Goal: Information Seeking & Learning: Learn about a topic

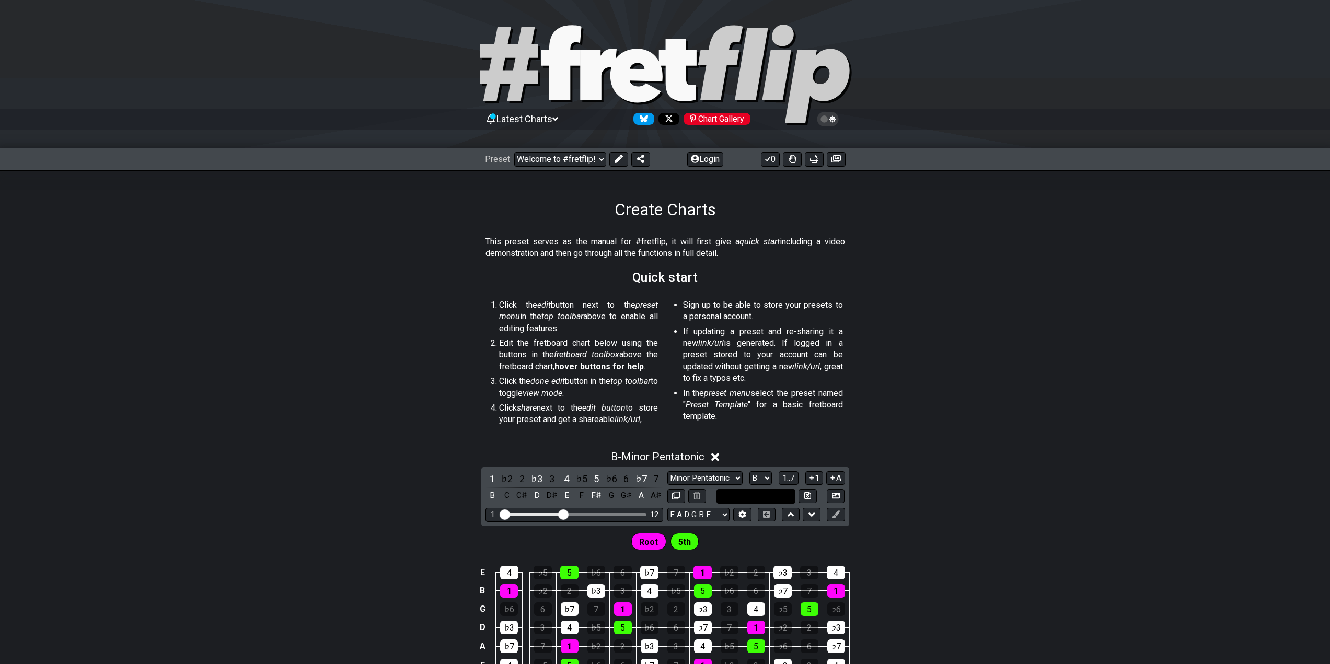
click at [786, 496] on input "text" at bounding box center [756, 496] width 79 height 14
type input "Custom Scale"
click at [957, 508] on div "B - Minor Pentatonic 1 ♭2 2 ♭3 3 4 ♭5 5 ♭6 6 ♭7 7 B C C♯ D D♯ E F F♯ G G♯ A A♯ …" at bounding box center [665, 571] width 1330 height 255
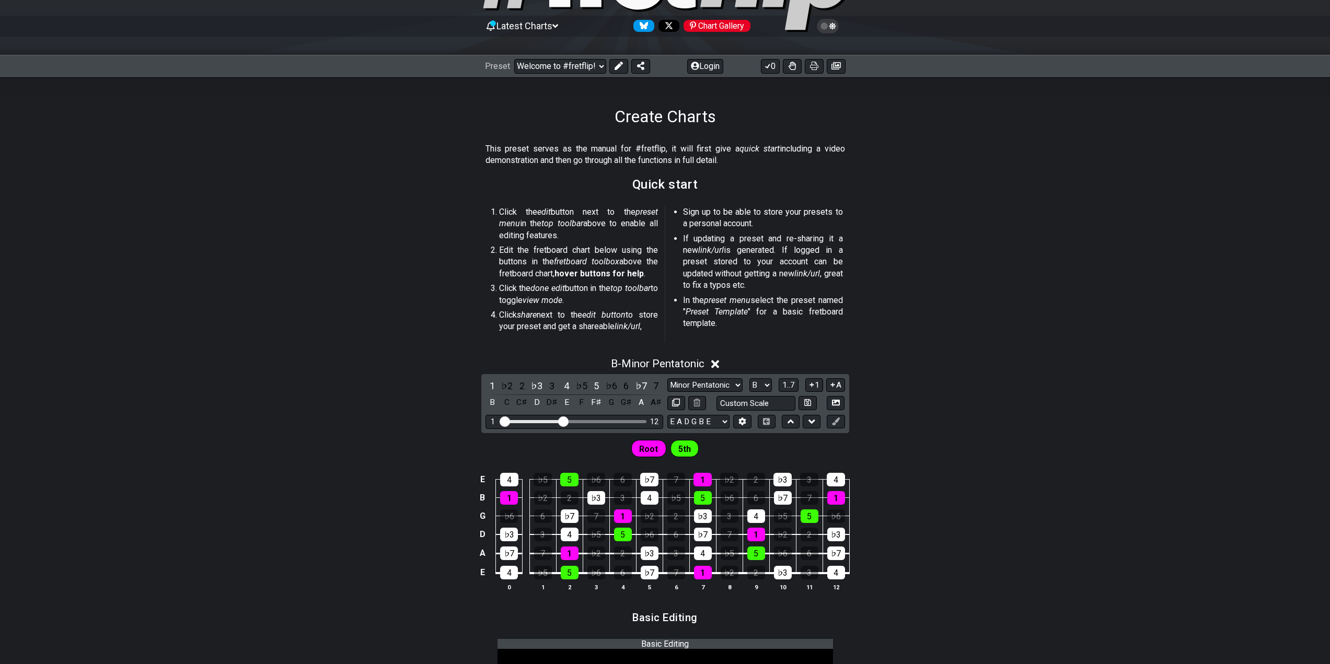
scroll to position [105, 0]
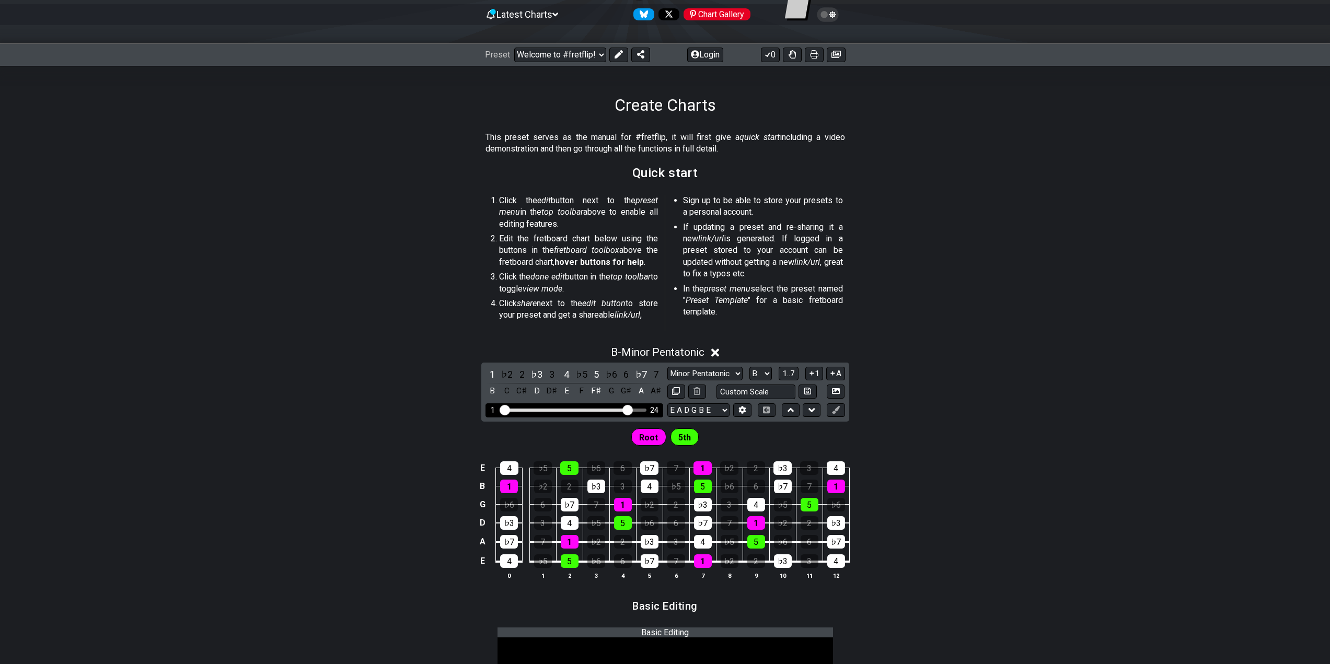
drag, startPoint x: 559, startPoint y: 410, endPoint x: 628, endPoint y: 416, distance: 68.7
click at [628, 409] on input "Visible fret range" at bounding box center [574, 409] width 148 height 0
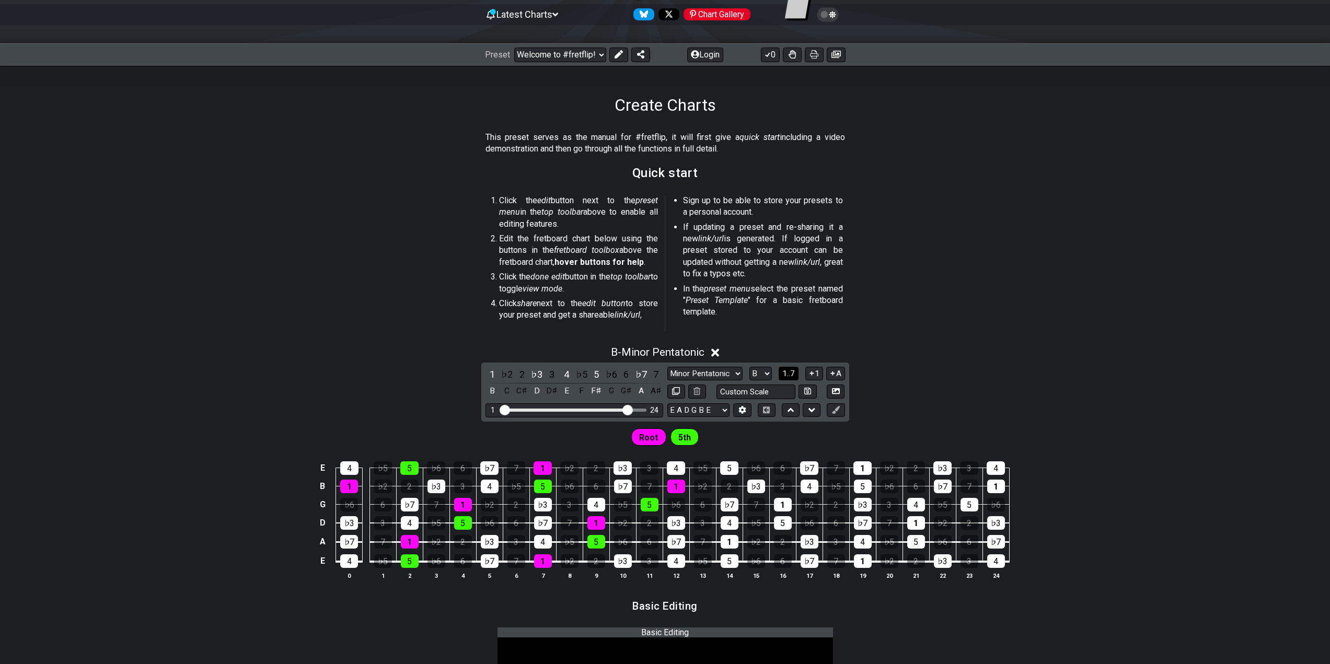
click at [784, 373] on span "1..7" at bounding box center [789, 373] width 13 height 9
click at [791, 373] on span "..." at bounding box center [789, 373] width 5 height 9
click at [790, 375] on span "B.." at bounding box center [789, 373] width 8 height 9
click at [790, 375] on span "1..7" at bounding box center [789, 373] width 13 height 9
click at [790, 375] on span "..." at bounding box center [789, 373] width 5 height 9
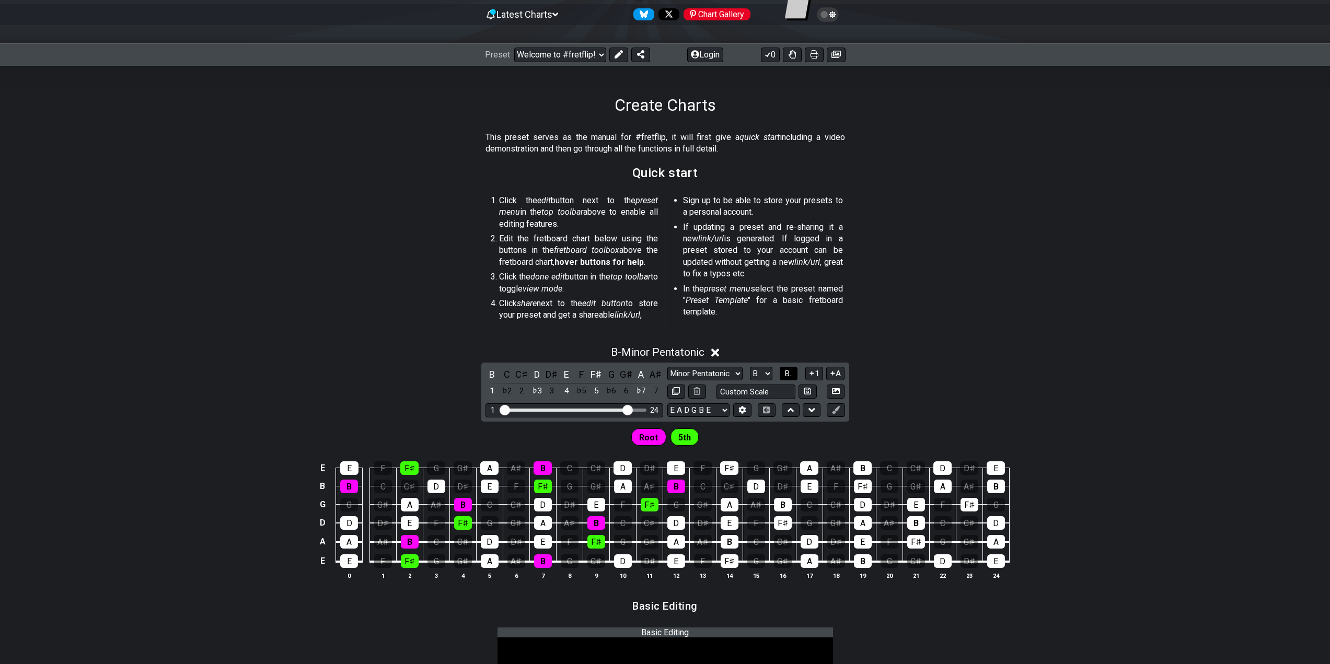
click at [790, 375] on span "B.." at bounding box center [789, 373] width 8 height 9
click at [790, 375] on span "1..7" at bounding box center [789, 373] width 13 height 9
click at [766, 374] on select "A♭ A A♯ B♭ B C C♯ D♭ D D♯ E♭ E F F♯ G♭ G G♯" at bounding box center [761, 374] width 22 height 14
click at [737, 373] on select "Minor Pentatonic Root Minor Pentatonic Major Pentatonic Minor Blues Major Blues…" at bounding box center [705, 374] width 75 height 14
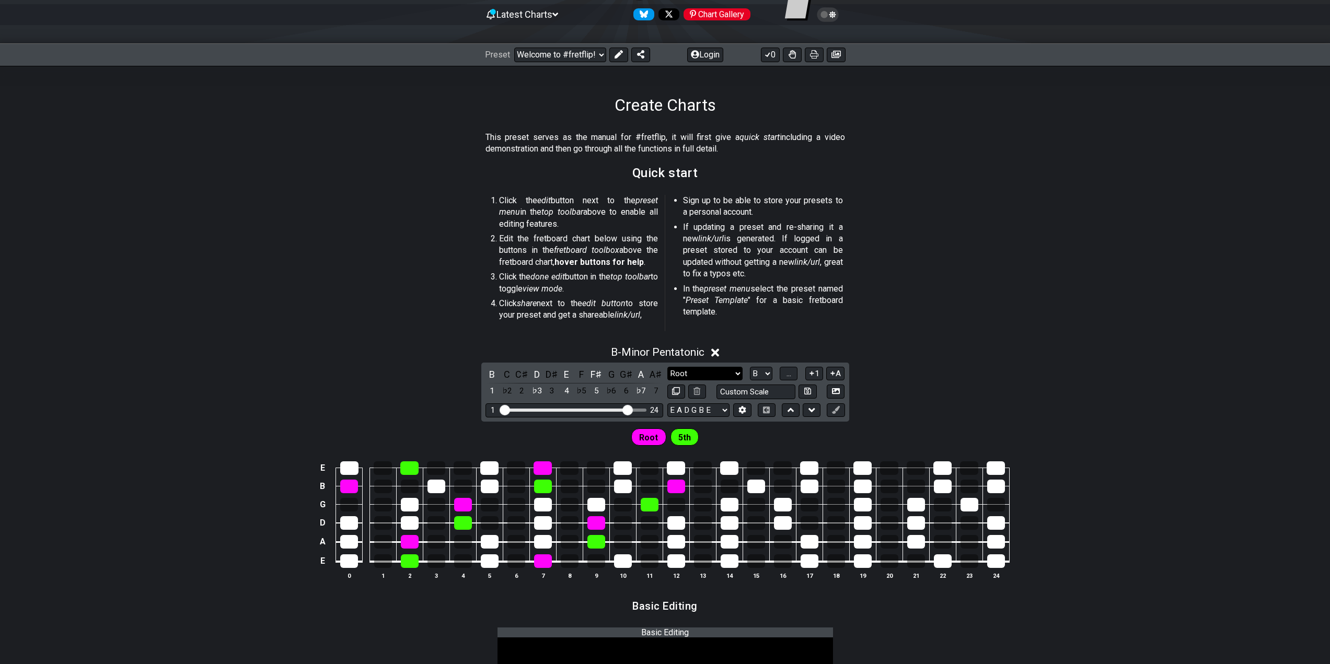
click at [668, 367] on select "Minor Pentatonic Root Minor Pentatonic Major Pentatonic Minor Blues Major Blues…" at bounding box center [705, 374] width 75 height 14
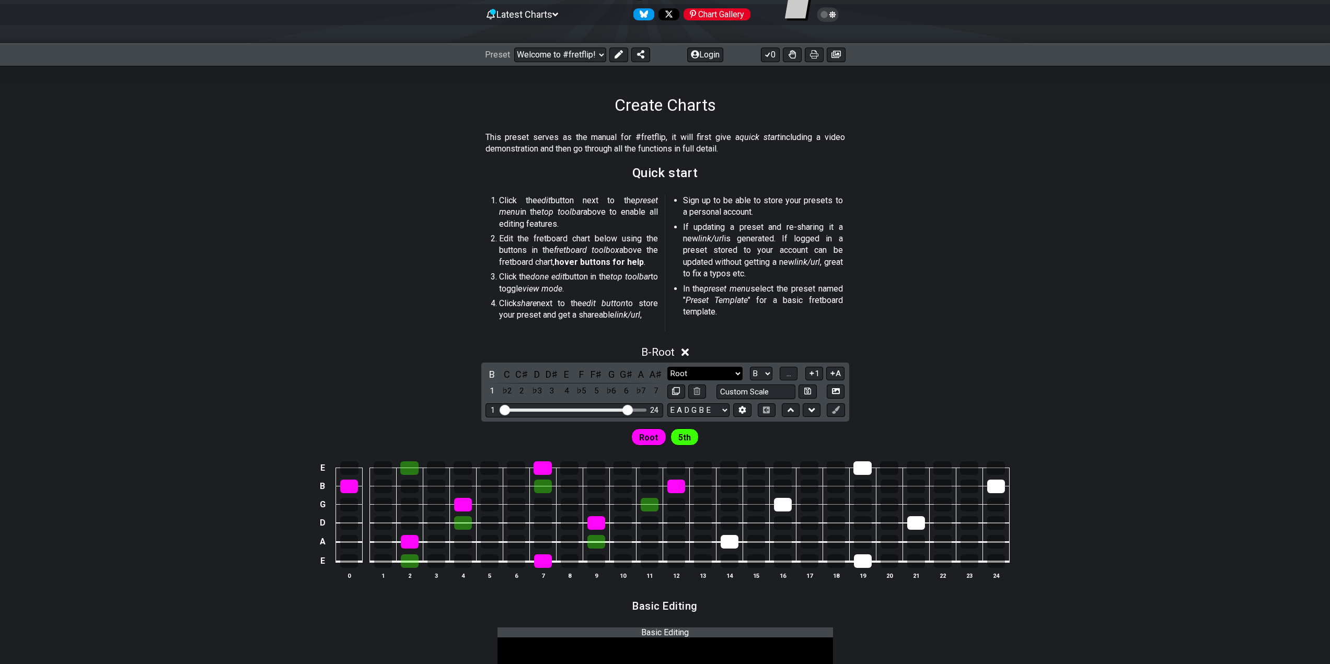
click at [739, 372] on select "Minor Pentatonic Root Minor Pentatonic Major Pentatonic Minor Blues Major Blues…" at bounding box center [705, 374] width 75 height 14
select select "Minor / Aeolian"
click at [668, 367] on select "Minor Pentatonic Root Minor Pentatonic Major Pentatonic Minor Blues Major Blues…" at bounding box center [705, 374] width 75 height 14
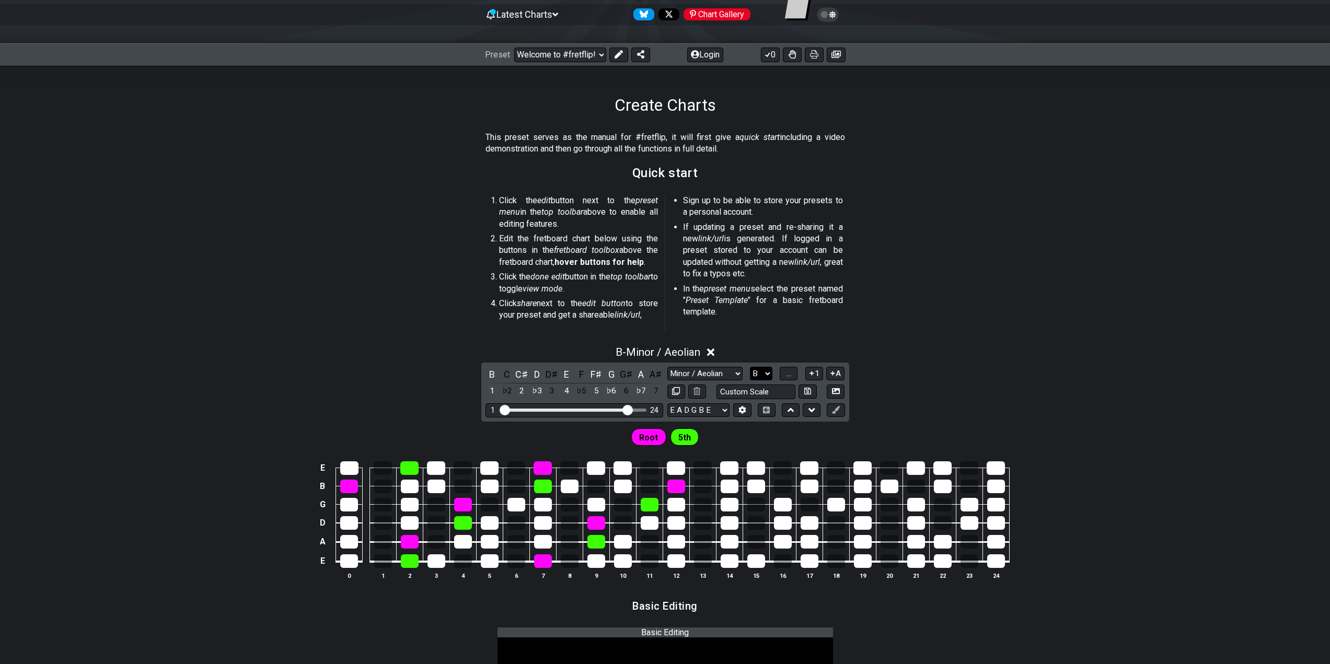
click at [762, 372] on select "A♭ A A♯ B♭ B C C♯ D♭ D D♯ E♭ E F F♯ G♭ G G♯" at bounding box center [761, 374] width 22 height 14
click at [750, 367] on select "A♭ A A♯ B♭ B C C♯ D♭ D D♯ E♭ E F F♯ G♭ G G♯" at bounding box center [761, 374] width 22 height 14
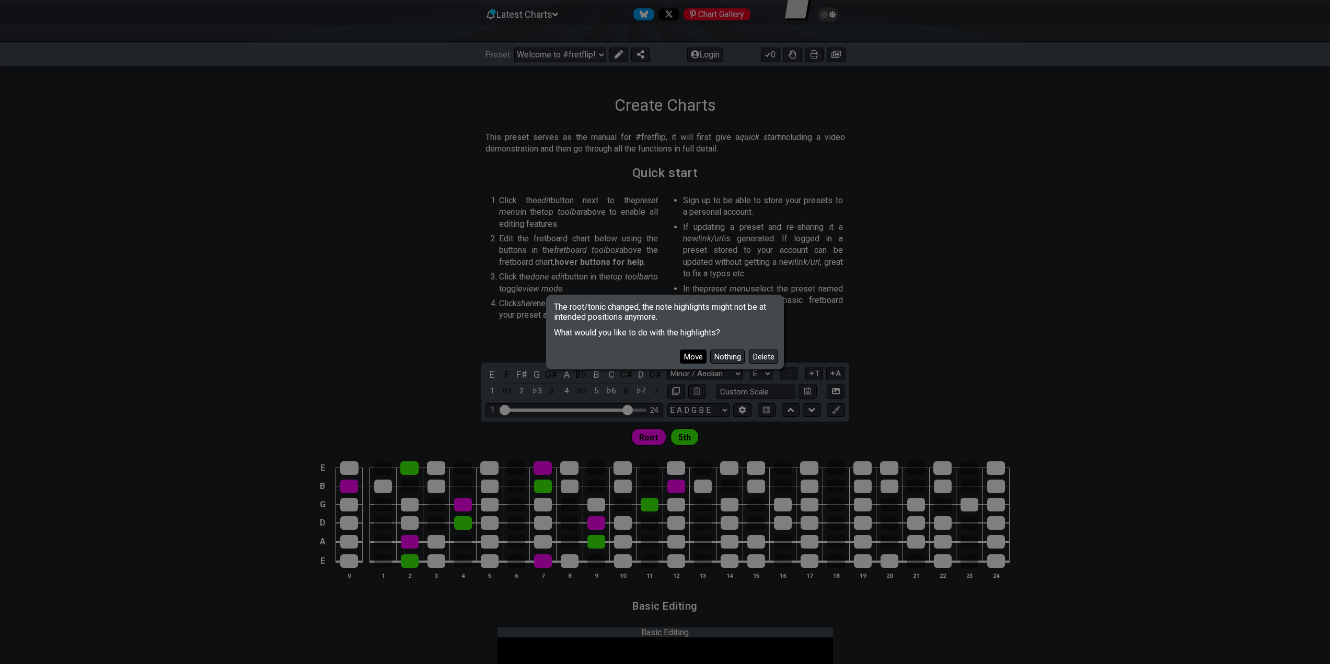
click at [697, 357] on button "Move" at bounding box center [693, 357] width 27 height 14
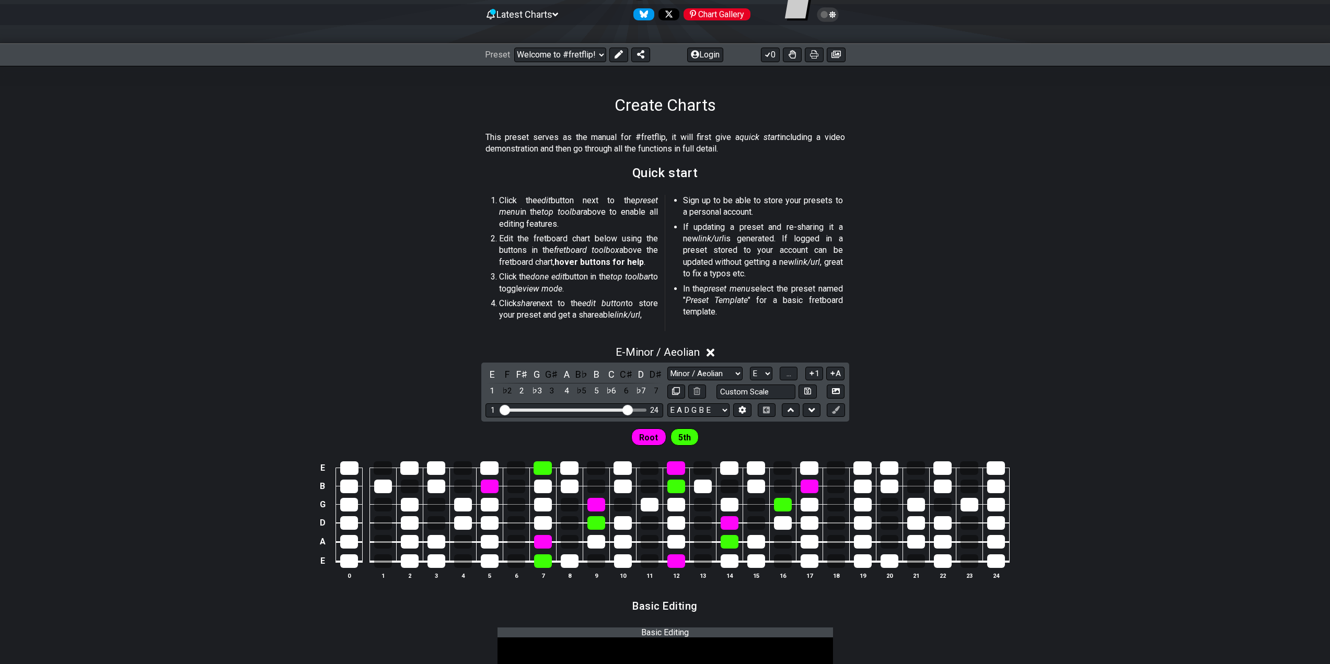
click at [650, 440] on span "Root" at bounding box center [648, 437] width 19 height 15
click at [765, 374] on select "A♭ A A♯ B♭ B C C♯ D♭ D D♯ E♭ E F F♯ G♭ G G♯" at bounding box center [761, 374] width 22 height 14
click at [750, 367] on select "A♭ A A♯ B♭ B C C♯ D♭ D D♯ E♭ E F F♯ G♭ G G♯" at bounding box center [761, 374] width 22 height 14
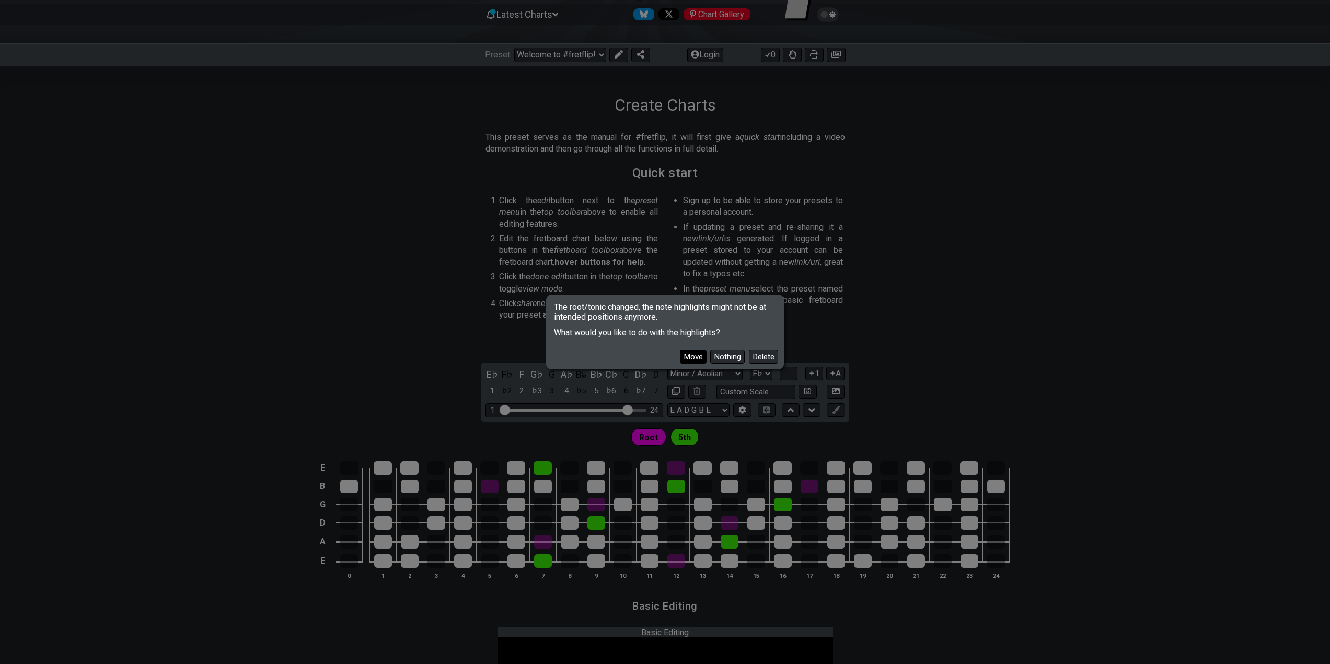
click at [696, 362] on button "Move" at bounding box center [693, 357] width 27 height 14
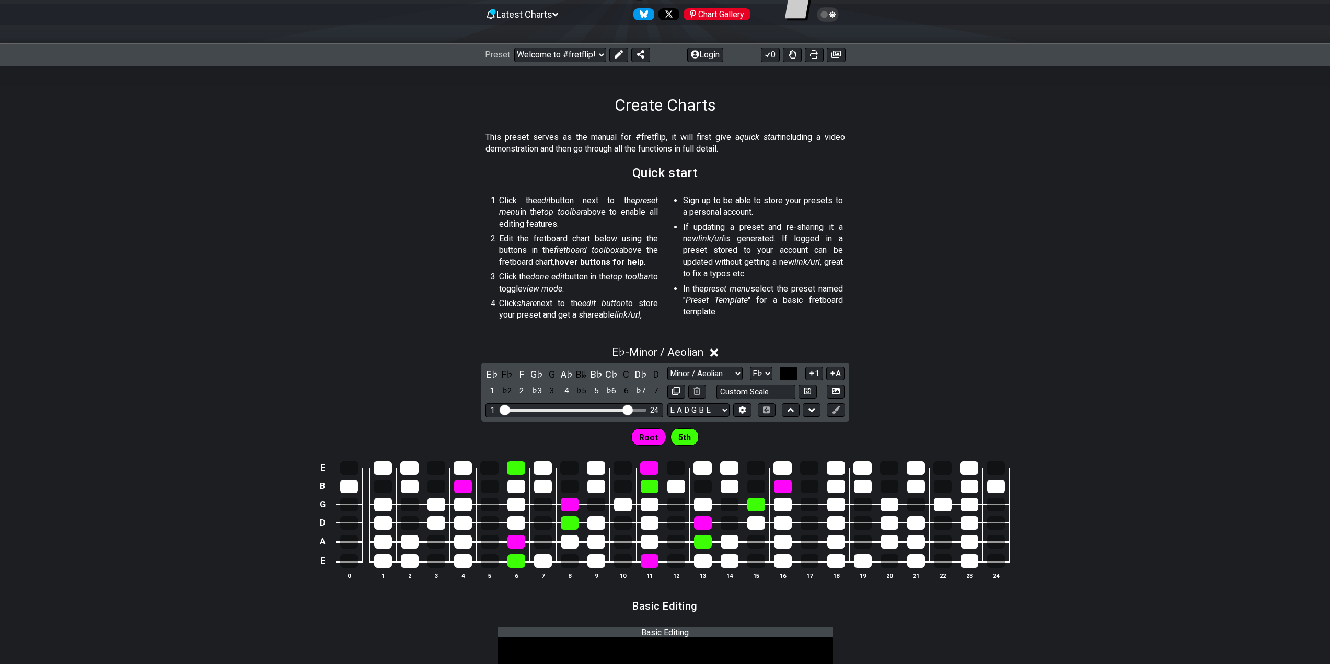
click at [789, 374] on span "..." at bounding box center [789, 373] width 5 height 9
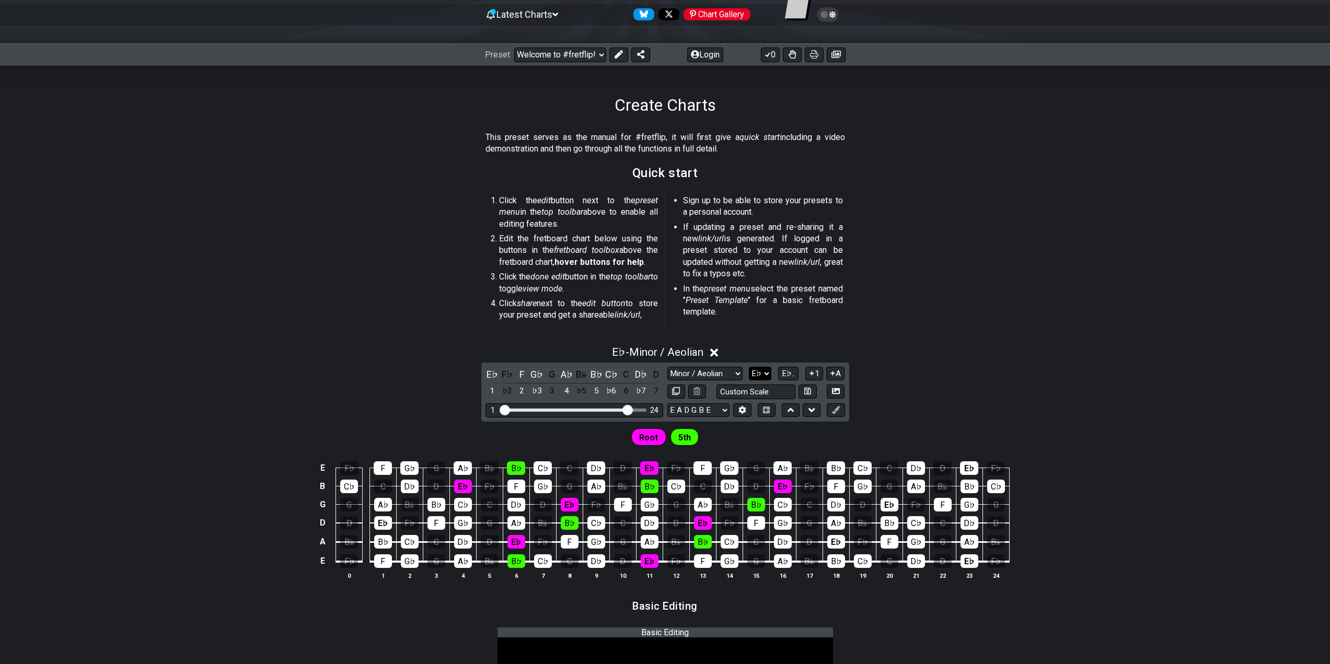
click at [764, 375] on select "A♭ A A♯ B♭ B C C♯ D♭ D D♯ E♭ E F F♯ G♭ G G♯" at bounding box center [760, 374] width 22 height 14
select select "E"
click at [750, 367] on select "A♭ A A♯ B♭ B C C♯ D♭ D D♯ E♭ E F F♯ G♭ G G♯" at bounding box center [760, 374] width 22 height 14
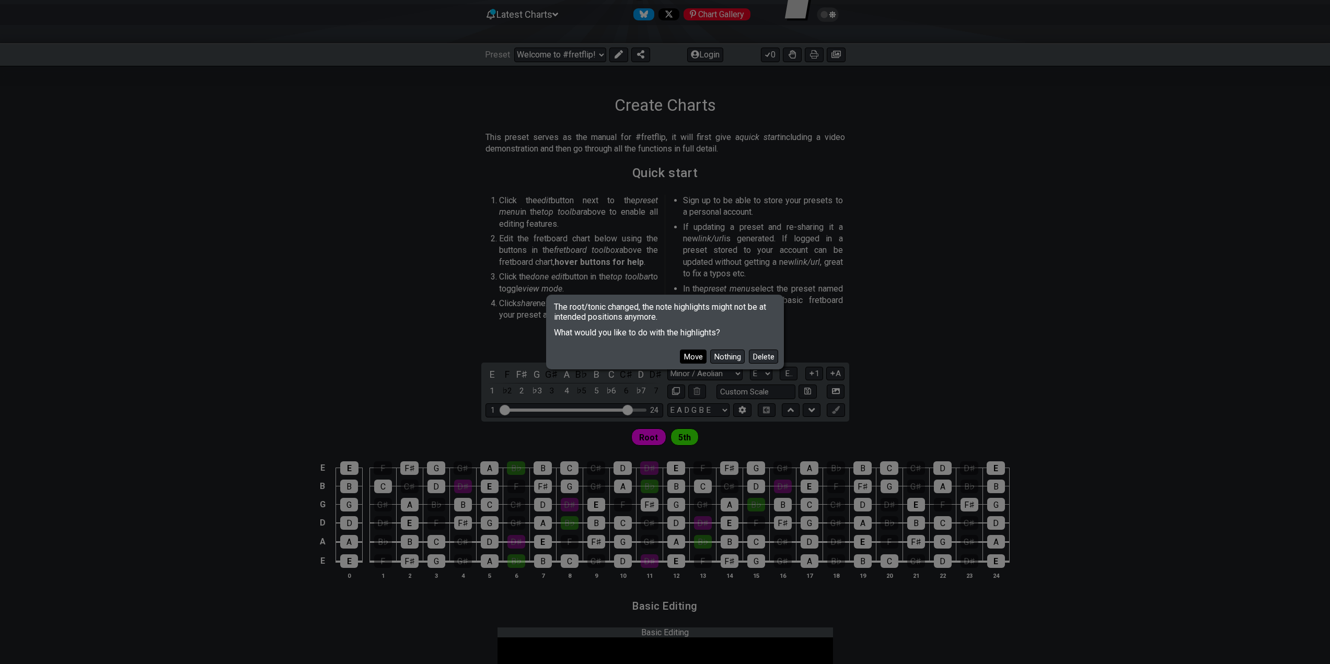
click at [693, 353] on button "Move" at bounding box center [693, 357] width 27 height 14
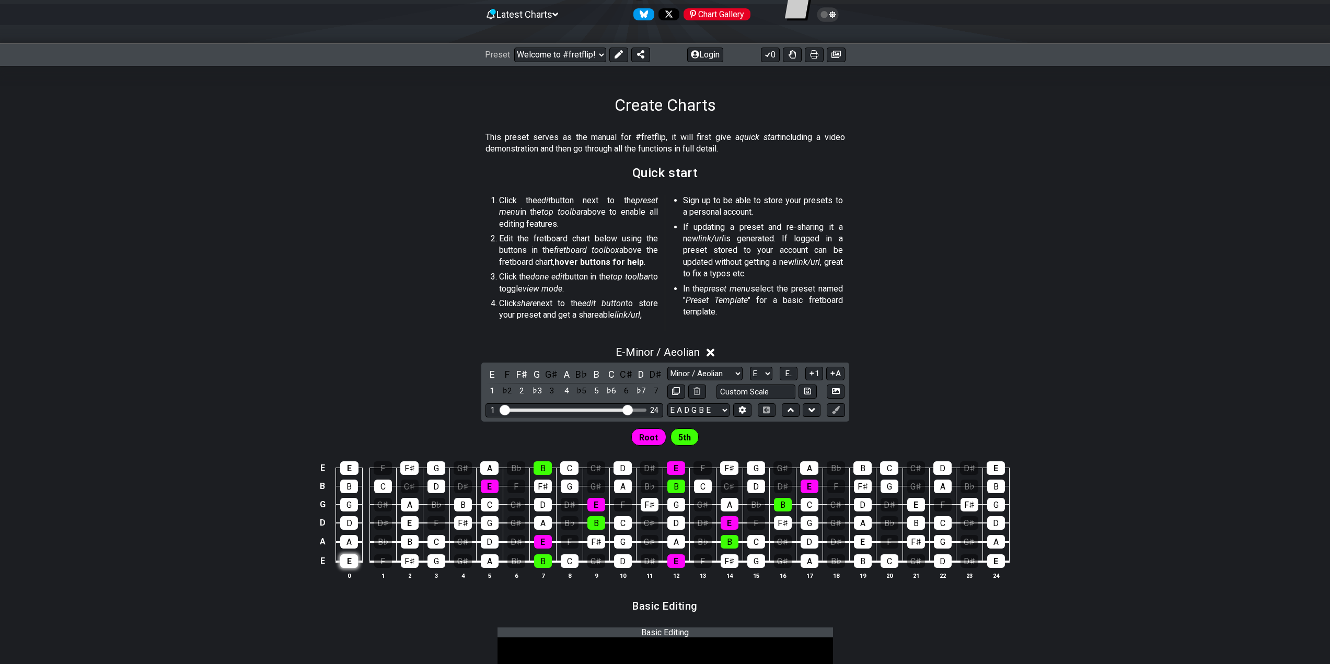
click at [350, 564] on div "E" at bounding box center [349, 562] width 18 height 14
click at [347, 564] on div "E" at bounding box center [349, 562] width 18 height 14
click at [790, 374] on span "E.." at bounding box center [789, 373] width 8 height 9
click at [790, 374] on span "1..7" at bounding box center [789, 373] width 13 height 9
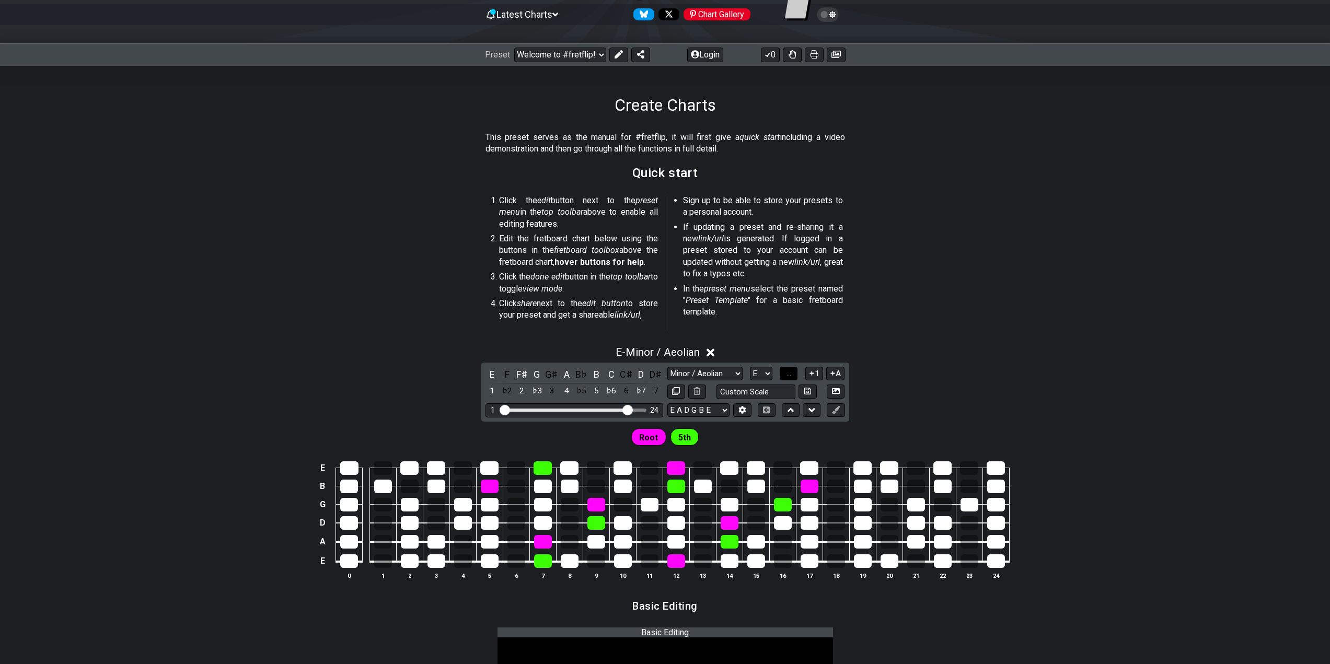
click at [790, 374] on span "..." at bounding box center [789, 373] width 5 height 9
click at [790, 374] on span "E.." at bounding box center [789, 373] width 8 height 9
click at [790, 374] on span "1..7" at bounding box center [789, 373] width 13 height 9
click at [790, 374] on span "..." at bounding box center [789, 373] width 5 height 9
click at [790, 374] on span "E.." at bounding box center [789, 373] width 8 height 9
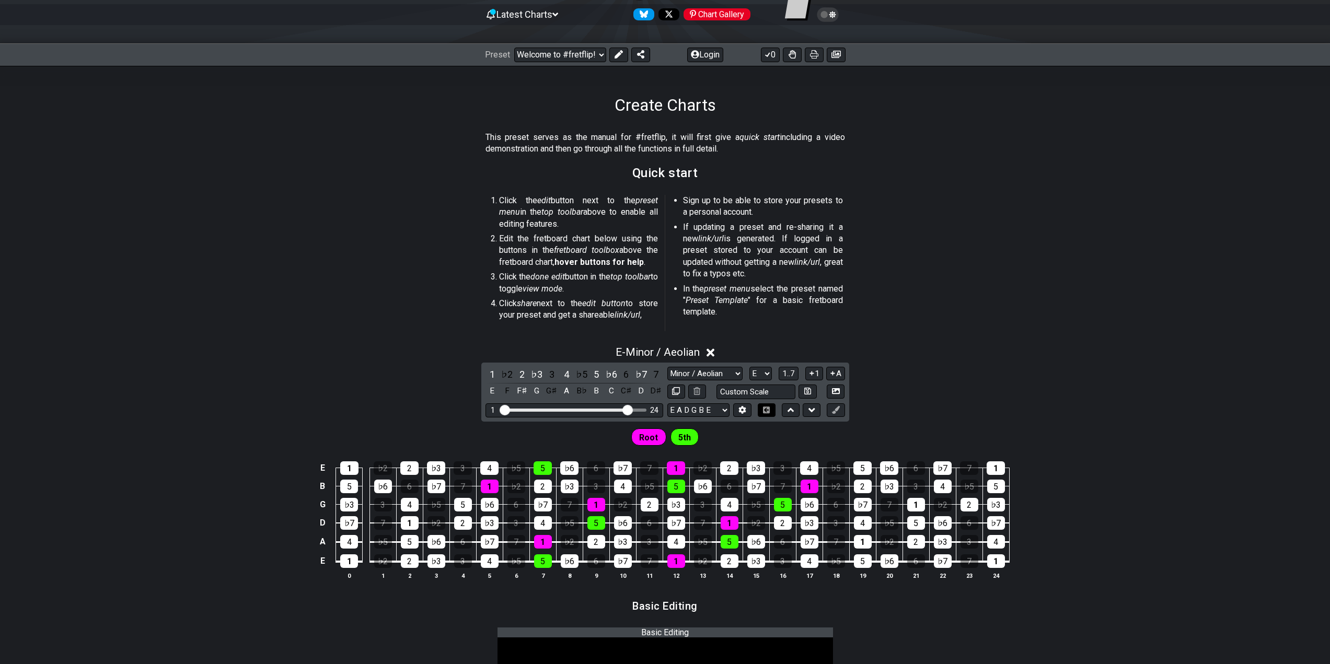
click at [771, 411] on icon at bounding box center [767, 410] width 8 height 7
click at [770, 407] on icon at bounding box center [766, 410] width 7 height 7
click at [793, 411] on icon at bounding box center [791, 410] width 7 height 4
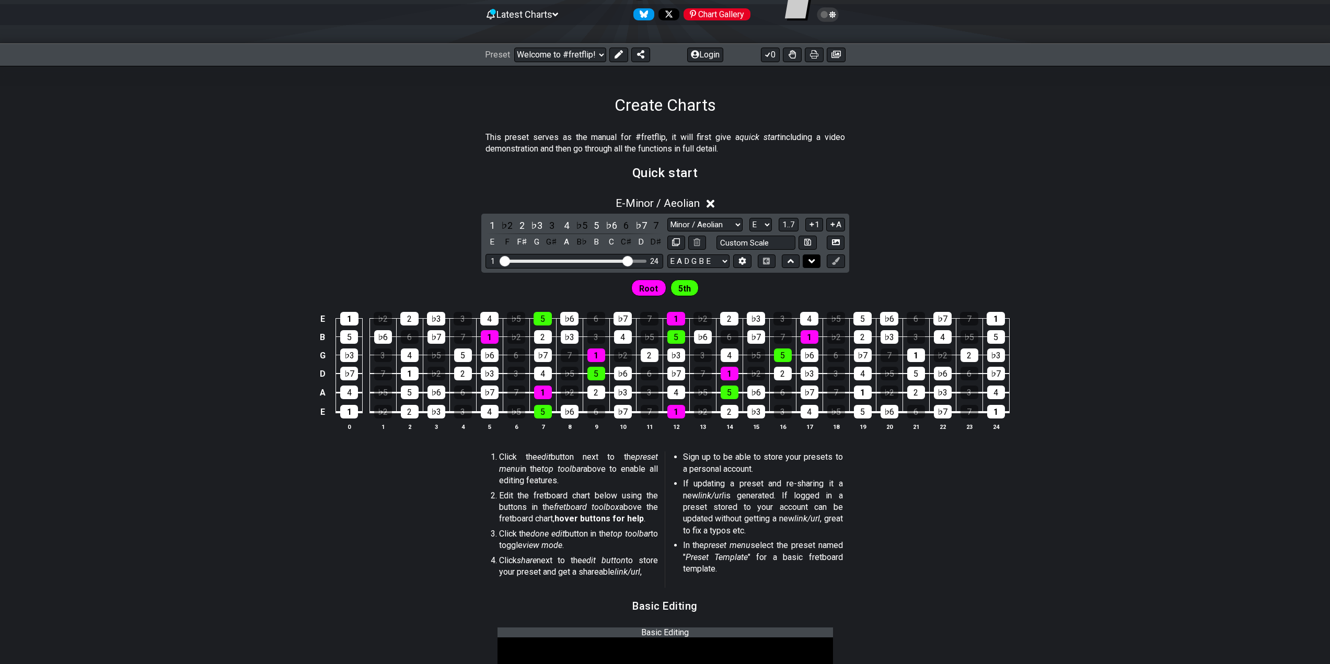
click at [811, 261] on icon at bounding box center [812, 261] width 7 height 4
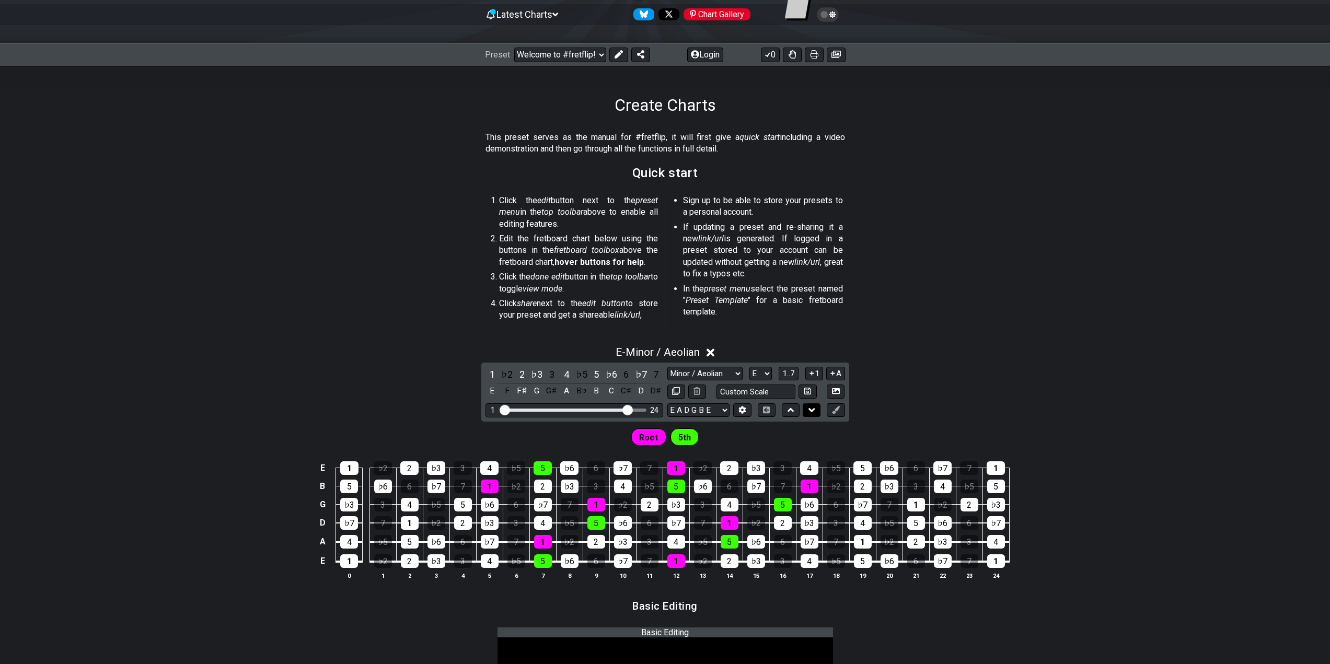
click at [809, 410] on icon at bounding box center [812, 410] width 7 height 4
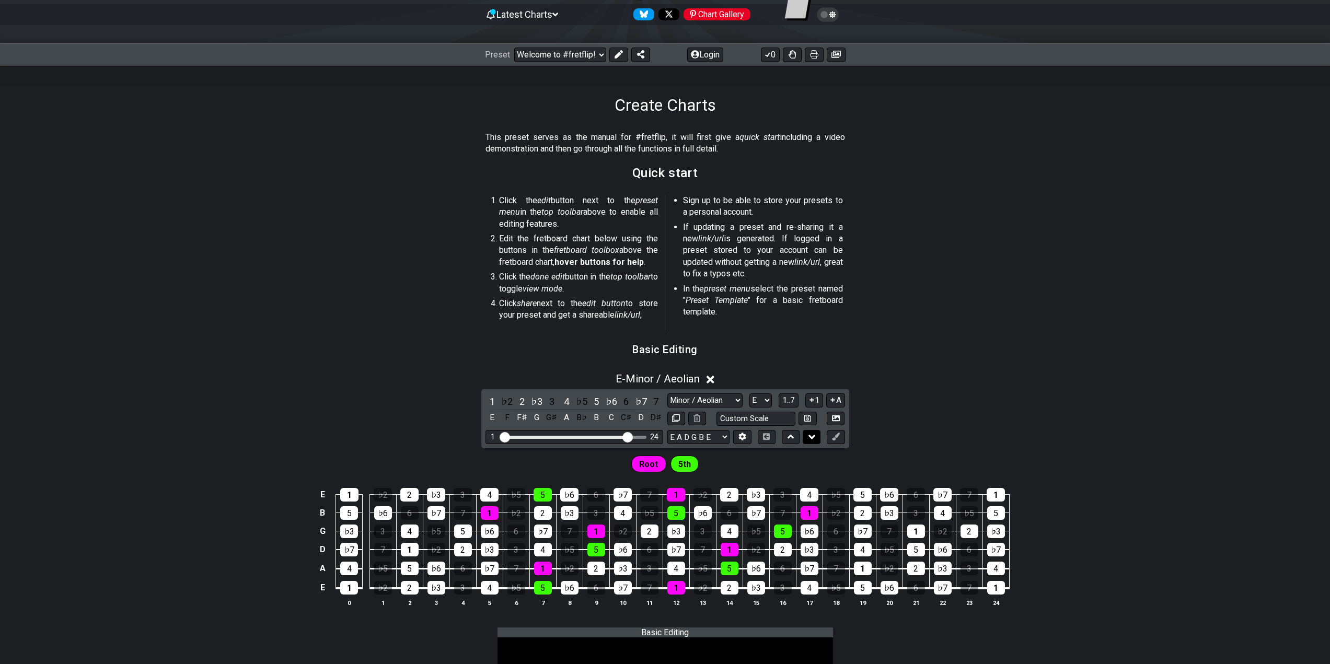
click at [811, 441] on icon at bounding box center [812, 437] width 7 height 10
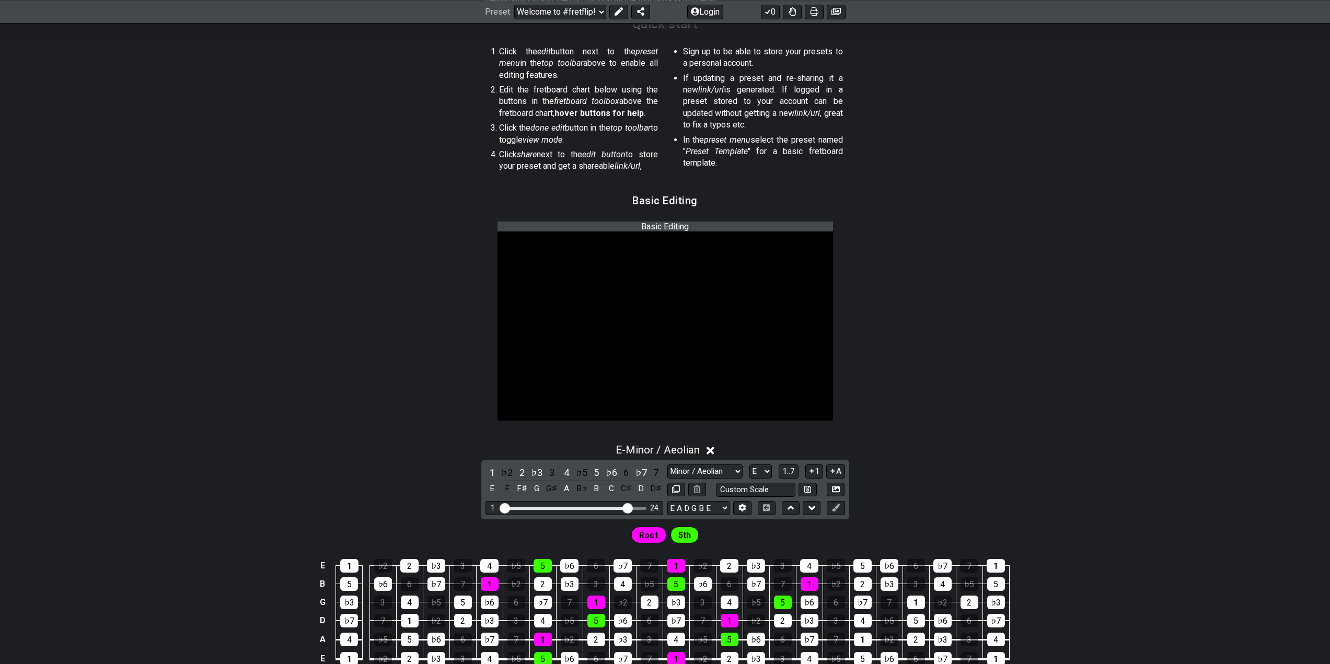
scroll to position [314, 0]
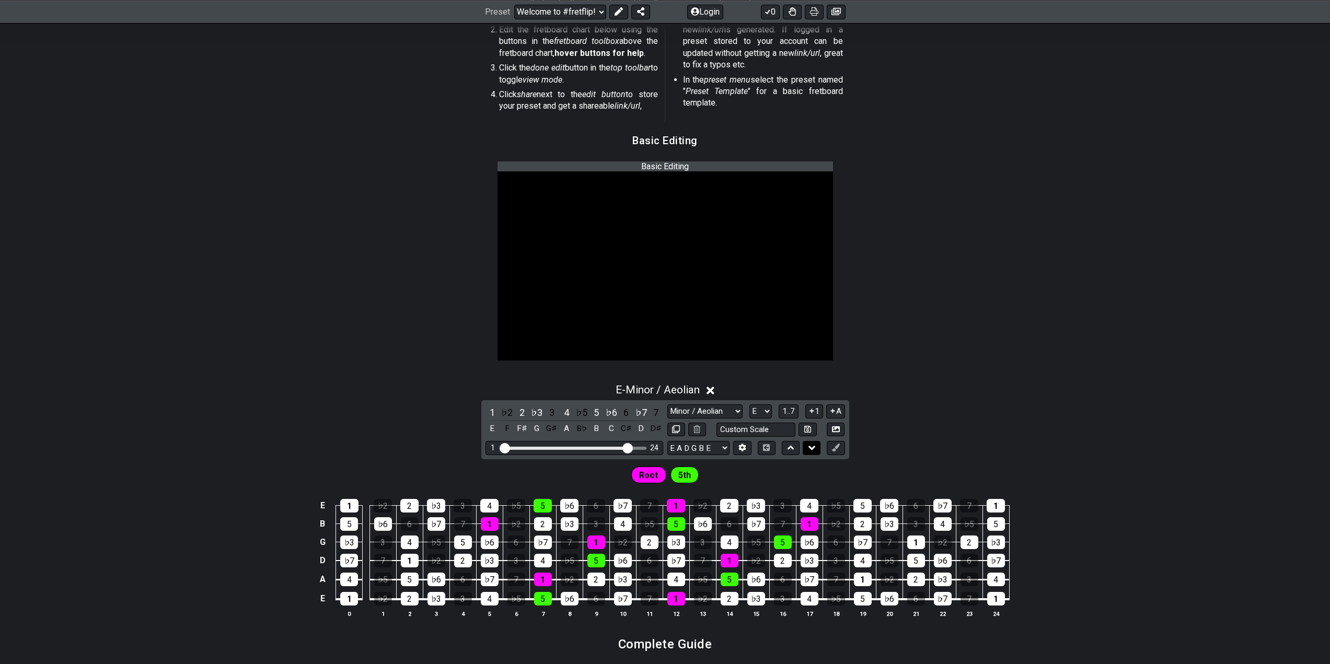
click at [810, 450] on icon at bounding box center [812, 448] width 7 height 10
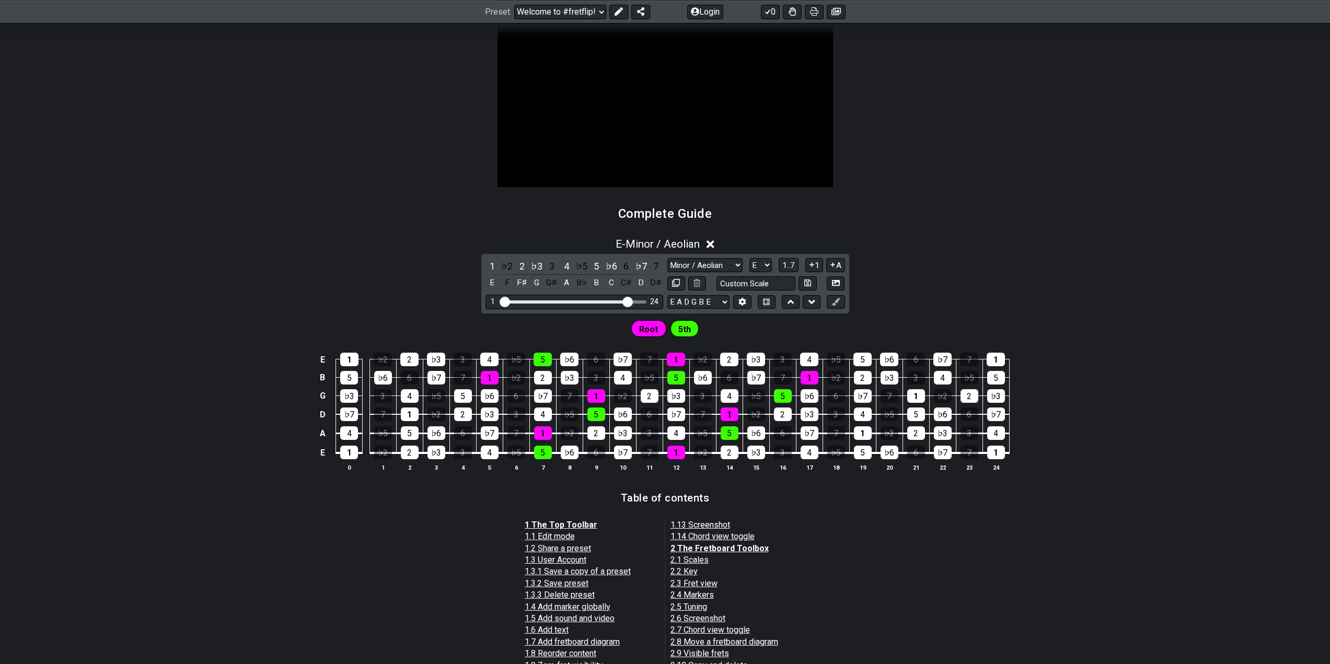
scroll to position [470, 0]
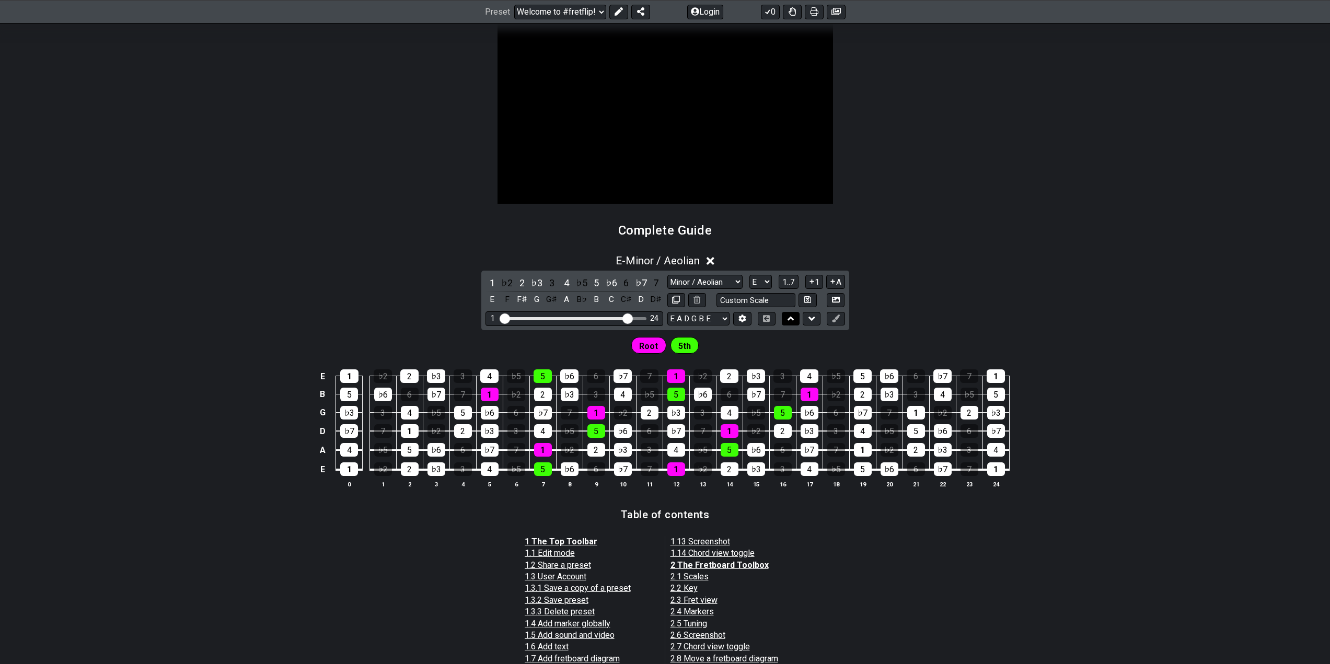
click at [787, 318] on button at bounding box center [791, 319] width 18 height 14
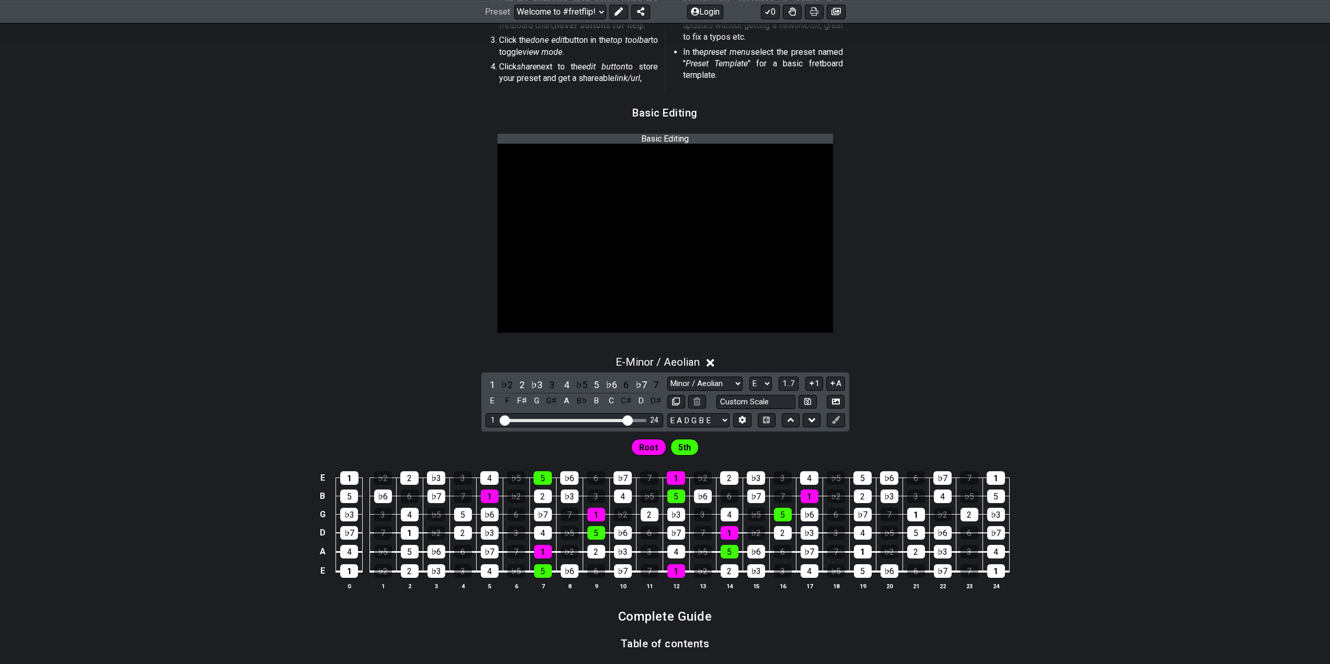
scroll to position [314, 0]
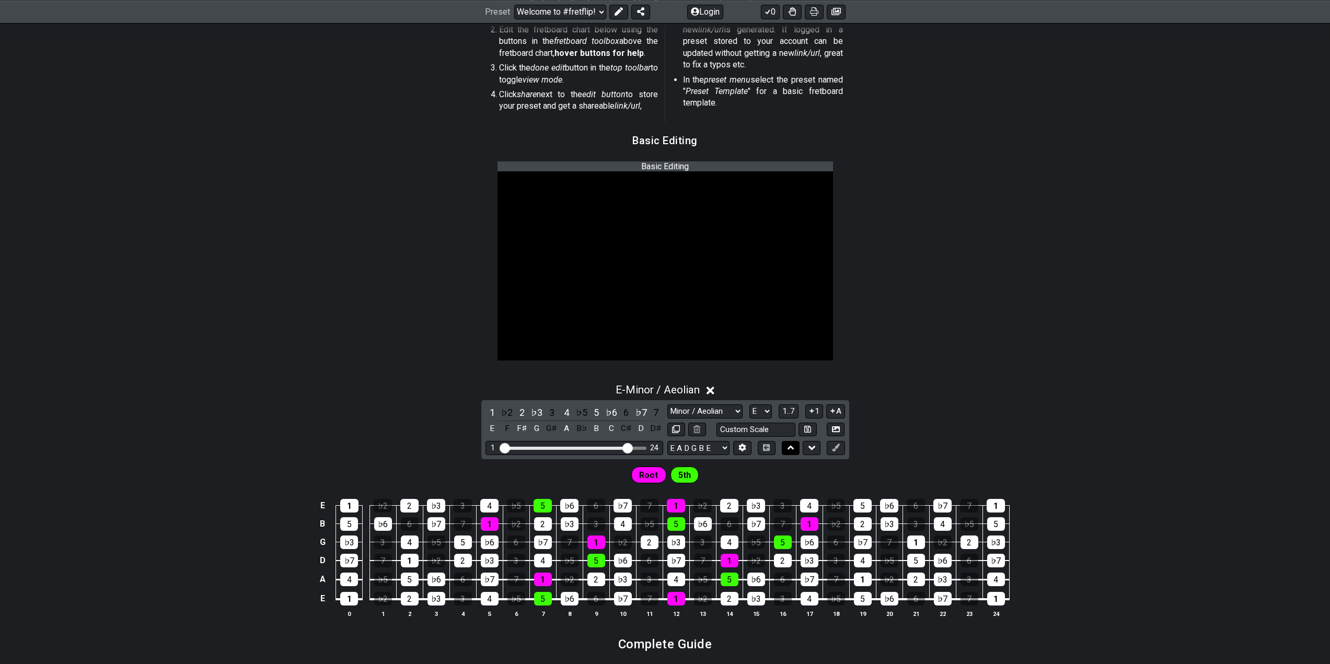
click at [795, 450] on button at bounding box center [791, 448] width 18 height 14
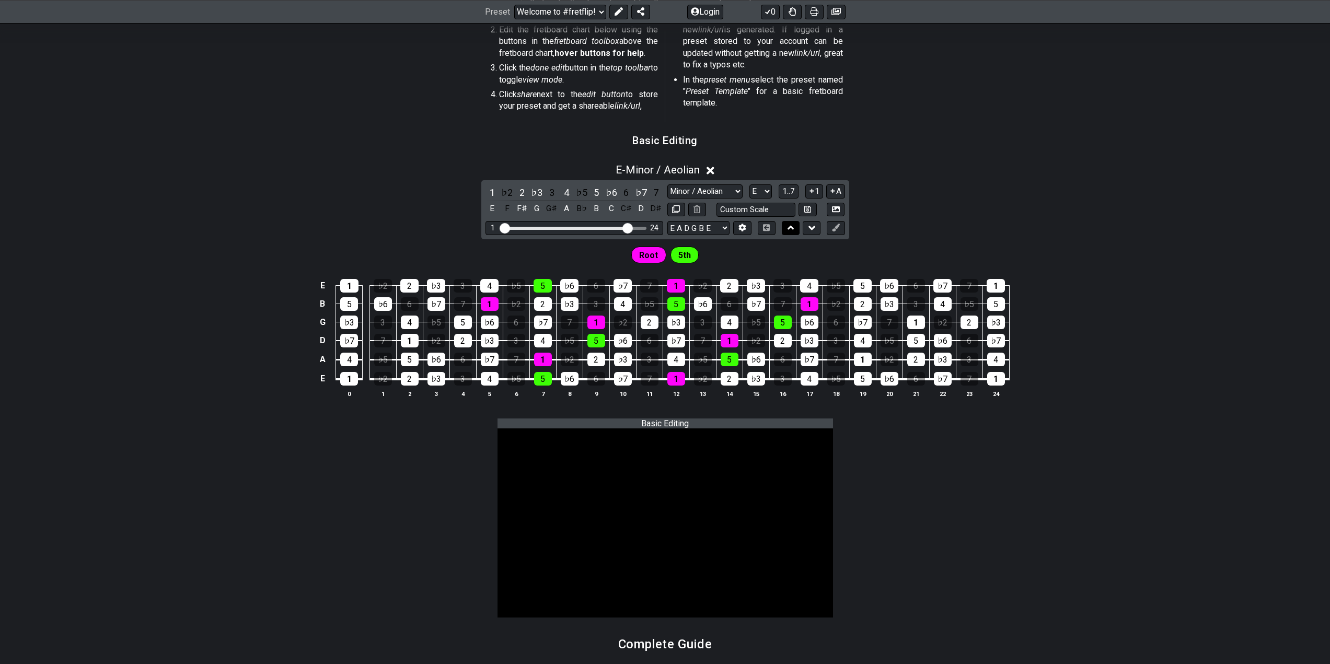
click at [793, 226] on icon at bounding box center [791, 228] width 7 height 10
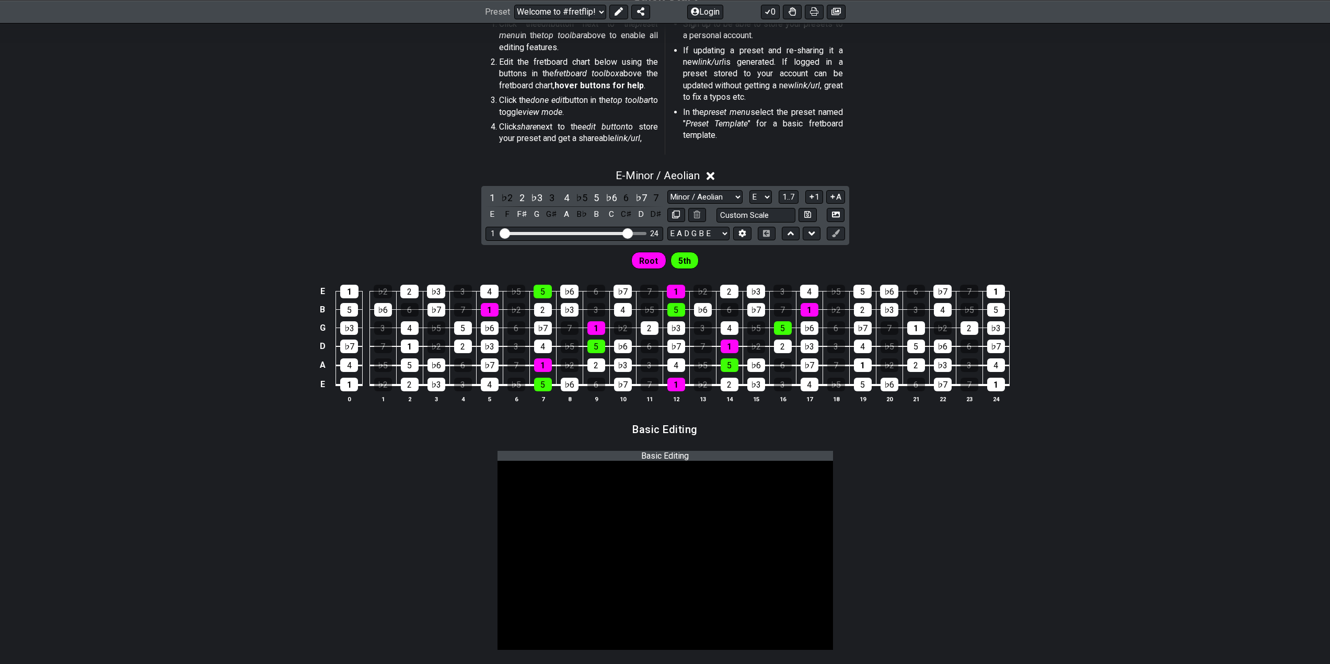
scroll to position [105, 0]
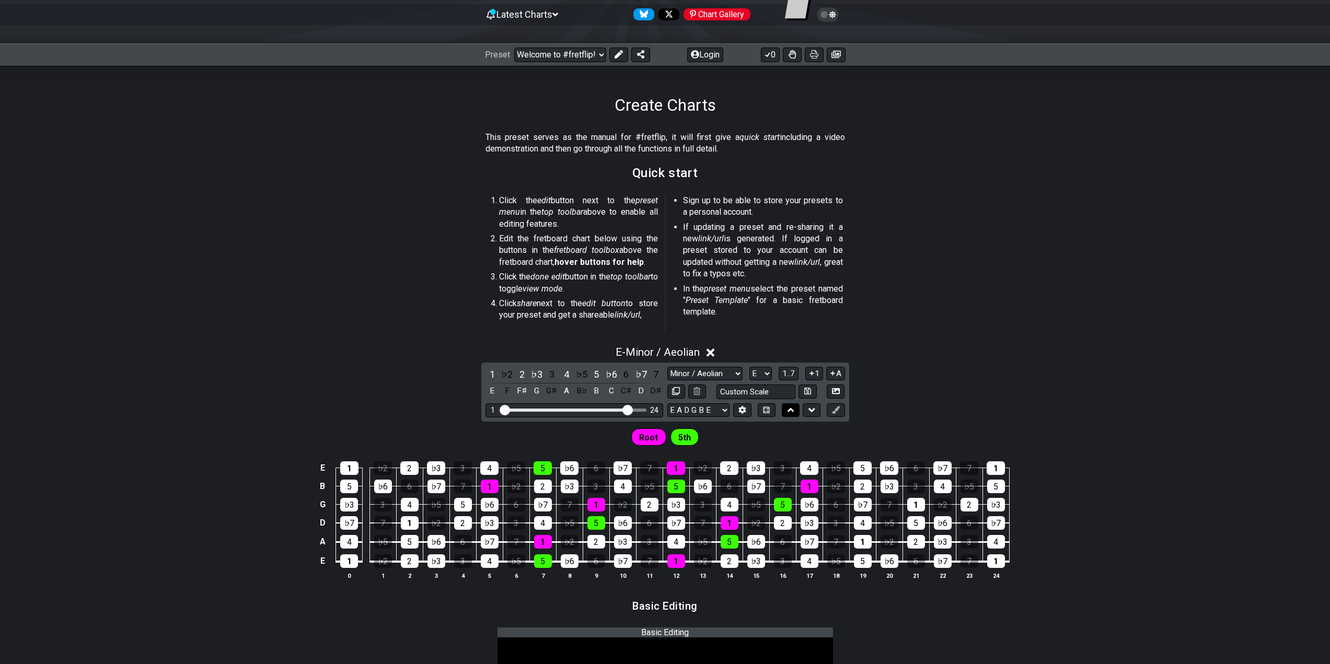
click at [793, 413] on icon at bounding box center [791, 410] width 7 height 10
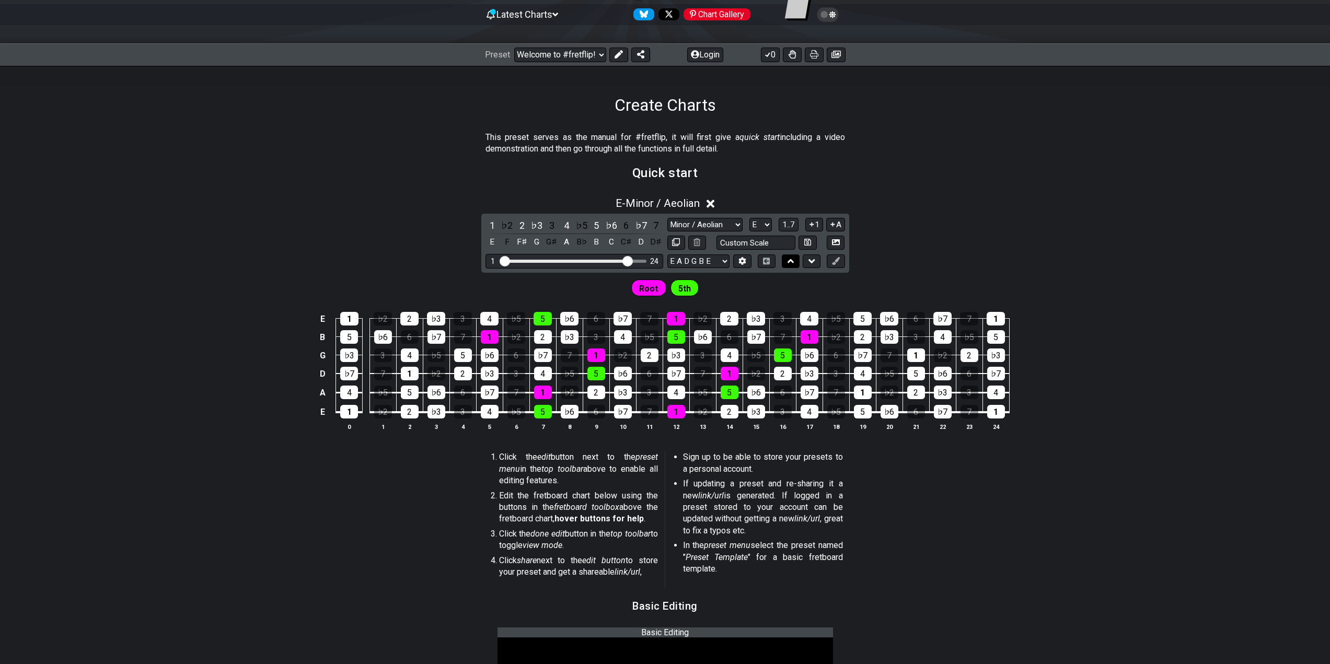
click at [788, 261] on icon at bounding box center [791, 261] width 7 height 10
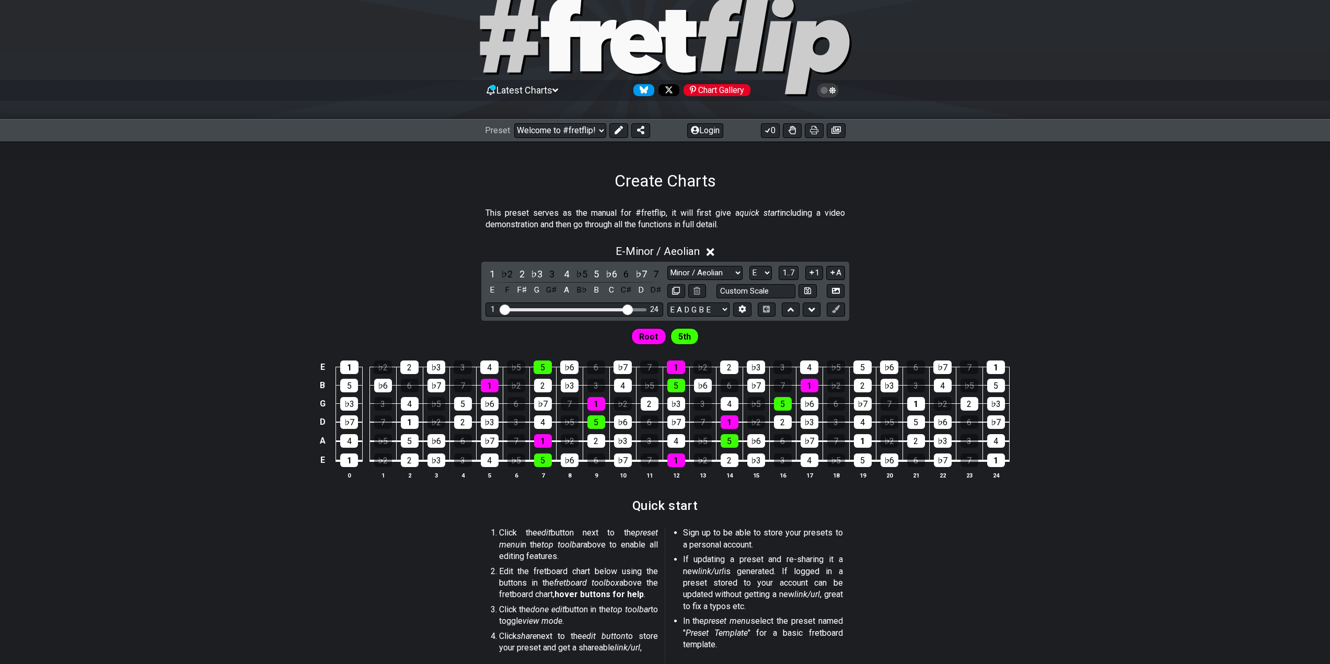
scroll to position [0, 0]
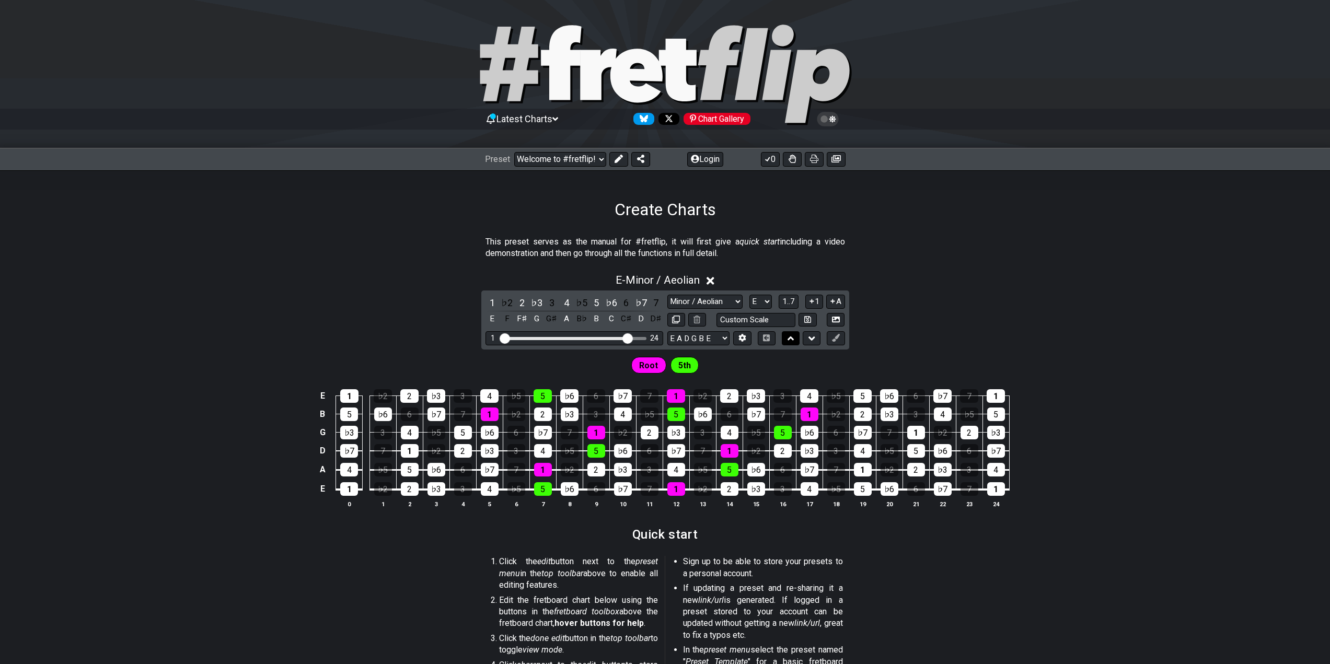
click at [792, 340] on icon at bounding box center [791, 339] width 7 height 10
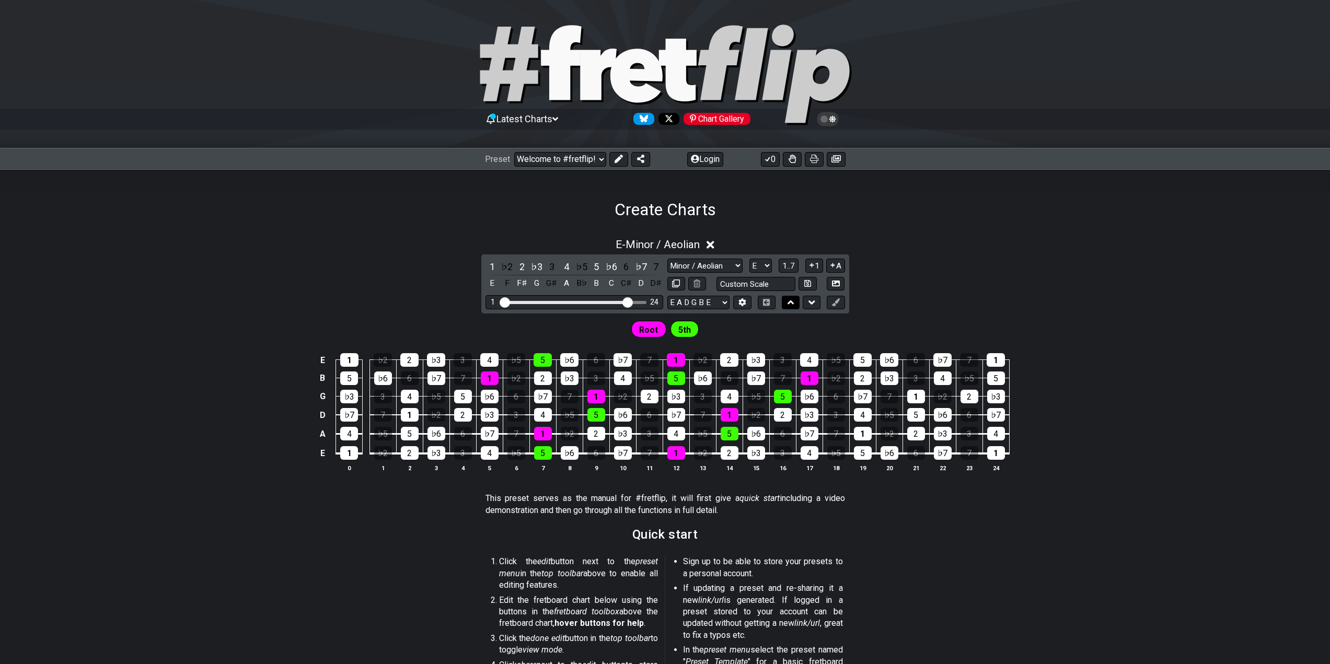
click at [787, 303] on button at bounding box center [791, 303] width 18 height 14
click at [599, 157] on select "Welcome to #fretflip! Initial Preset Custom Preset Minor Pentatonic Major Penta…" at bounding box center [560, 159] width 92 height 15
click at [514, 152] on select "Welcome to #fretflip! Initial Preset Custom Preset Minor Pentatonic Major Penta…" at bounding box center [560, 159] width 92 height 15
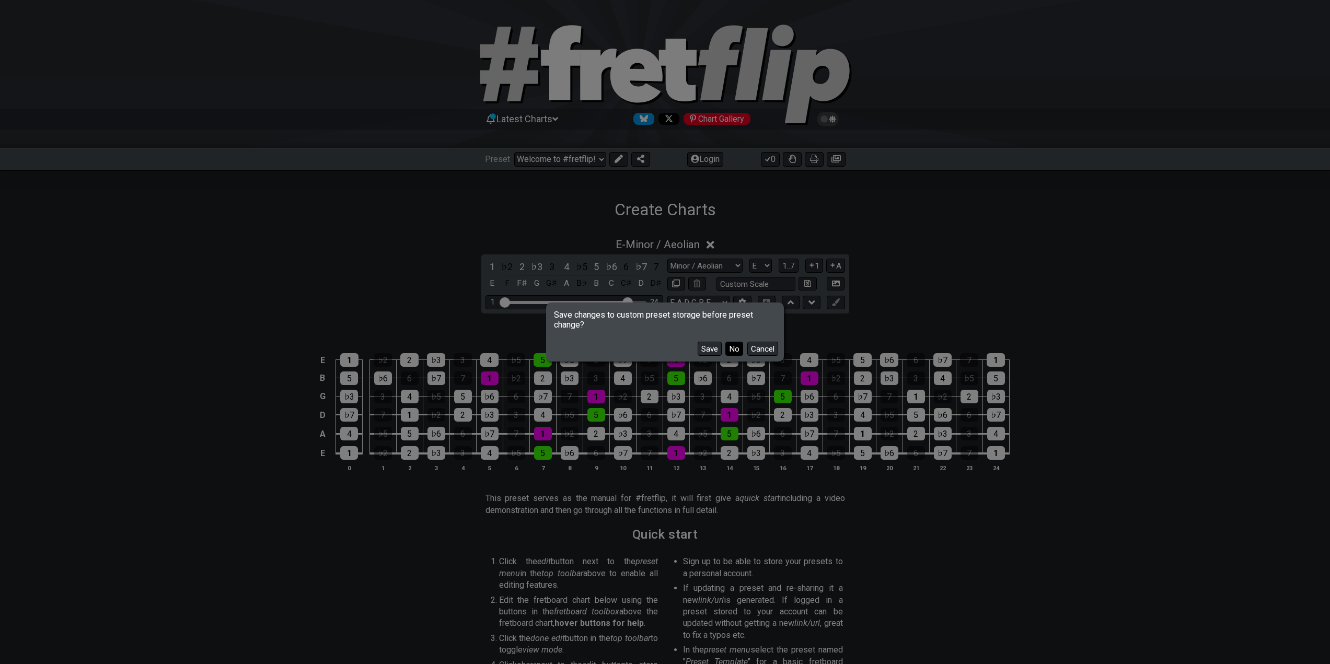
click at [729, 352] on button "No" at bounding box center [735, 349] width 18 height 14
select select "/3nps-caged-shapes"
select select "A"
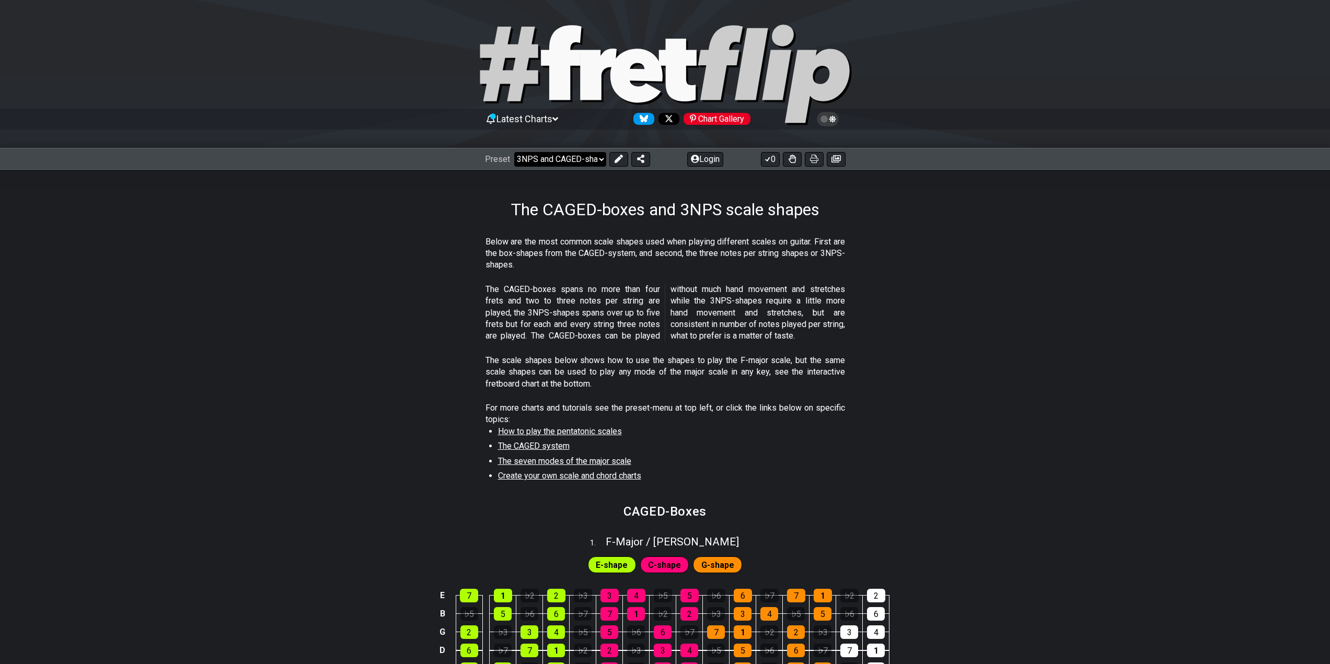
click at [598, 159] on select "Welcome to #fretflip! Initial Preset Custom Preset Minor Pentatonic Major Penta…" at bounding box center [560, 159] width 92 height 15
click at [932, 265] on section "Below are the most common scale shapes used when playing different scales on gu…" at bounding box center [665, 256] width 1330 height 48
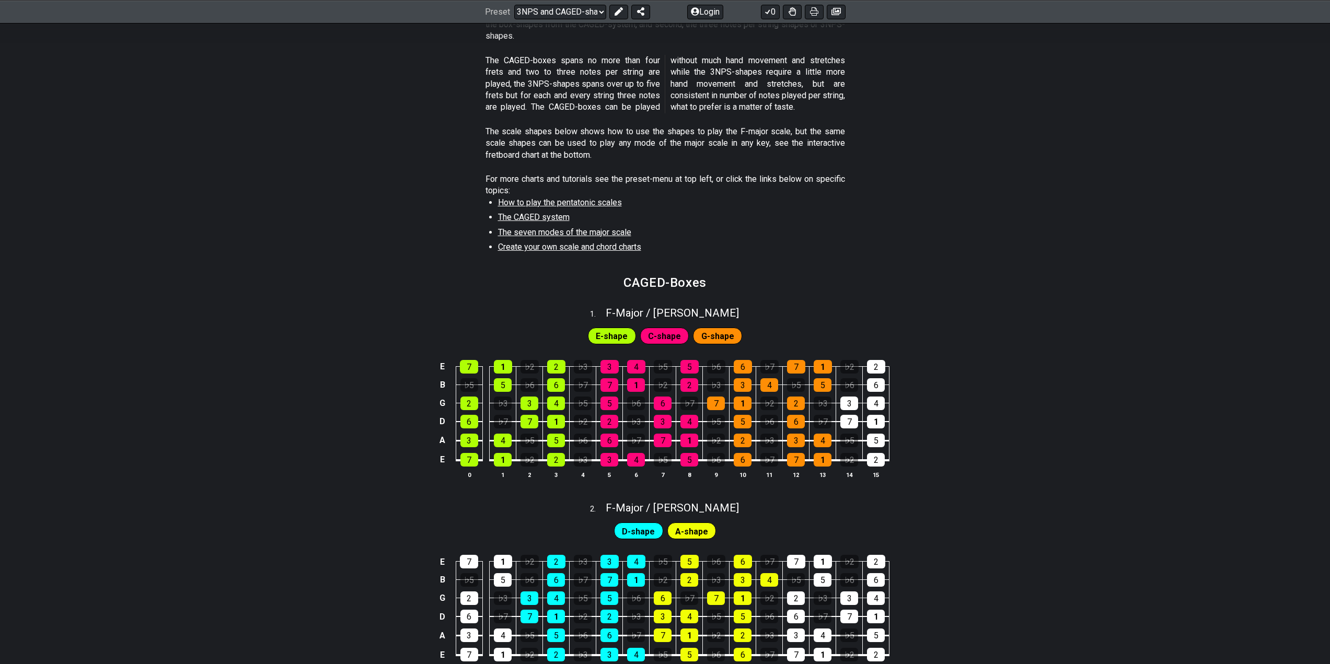
scroll to position [261, 0]
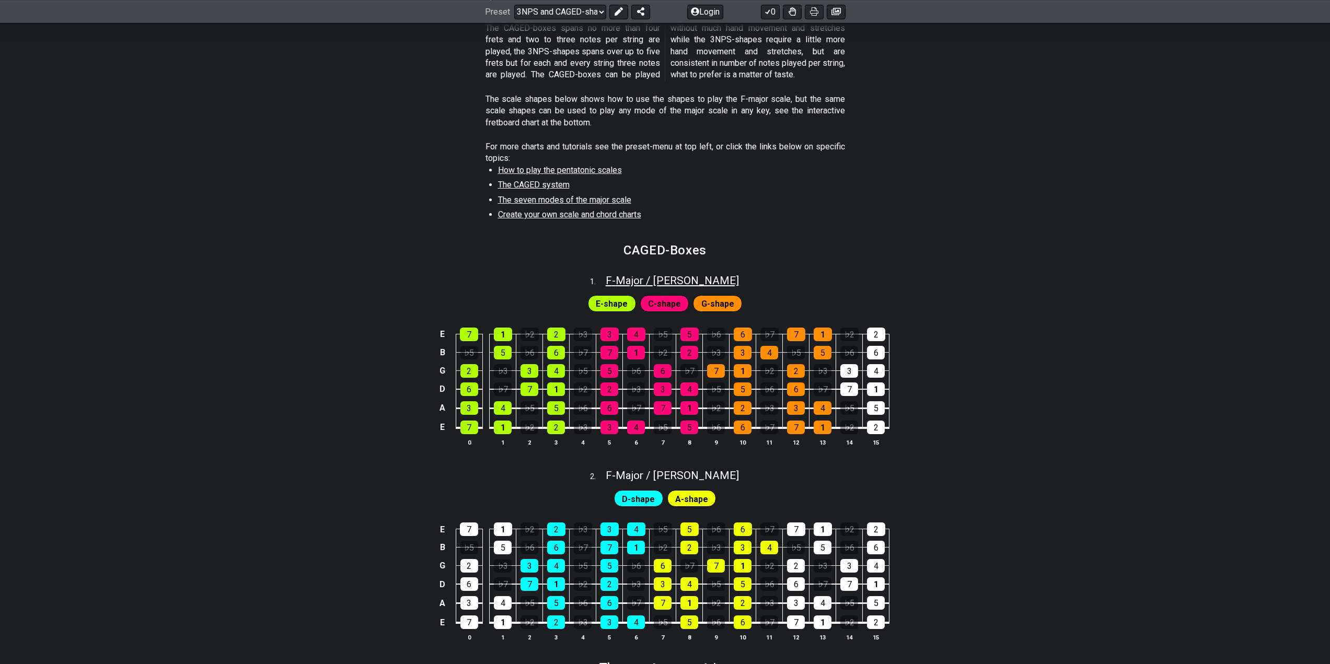
click at [633, 279] on span "F - Major / Ionian" at bounding box center [672, 280] width 133 height 13
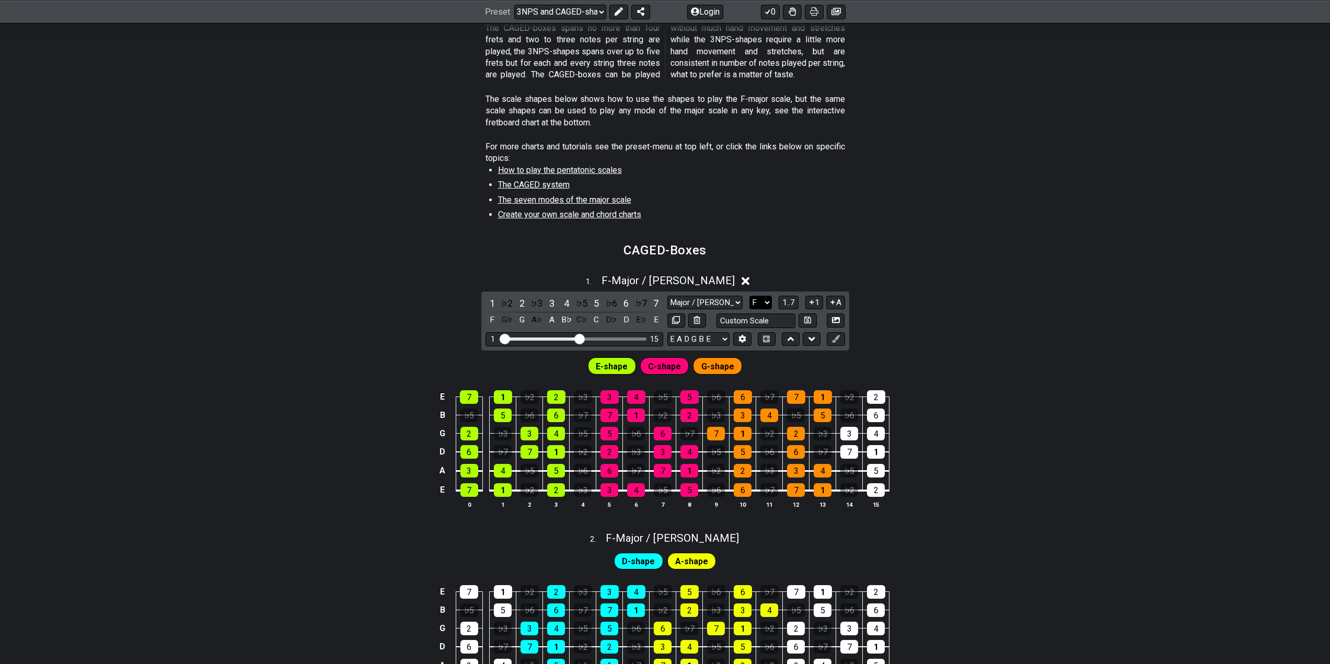
click at [766, 302] on select "A♭ A A♯ B♭ B C C♯ D♭ D D♯ E♭ E F F♯ G♭ G G♯" at bounding box center [761, 303] width 22 height 14
select select "C"
click at [750, 296] on select "A♭ A A♯ B♭ B C C♯ D♭ D D♯ E♭ E F F♯ G♭ G G♯" at bounding box center [761, 303] width 22 height 14
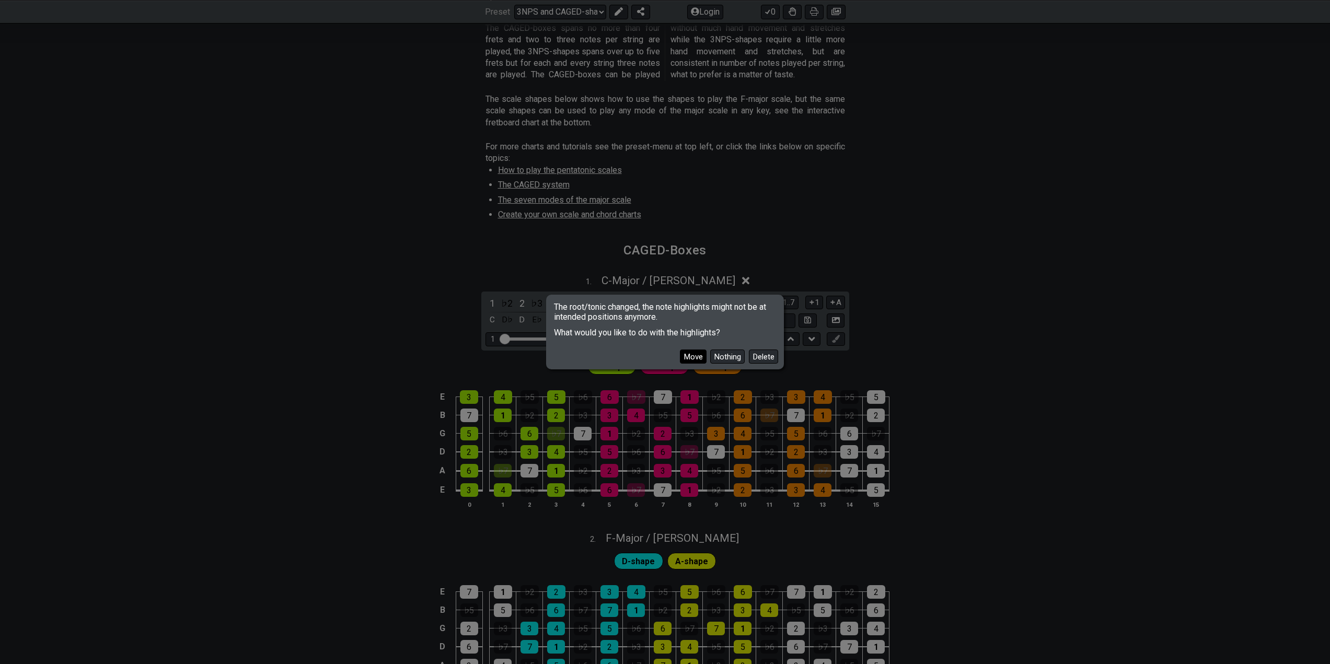
click at [697, 358] on button "Move" at bounding box center [693, 357] width 27 height 14
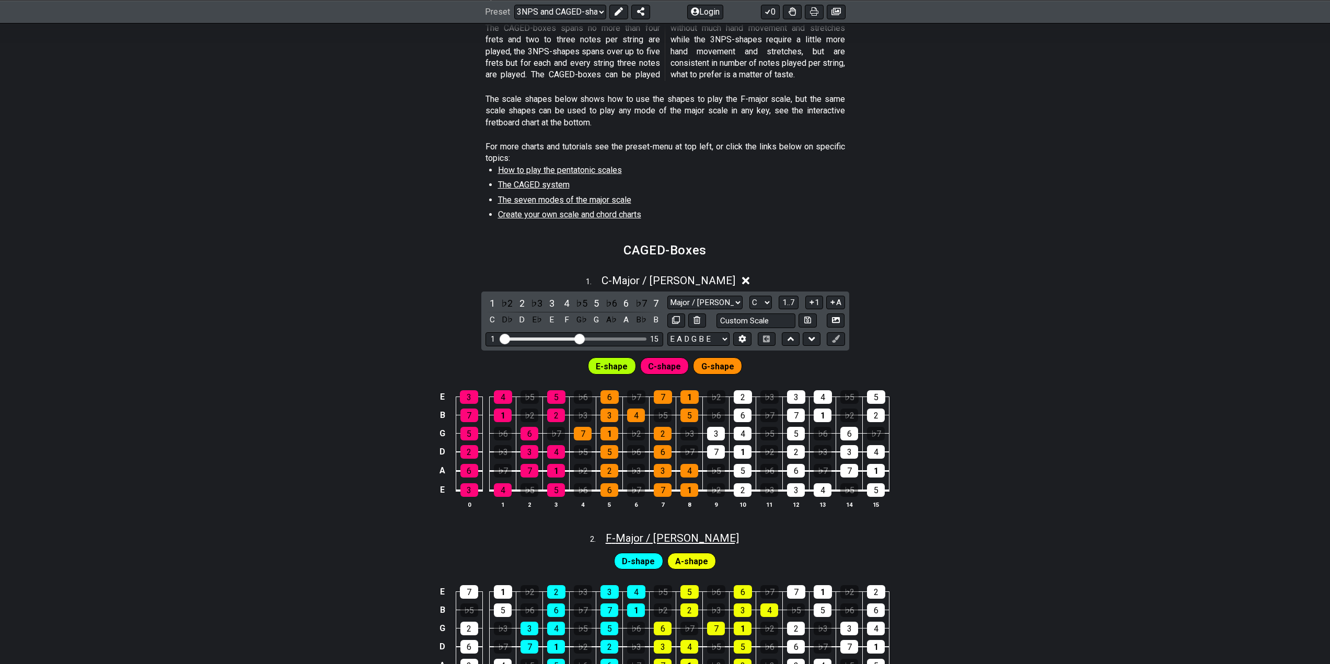
click at [668, 539] on span "F - Major / Ionian" at bounding box center [672, 538] width 133 height 13
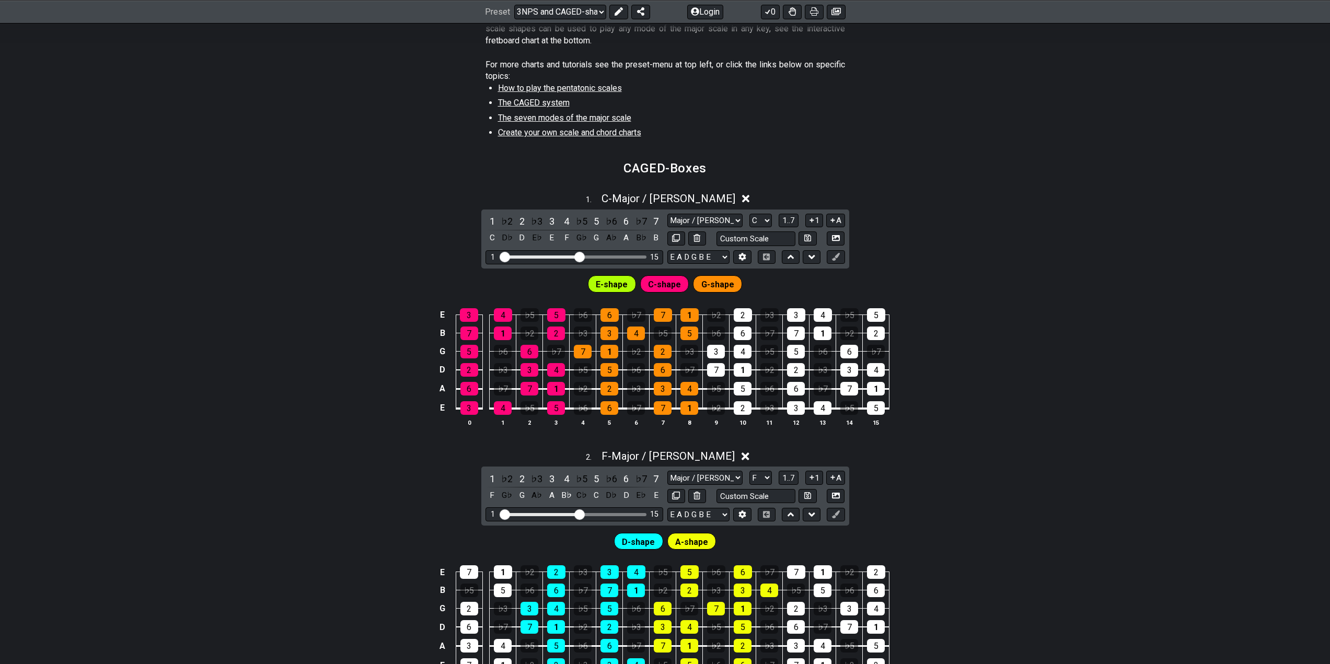
scroll to position [418, 0]
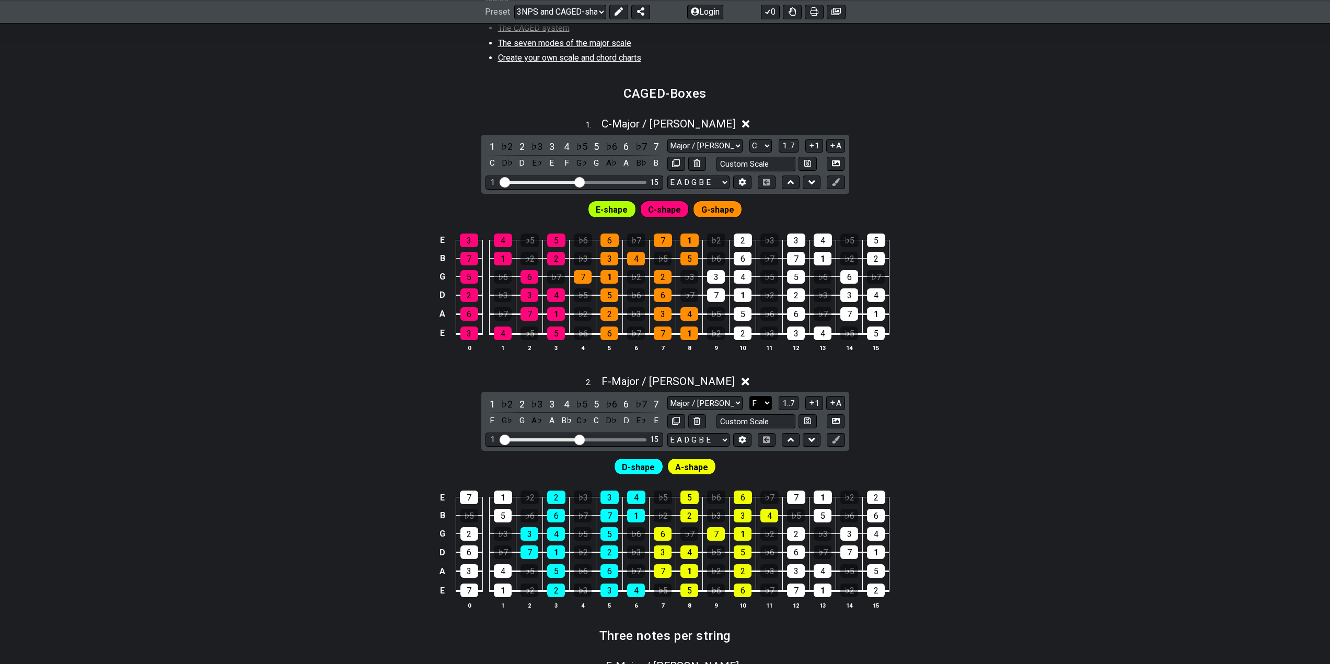
click at [768, 404] on select "A♭ A A♯ B♭ B C C♯ D♭ D D♯ E♭ E F F♯ G♭ G G♯" at bounding box center [761, 403] width 22 height 14
select select "C"
click at [750, 396] on select "A♭ A A♯ B♭ B C C♯ D♭ D D♯ E♭ E F F♯ G♭ G G♯" at bounding box center [761, 403] width 22 height 14
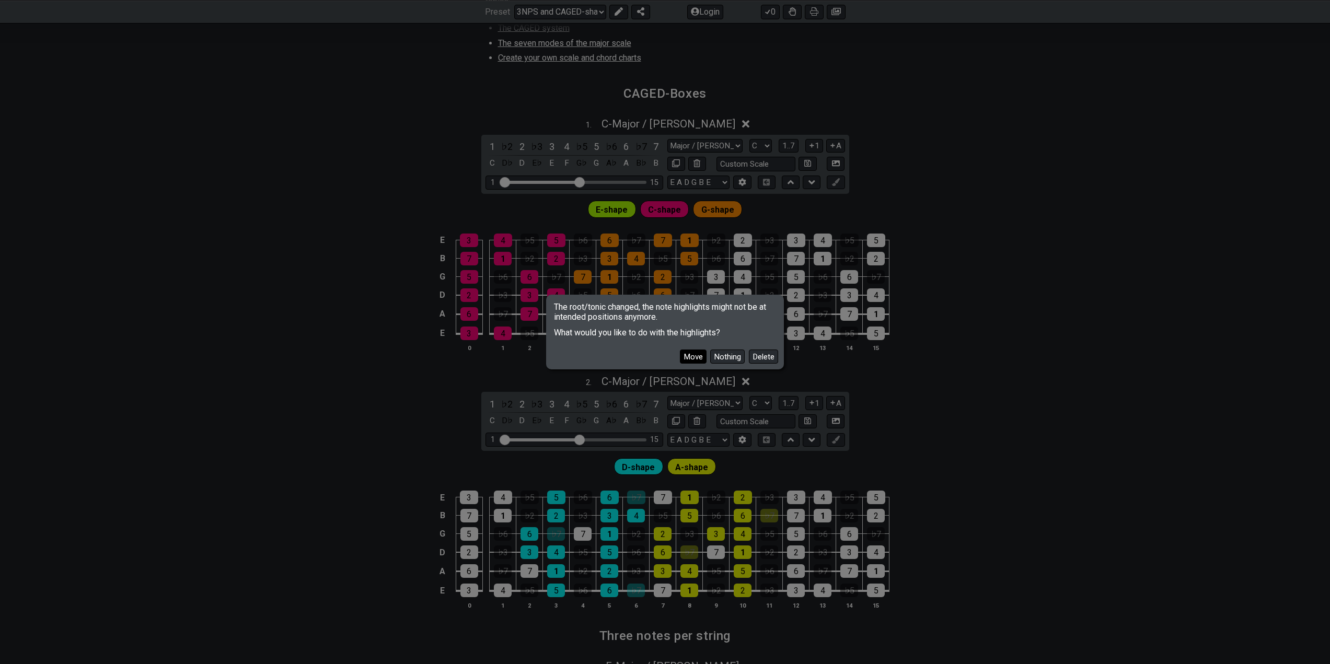
click at [696, 358] on button "Move" at bounding box center [693, 357] width 27 height 14
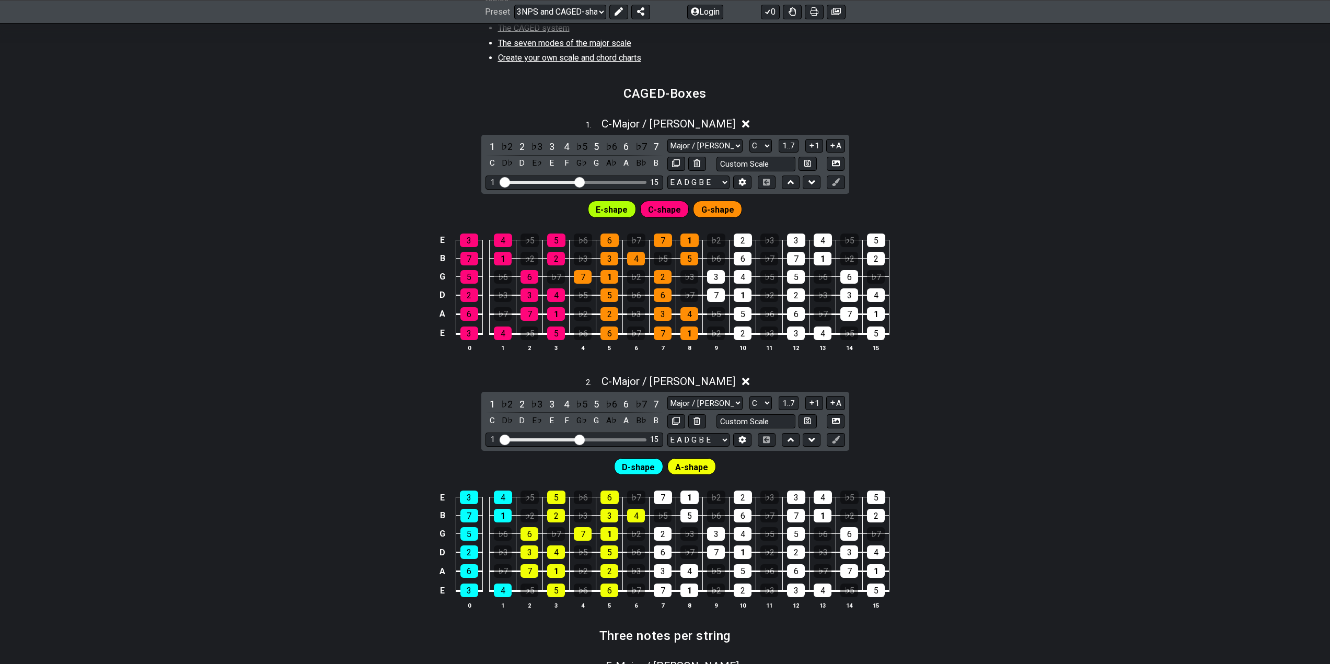
click at [960, 451] on div "D-shape A-shape" at bounding box center [665, 464] width 1330 height 26
click at [648, 463] on span "D-shape" at bounding box center [638, 467] width 33 height 15
click at [836, 439] on icon at bounding box center [836, 440] width 8 height 8
click at [839, 439] on icon at bounding box center [836, 440] width 8 height 8
click at [821, 497] on div "4" at bounding box center [823, 498] width 18 height 14
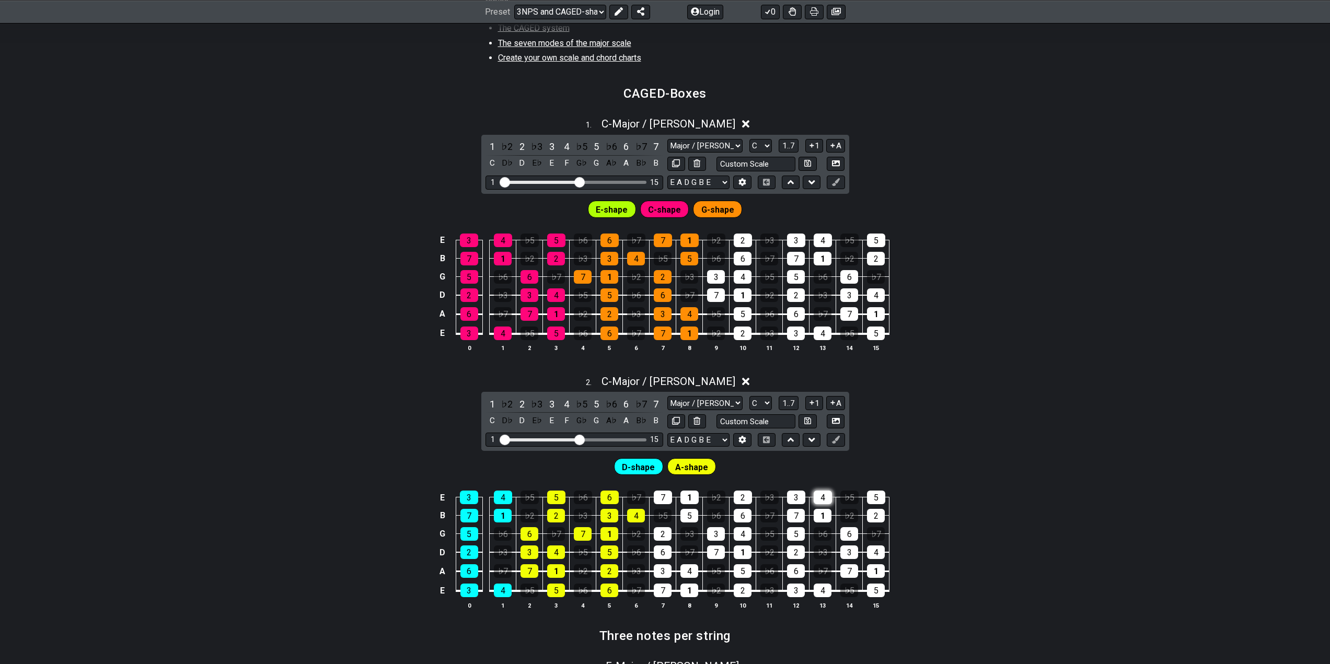
click at [821, 497] on div "4" at bounding box center [823, 498] width 18 height 14
click at [834, 439] on icon at bounding box center [836, 440] width 8 height 8
click at [743, 440] on icon at bounding box center [743, 440] width 8 height 8
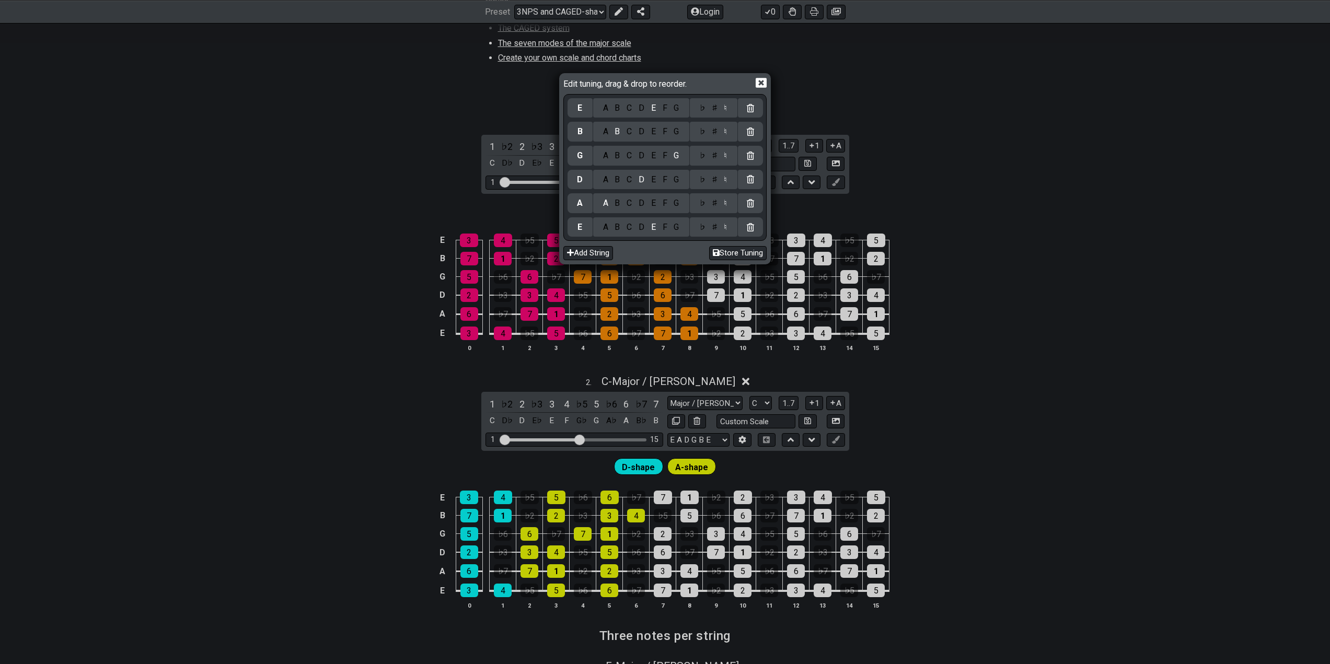
click at [764, 82] on icon at bounding box center [761, 83] width 11 height 10
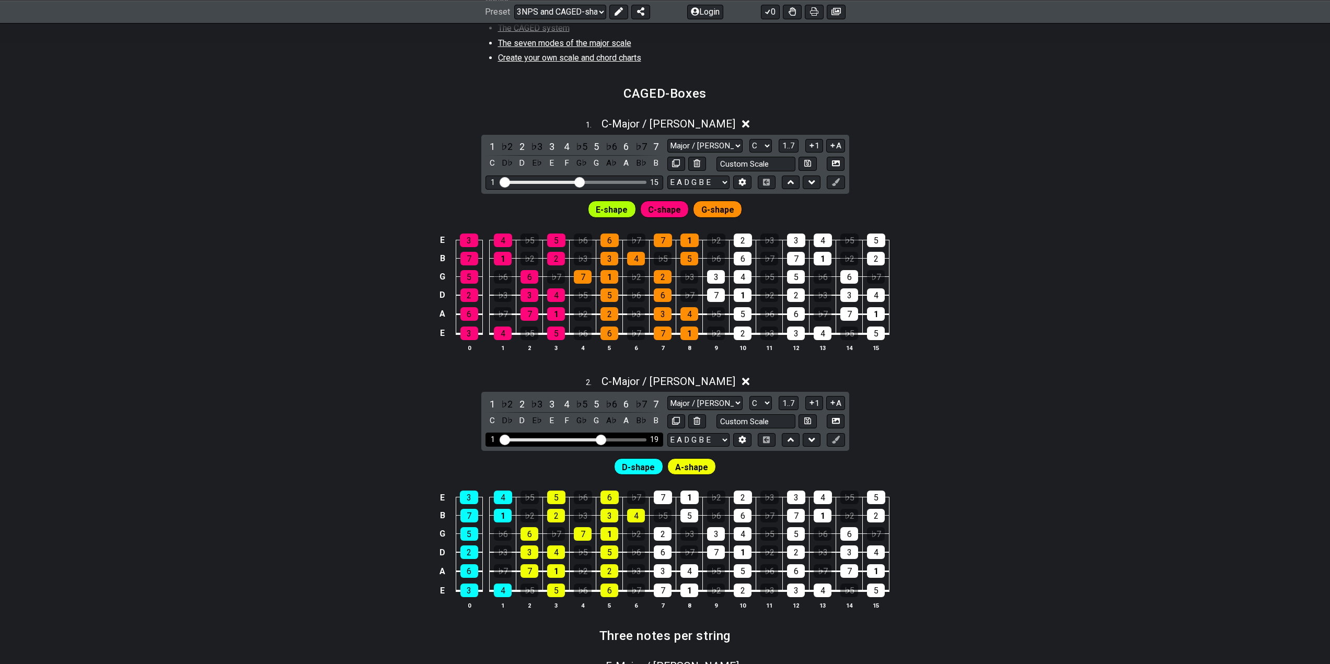
drag, startPoint x: 584, startPoint y: 438, endPoint x: 602, endPoint y: 438, distance: 17.8
click at [602, 439] on input "Visible fret range" at bounding box center [574, 439] width 148 height 0
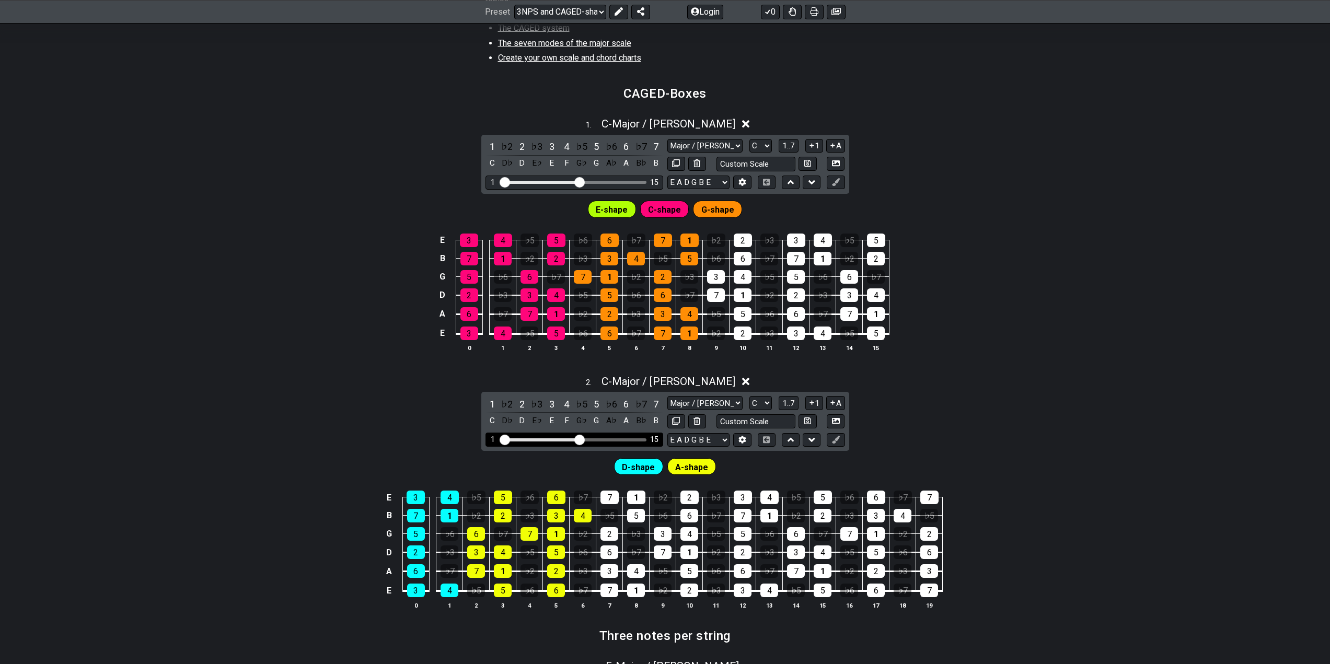
drag, startPoint x: 600, startPoint y: 439, endPoint x: 581, endPoint y: 440, distance: 18.3
click at [581, 439] on input "Visible fret range" at bounding box center [574, 439] width 148 height 0
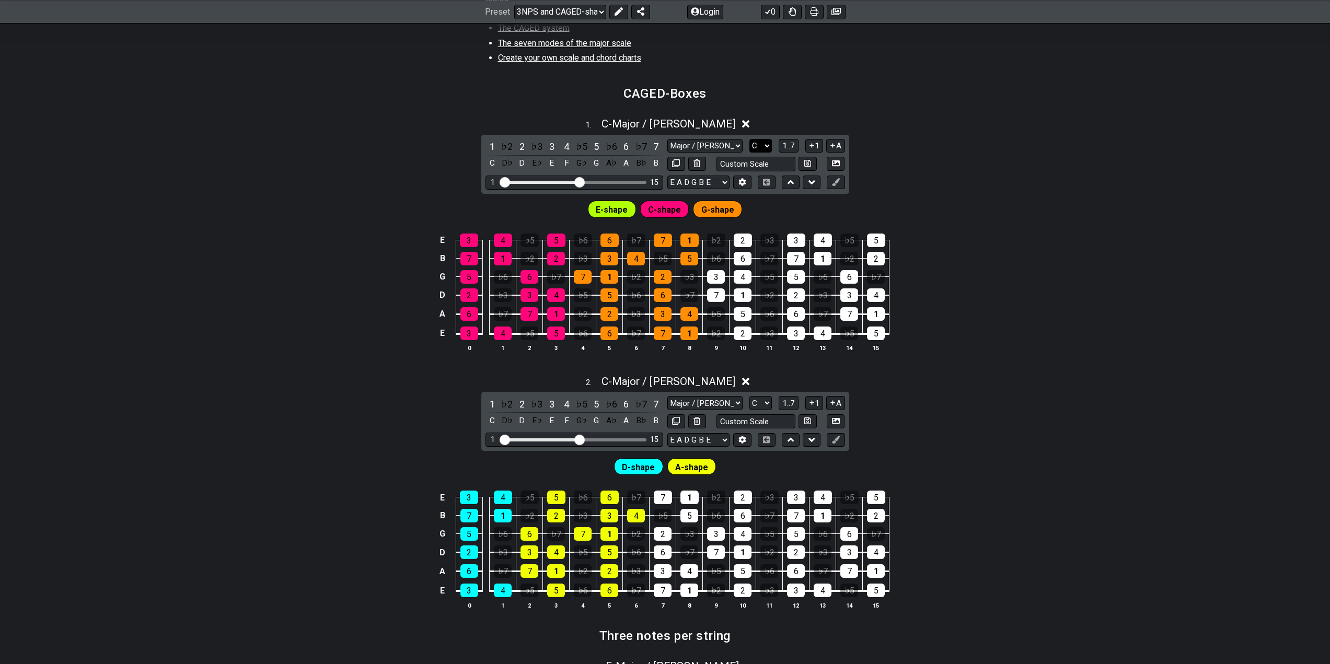
click at [771, 148] on select "A♭ A A♯ B♭ B C C♯ D♭ D D♯ E♭ E F F♯ G♭ G G♯" at bounding box center [761, 146] width 22 height 14
select select "G"
click at [750, 139] on select "A♭ A A♯ B♭ B C C♯ D♭ D D♯ E♭ E F F♯ G♭ G G♯" at bounding box center [761, 146] width 22 height 14
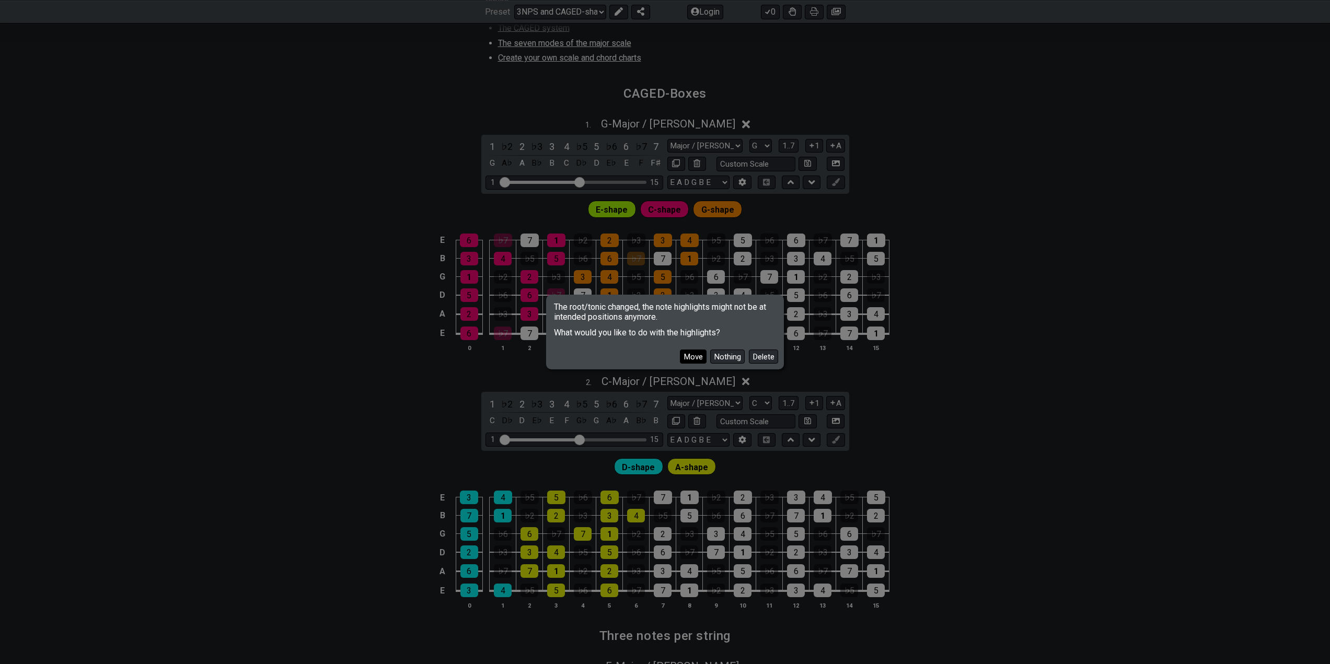
click at [695, 355] on button "Move" at bounding box center [693, 357] width 27 height 14
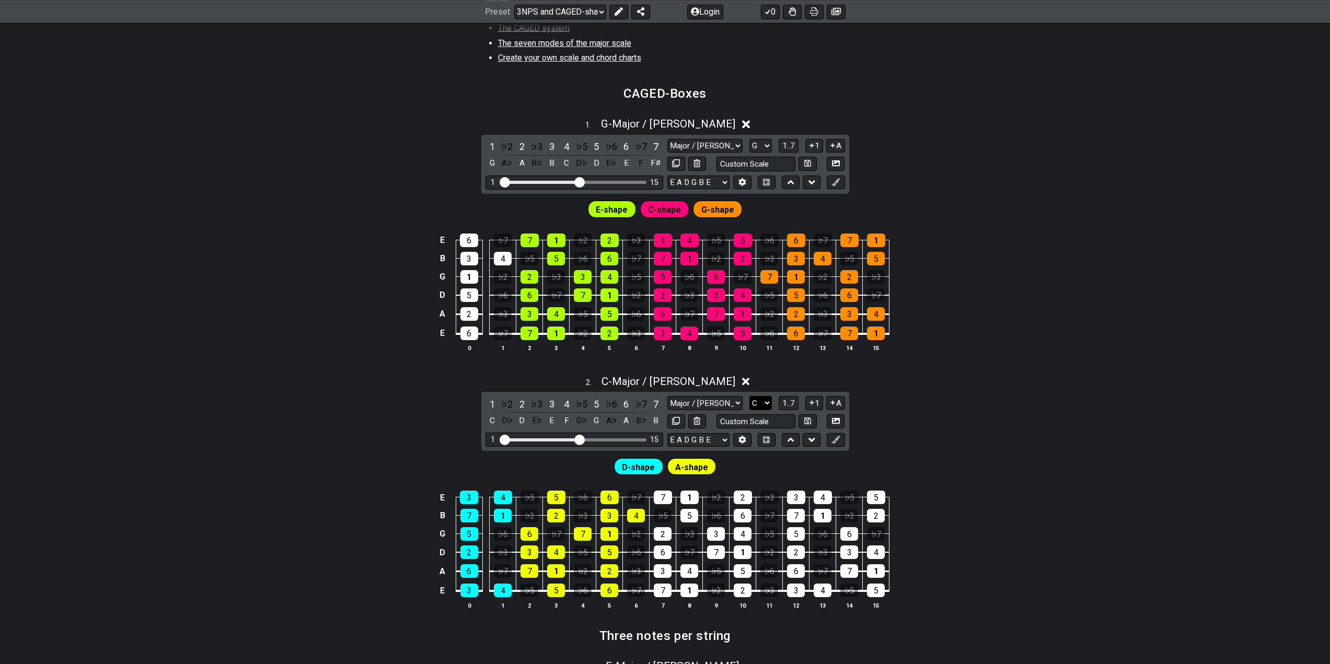
click at [766, 404] on select "A♭ A A♯ B♭ B C C♯ D♭ D D♯ E♭ E F F♯ G♭ G G♯" at bounding box center [761, 403] width 22 height 14
select select "G"
click at [750, 396] on select "A♭ A A♯ B♭ B C C♯ D♭ D D♯ E♭ E F F♯ G♭ G G♯" at bounding box center [761, 403] width 22 height 14
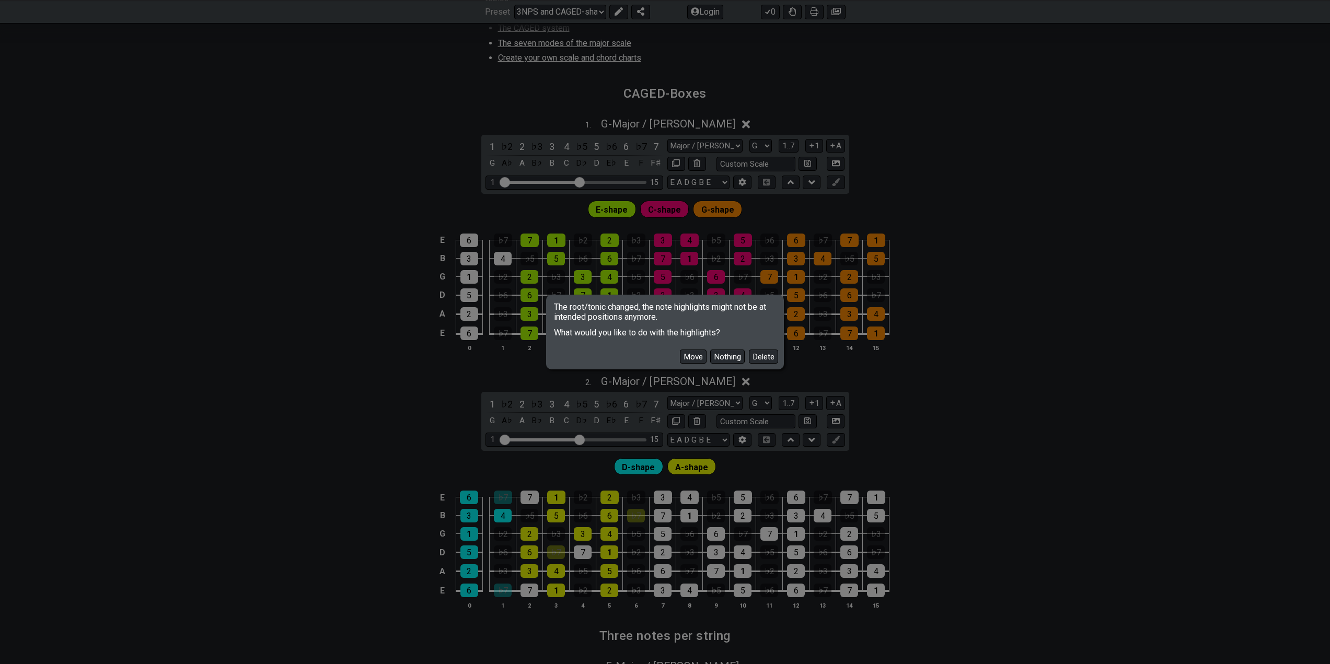
click at [688, 362] on button "Move" at bounding box center [693, 357] width 27 height 14
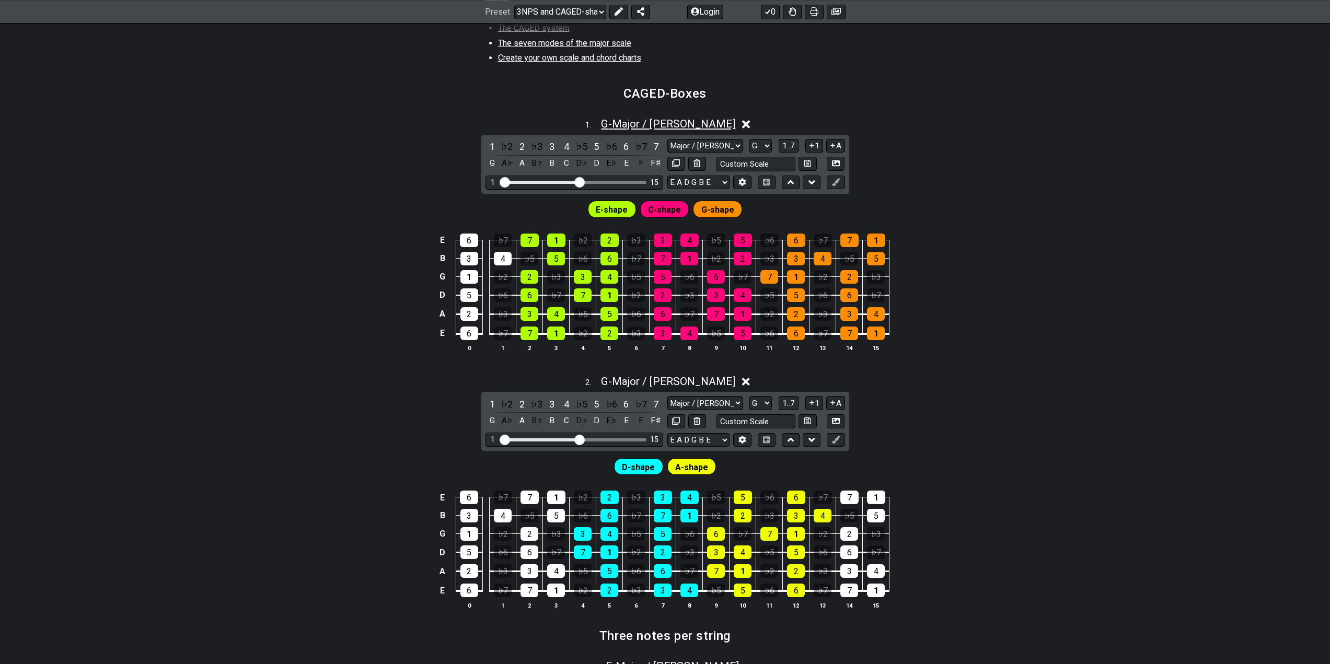
click at [674, 120] on span "G - Major / Ionian" at bounding box center [668, 124] width 134 height 13
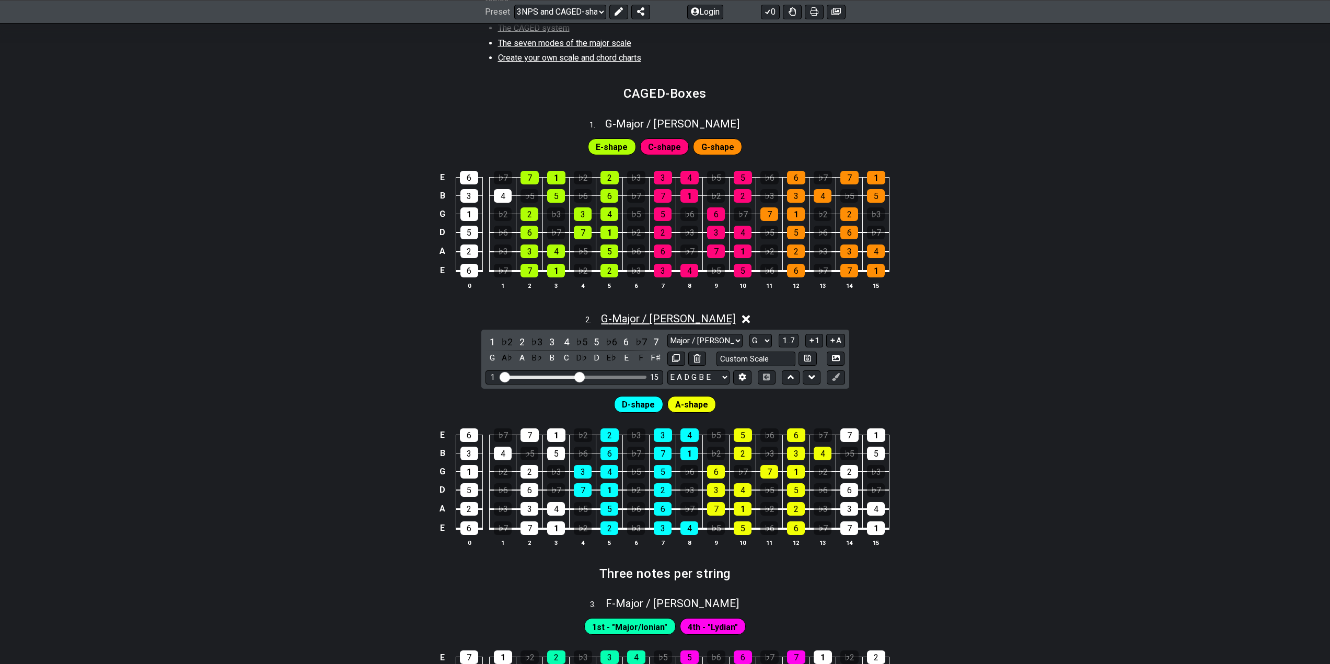
click at [680, 315] on span "G - Major / Ionian" at bounding box center [668, 319] width 134 height 13
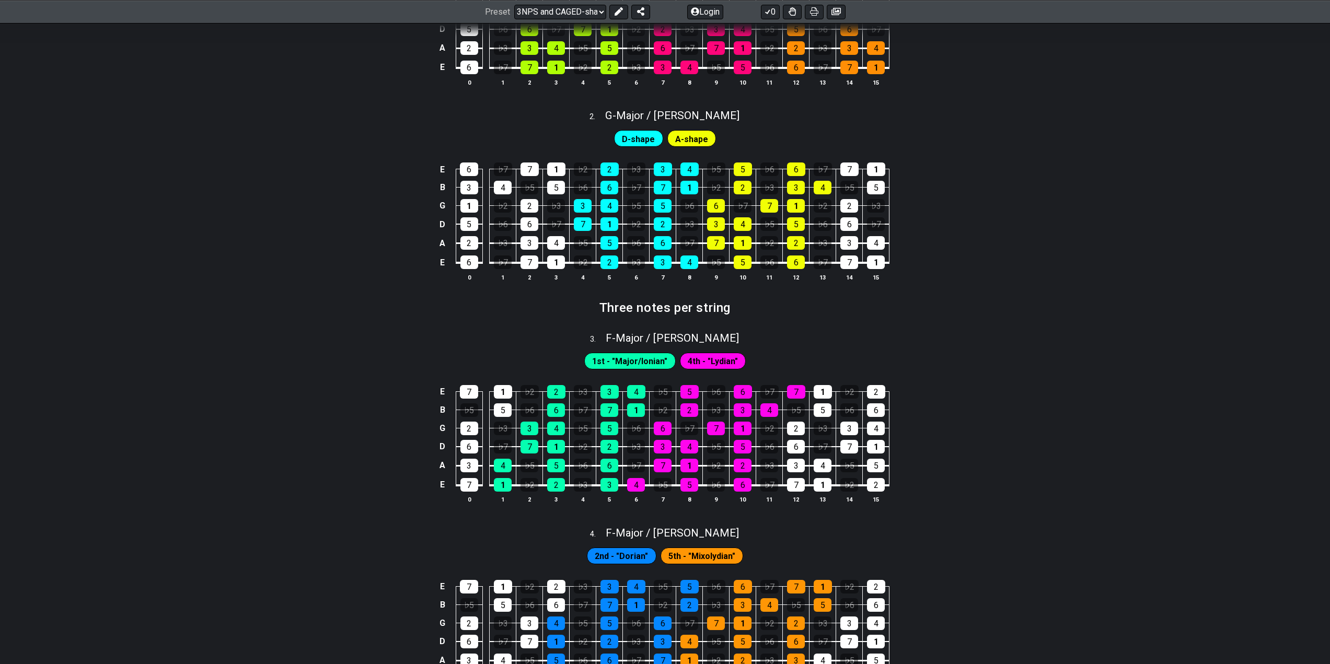
scroll to position [627, 0]
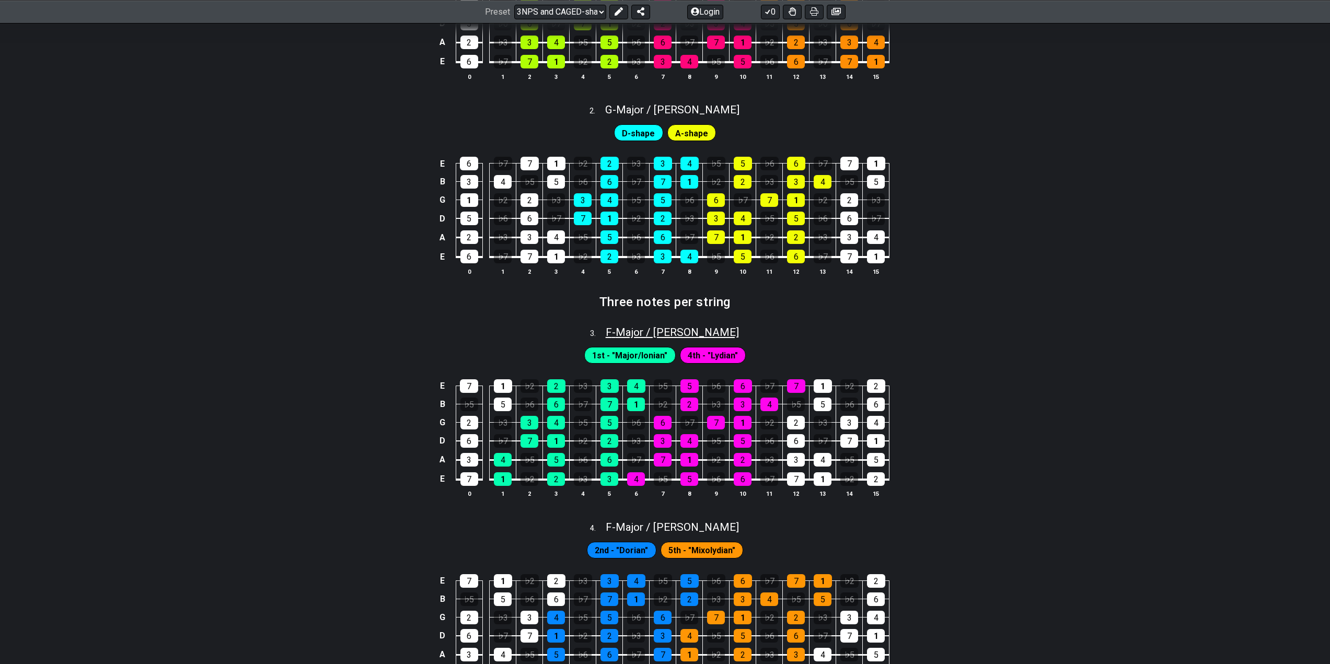
click at [646, 336] on span "F - Major / Ionian" at bounding box center [672, 332] width 133 height 13
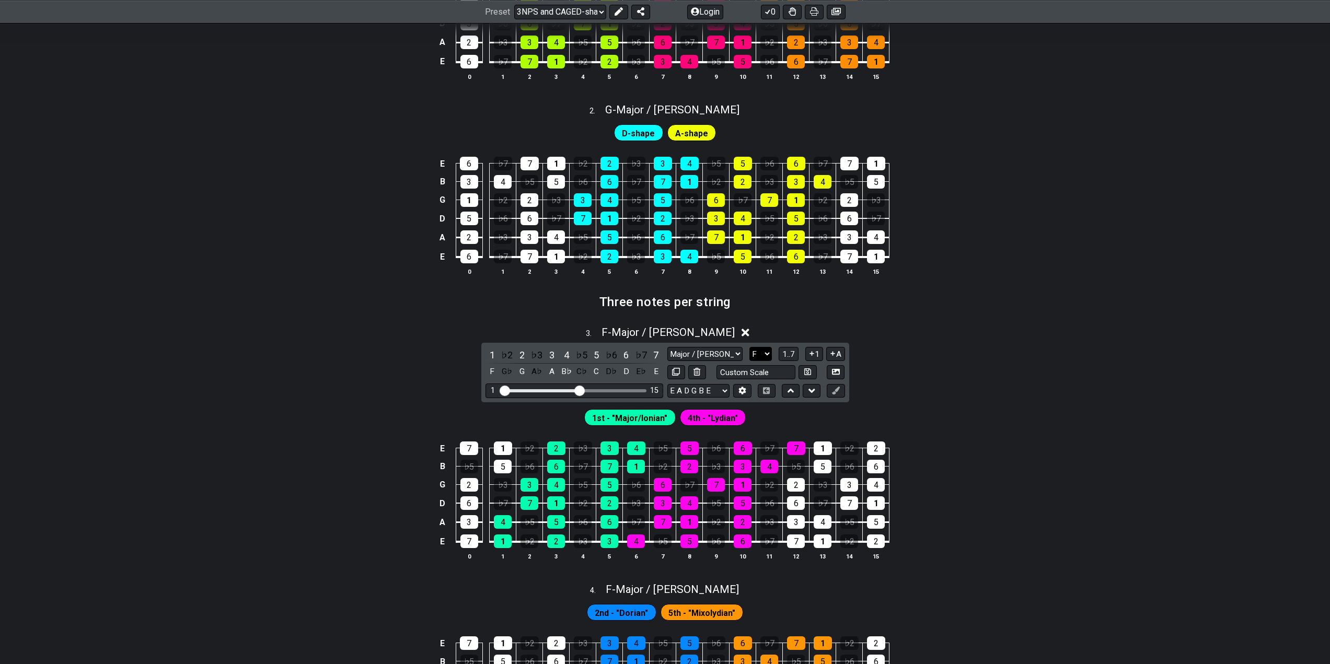
click at [769, 353] on select "A♭ A A♯ B♭ B C C♯ D♭ D D♯ E♭ E F F♯ G♭ G G♯" at bounding box center [761, 354] width 22 height 14
select select "G"
click at [750, 347] on select "A♭ A A♯ B♭ B C C♯ D♭ D D♯ E♭ E F F♯ G♭ G G♯" at bounding box center [761, 354] width 22 height 14
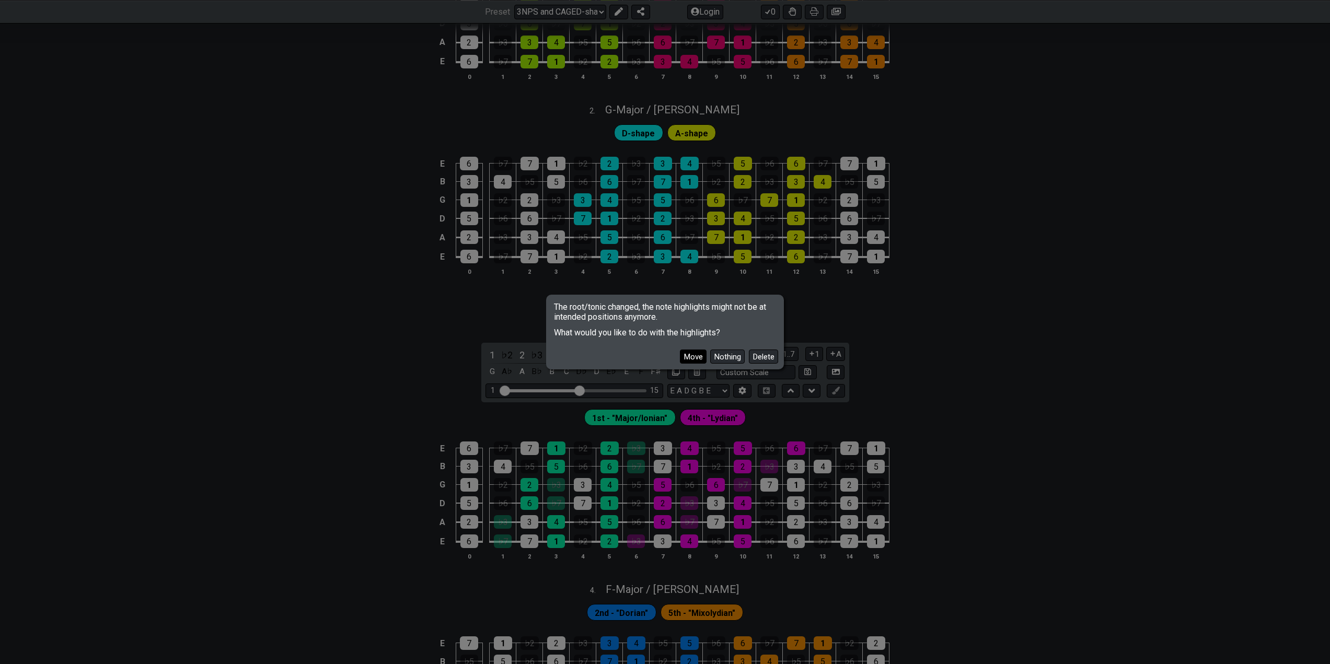
click at [691, 358] on button "Move" at bounding box center [693, 357] width 27 height 14
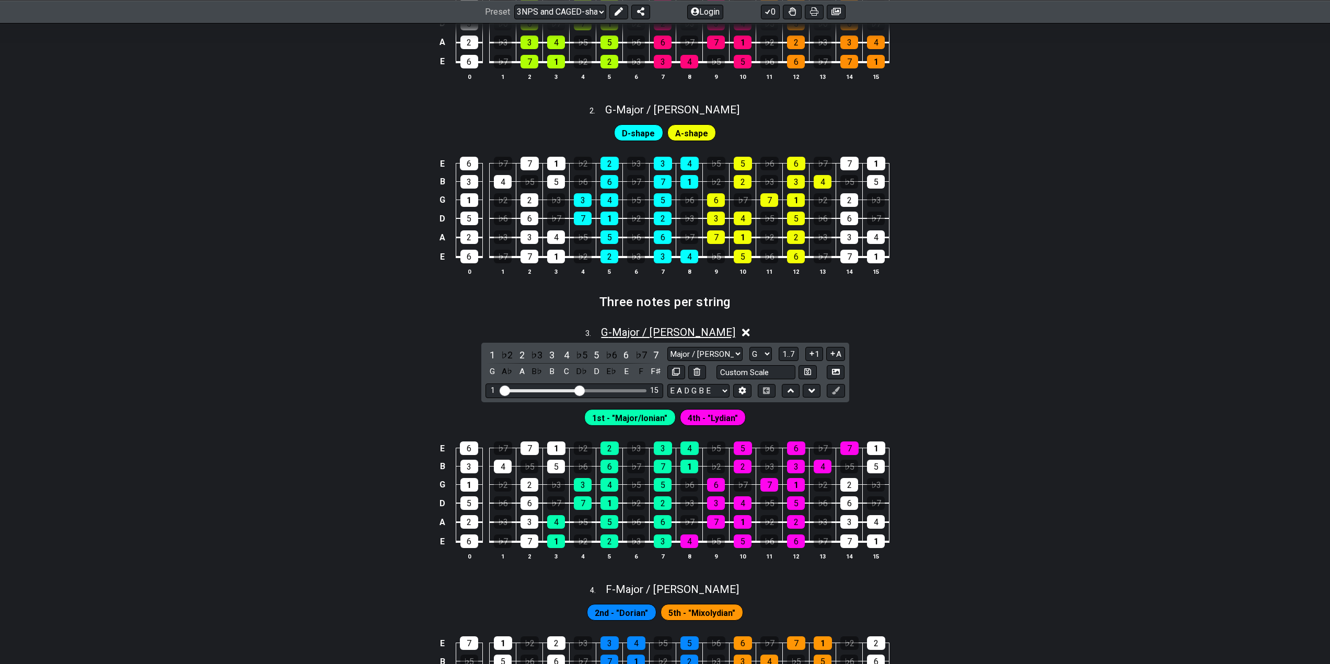
click at [666, 332] on span "G - Major / Ionian" at bounding box center [668, 332] width 134 height 13
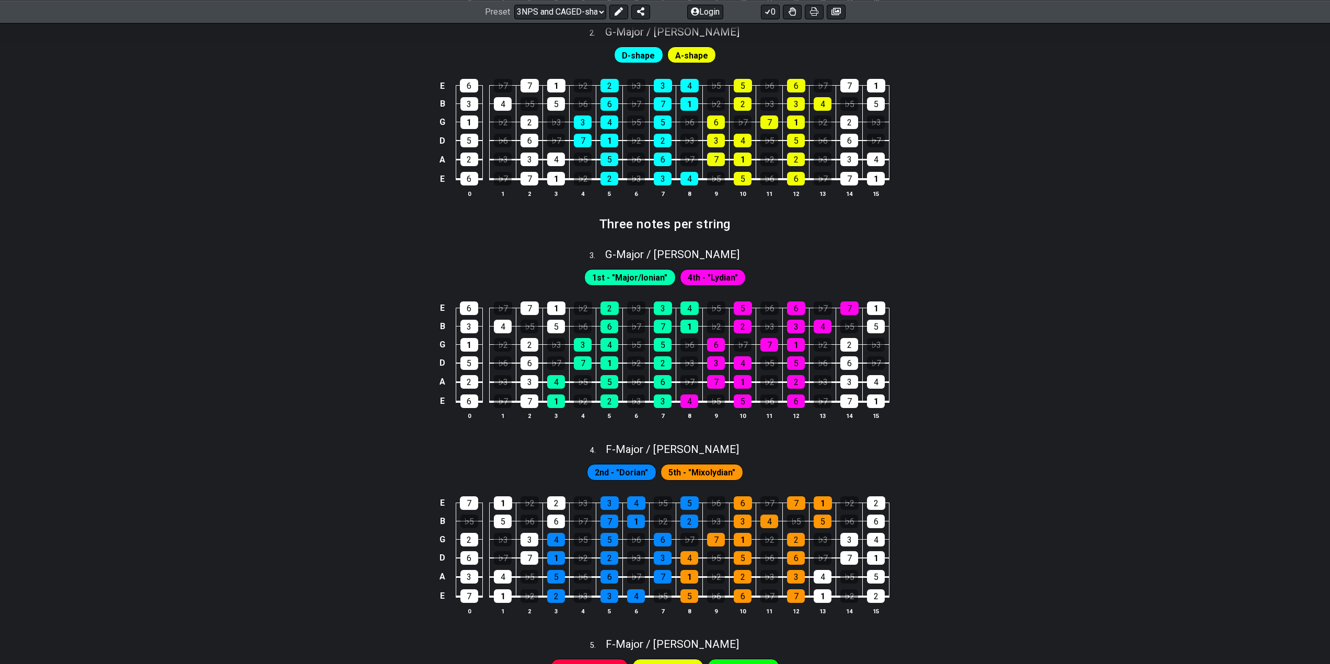
scroll to position [836, 0]
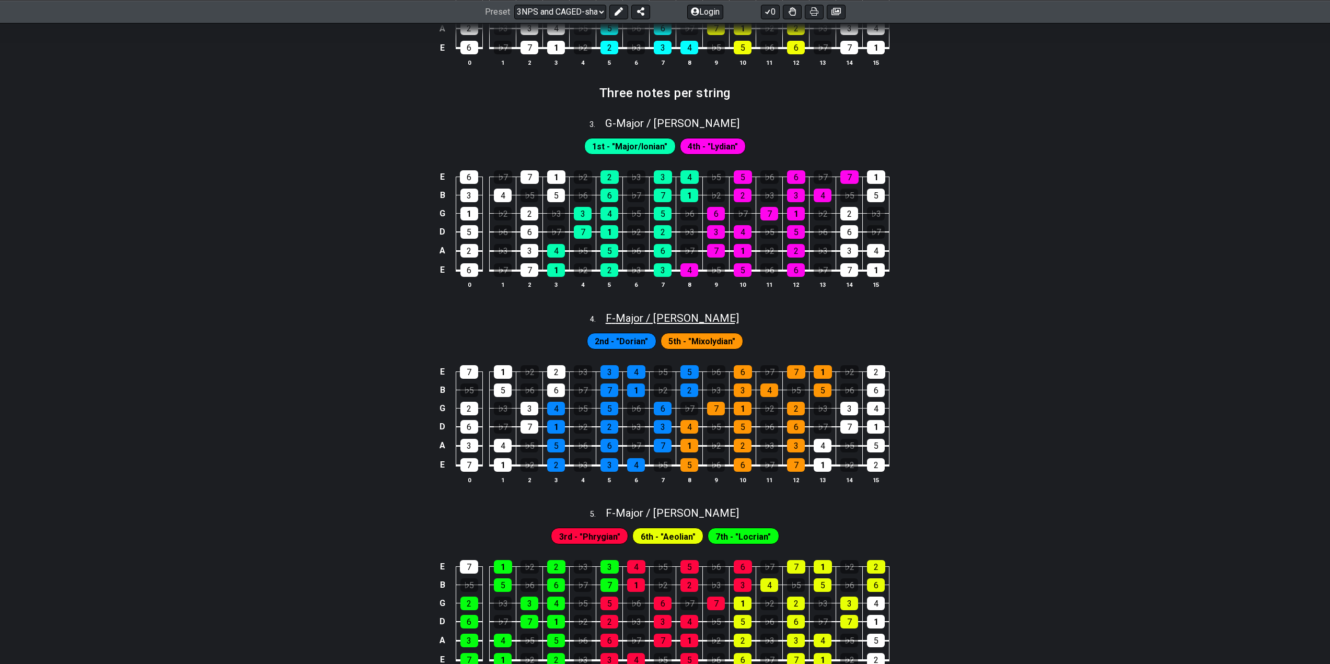
click at [659, 317] on span "F - Major / Ionian" at bounding box center [672, 318] width 133 height 13
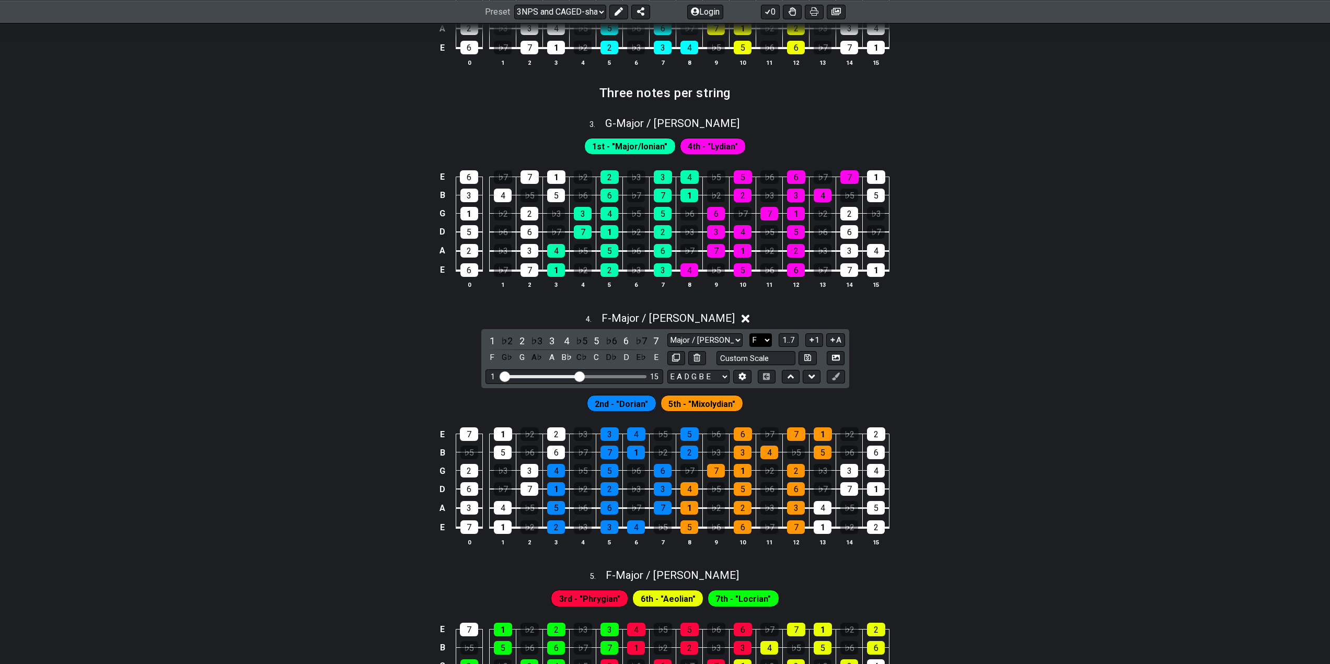
click at [764, 339] on select "A♭ A A♯ B♭ B C C♯ D♭ D D♯ E♭ E F F♯ G♭ G G♯" at bounding box center [761, 341] width 22 height 14
select select "G"
click at [750, 334] on select "A♭ A A♯ B♭ B C C♯ D♭ D D♯ E♭ E F F♯ G♭ G G♯" at bounding box center [761, 341] width 22 height 14
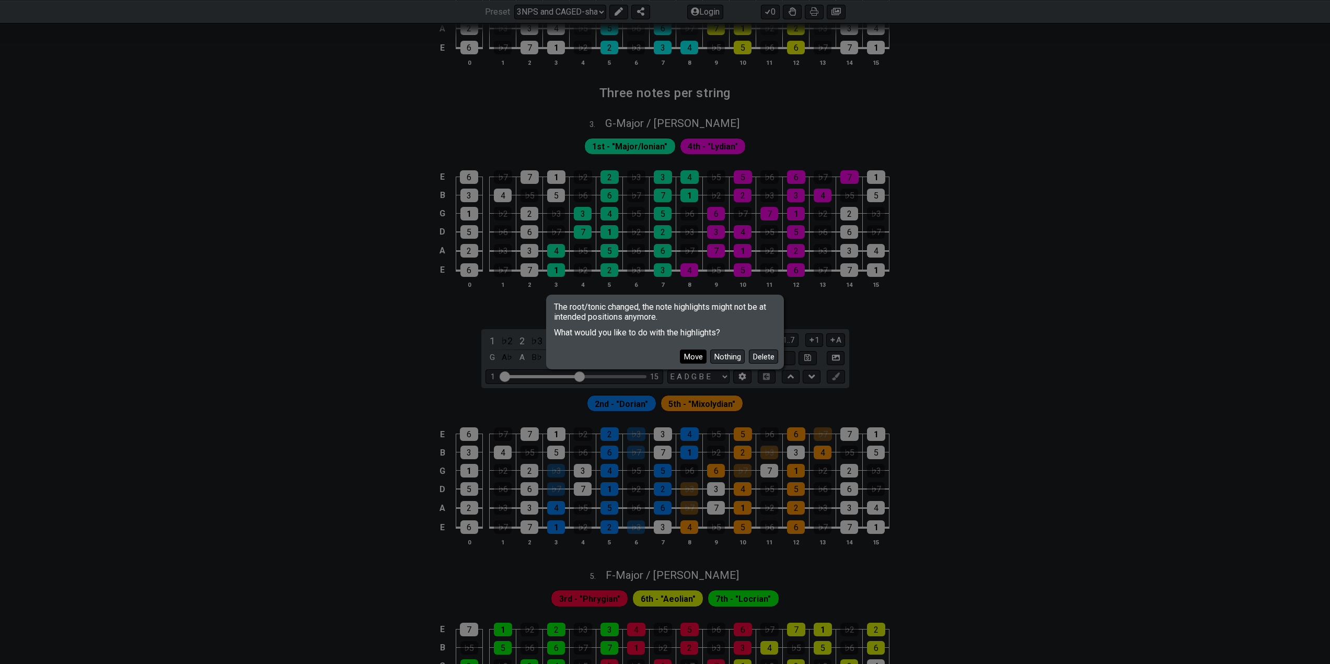
click at [693, 355] on button "Move" at bounding box center [693, 357] width 27 height 14
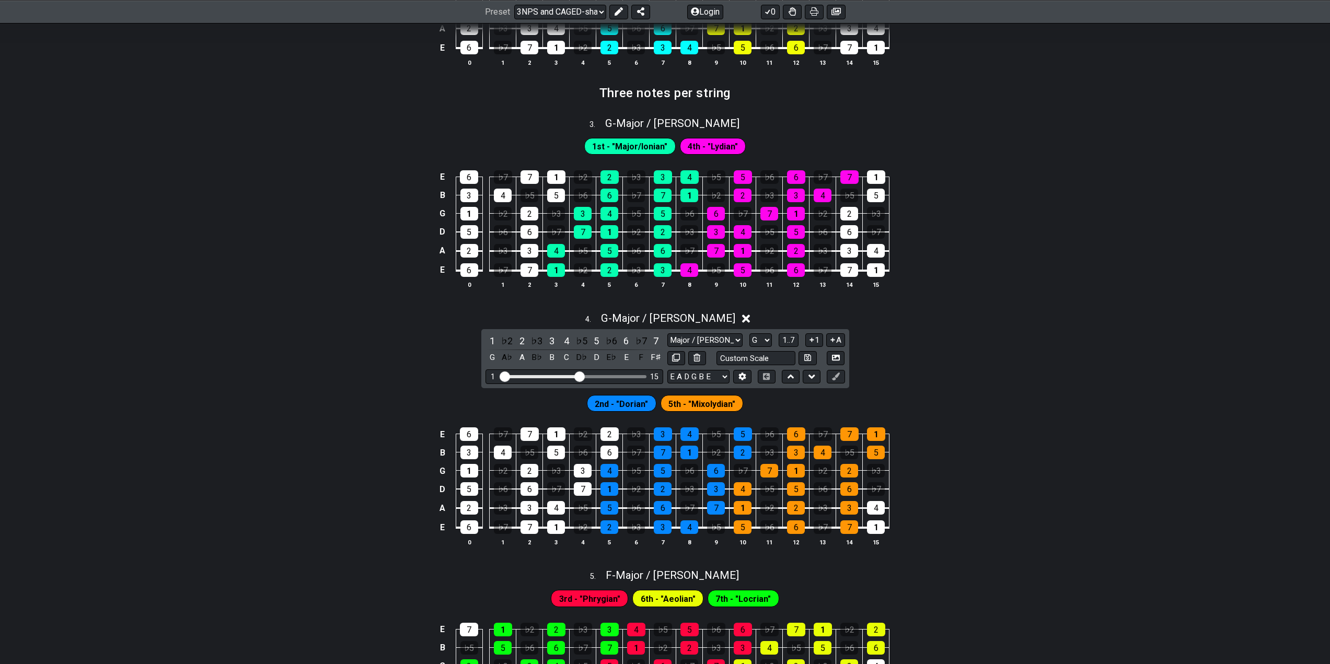
click at [964, 435] on div "E 6 ♭7 7 1 ♭2 2 ♭3 3 4 ♭5 5 ♭6 6 ♭7 7 1 B 3 4 ♭5 5 ♭6 6 ♭7 7 1 ♭2 2 ♭3 3 4 ♭5 5…" at bounding box center [665, 487] width 1330 height 147
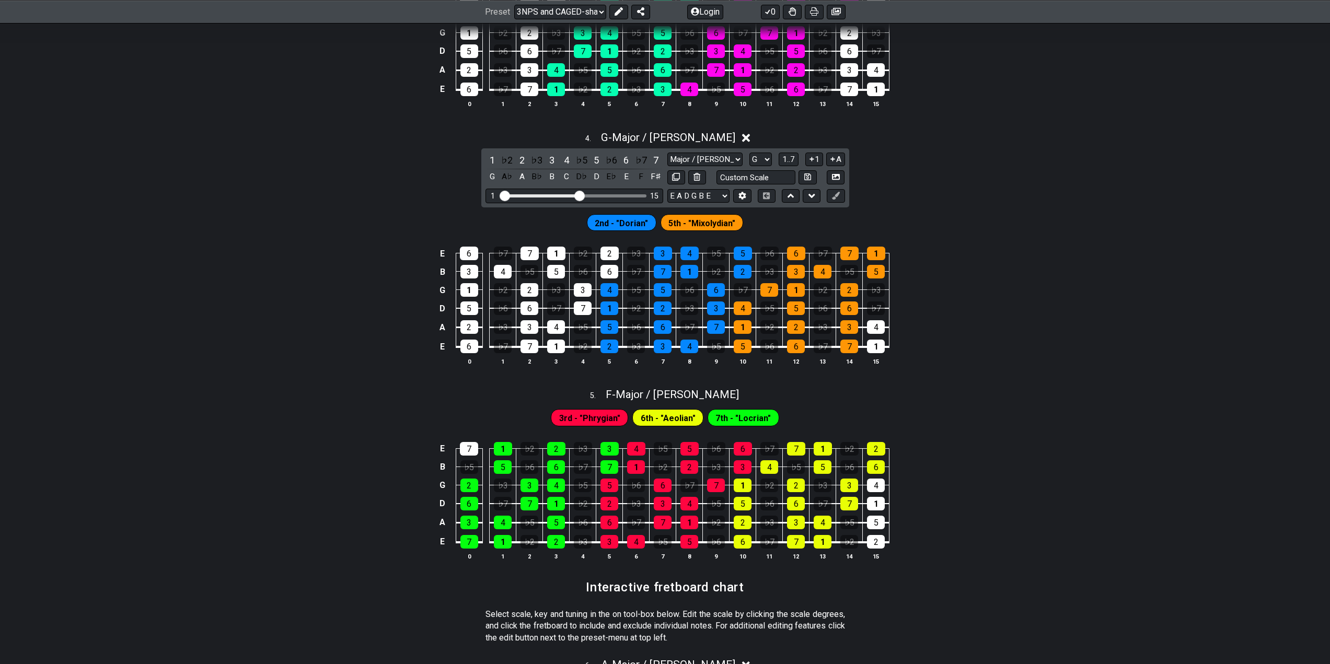
scroll to position [1098, 0]
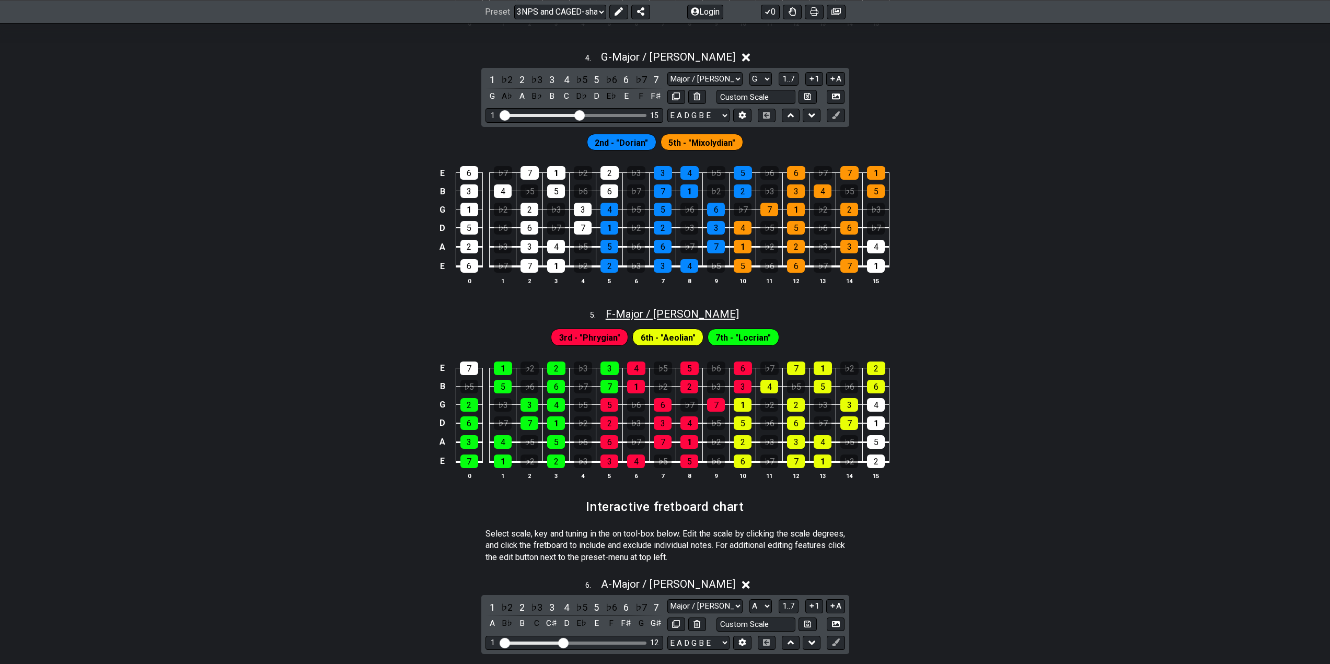
click at [678, 315] on span "F - Major / Ionian" at bounding box center [672, 314] width 133 height 13
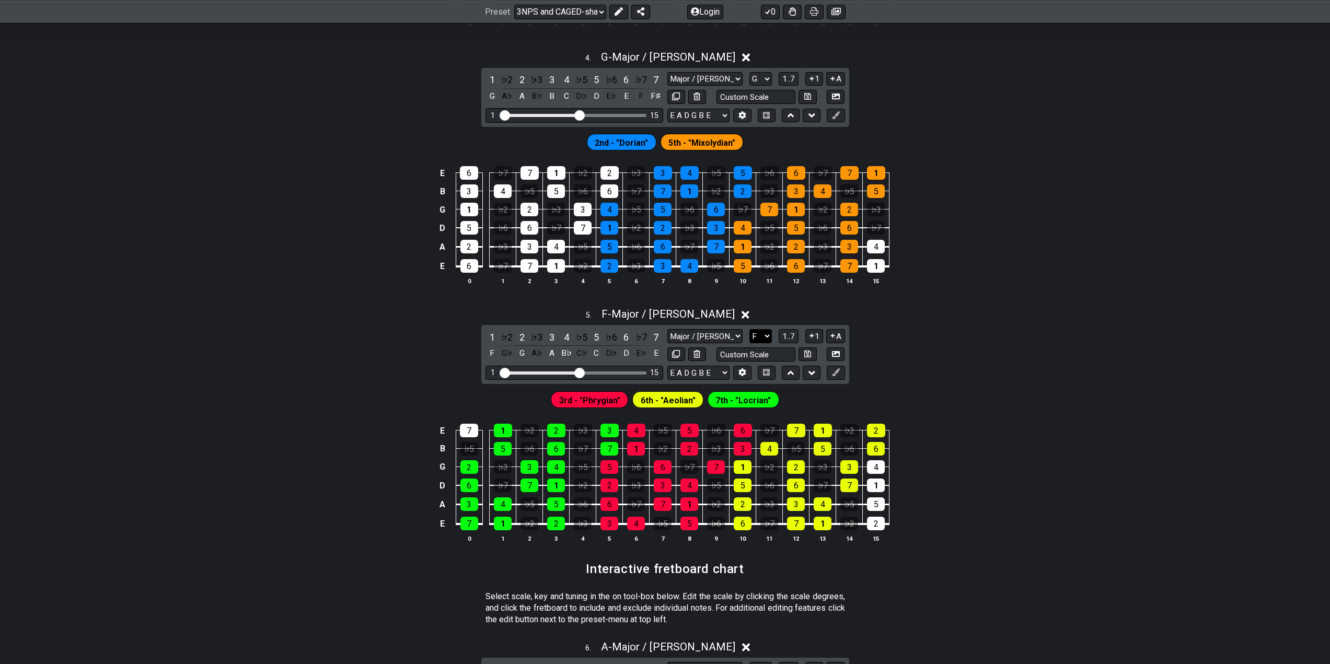
click at [767, 334] on select "A♭ A A♯ B♭ B C C♯ D♭ D D♯ E♭ E F F♯ G♭ G G♯" at bounding box center [761, 336] width 22 height 14
select select "G"
click at [750, 329] on select "A♭ A A♯ B♭ B C C♯ D♭ D D♯ E♭ E F F♯ G♭ G G♯" at bounding box center [761, 336] width 22 height 14
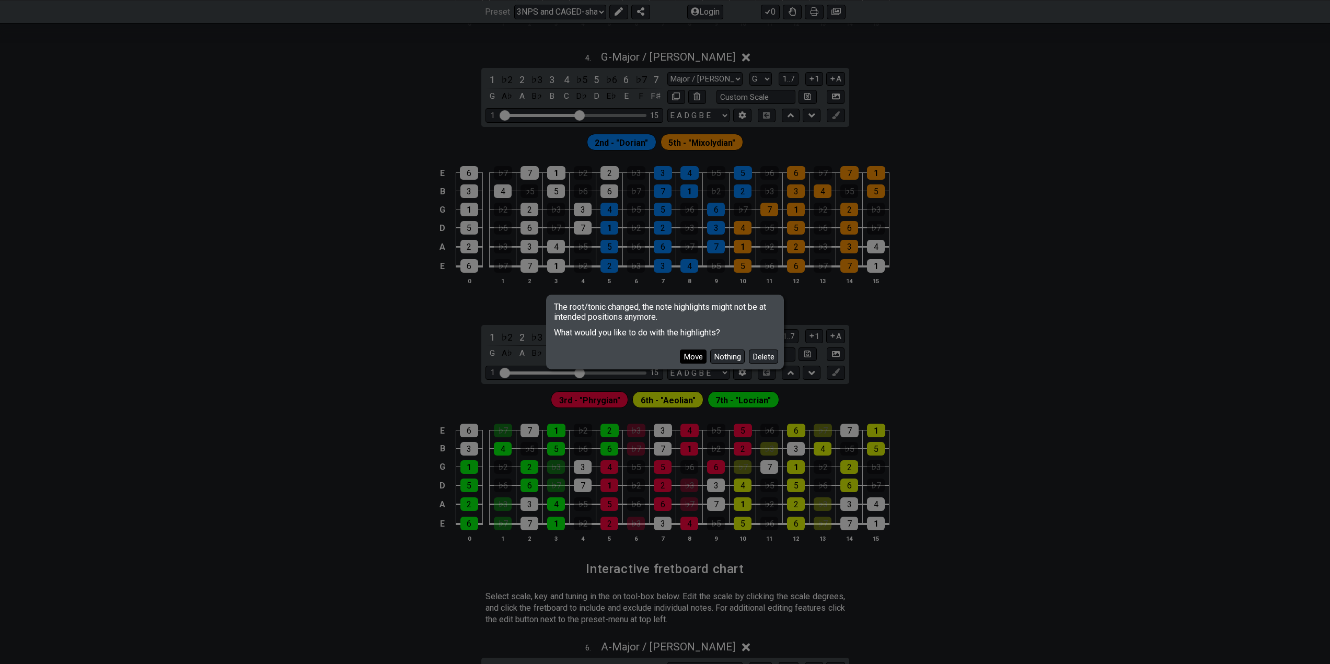
click at [690, 354] on button "Move" at bounding box center [693, 357] width 27 height 14
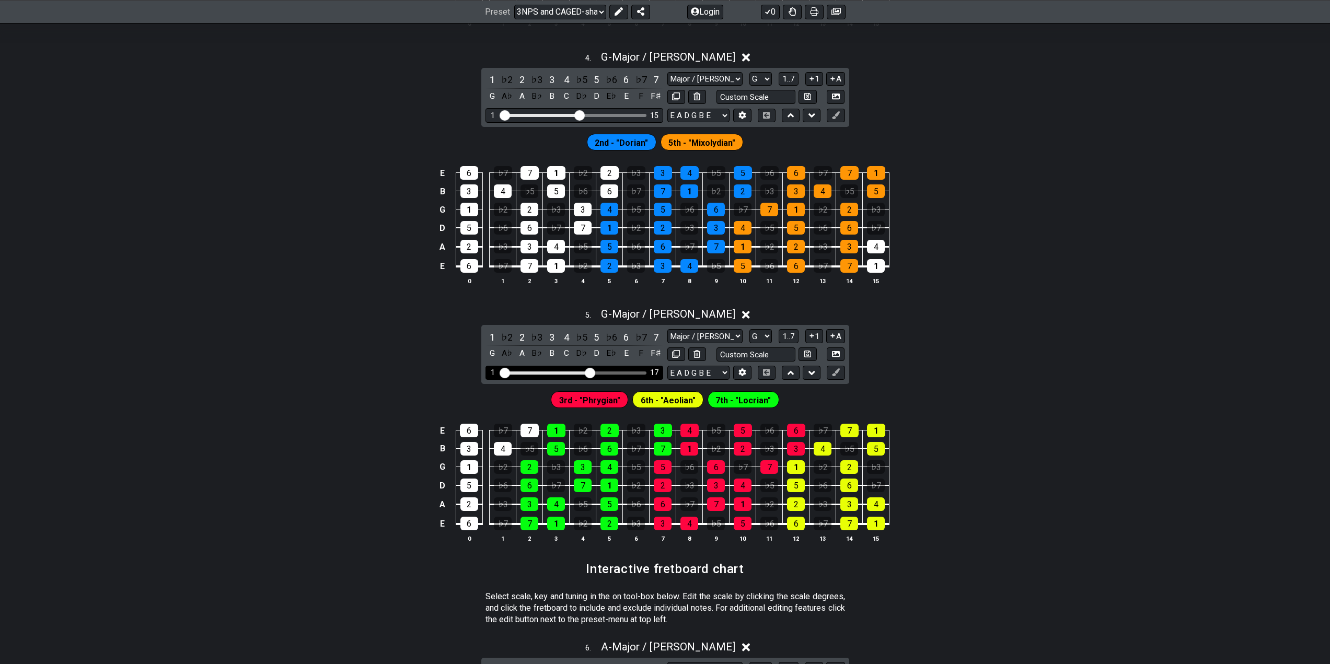
drag, startPoint x: 580, startPoint y: 375, endPoint x: 593, endPoint y: 376, distance: 12.6
click at [593, 372] on input "Visible fret range" at bounding box center [574, 372] width 148 height 0
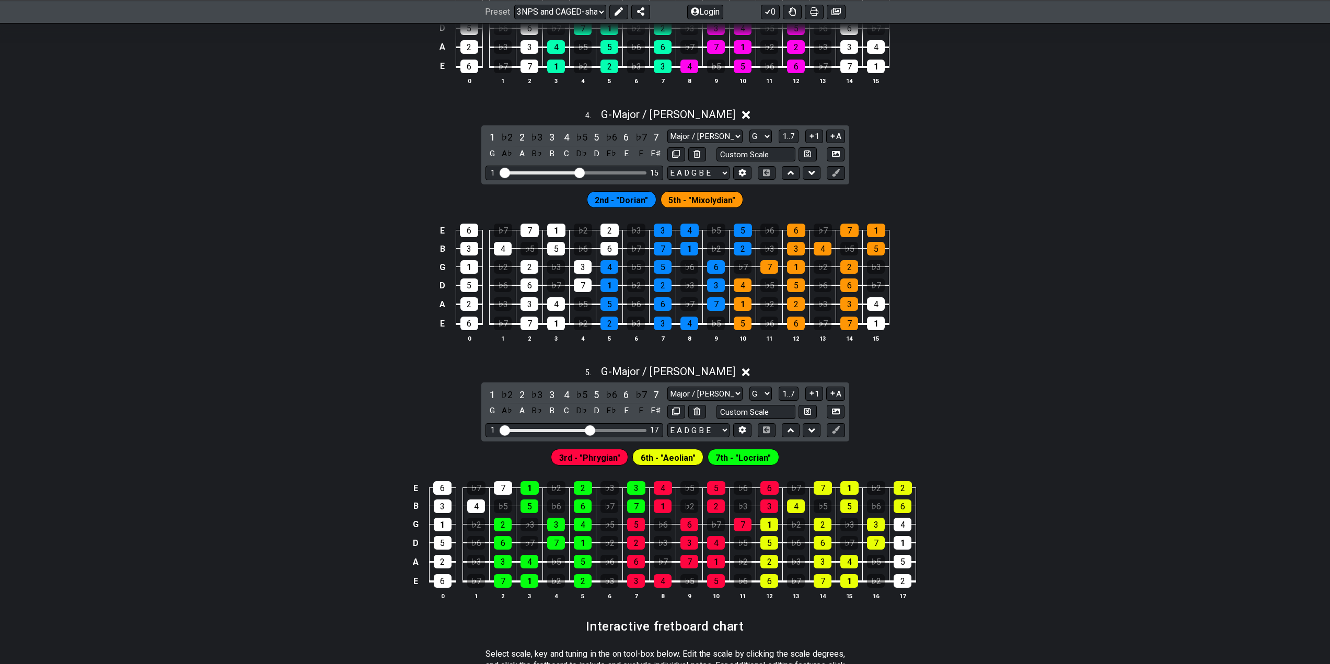
scroll to position [1046, 0]
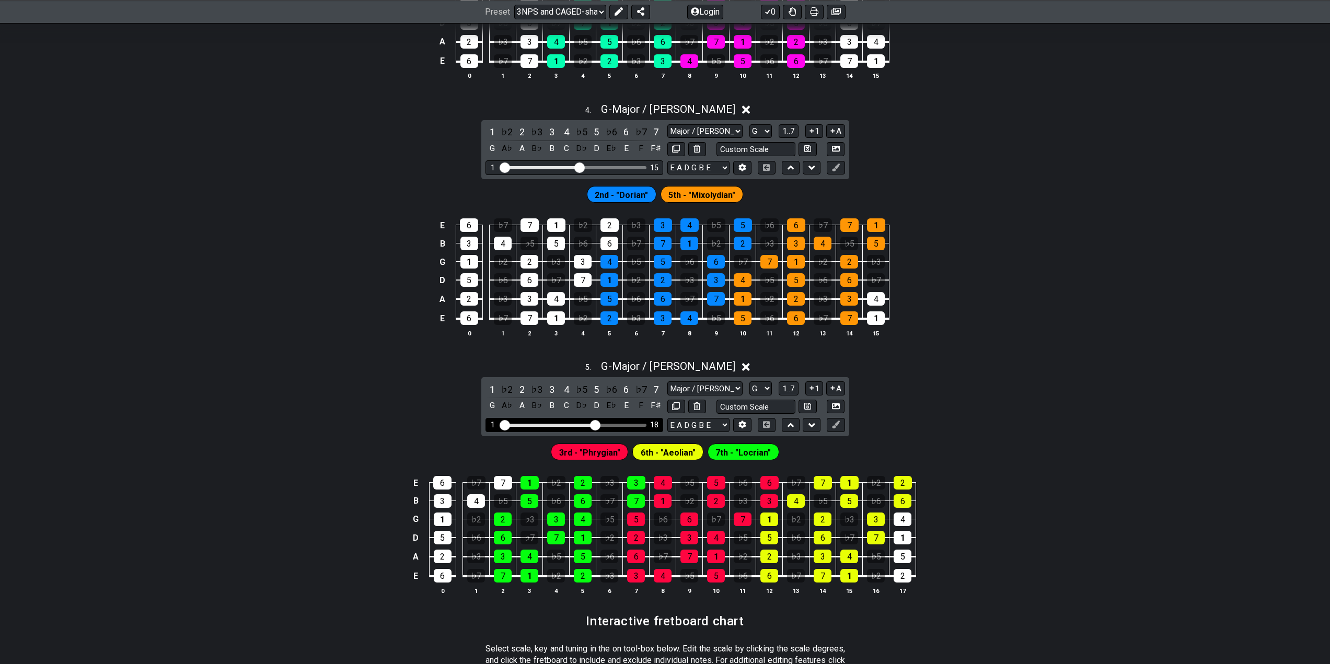
drag, startPoint x: 589, startPoint y: 424, endPoint x: 596, endPoint y: 425, distance: 6.9
click at [596, 424] on input "Visible fret range" at bounding box center [574, 424] width 148 height 0
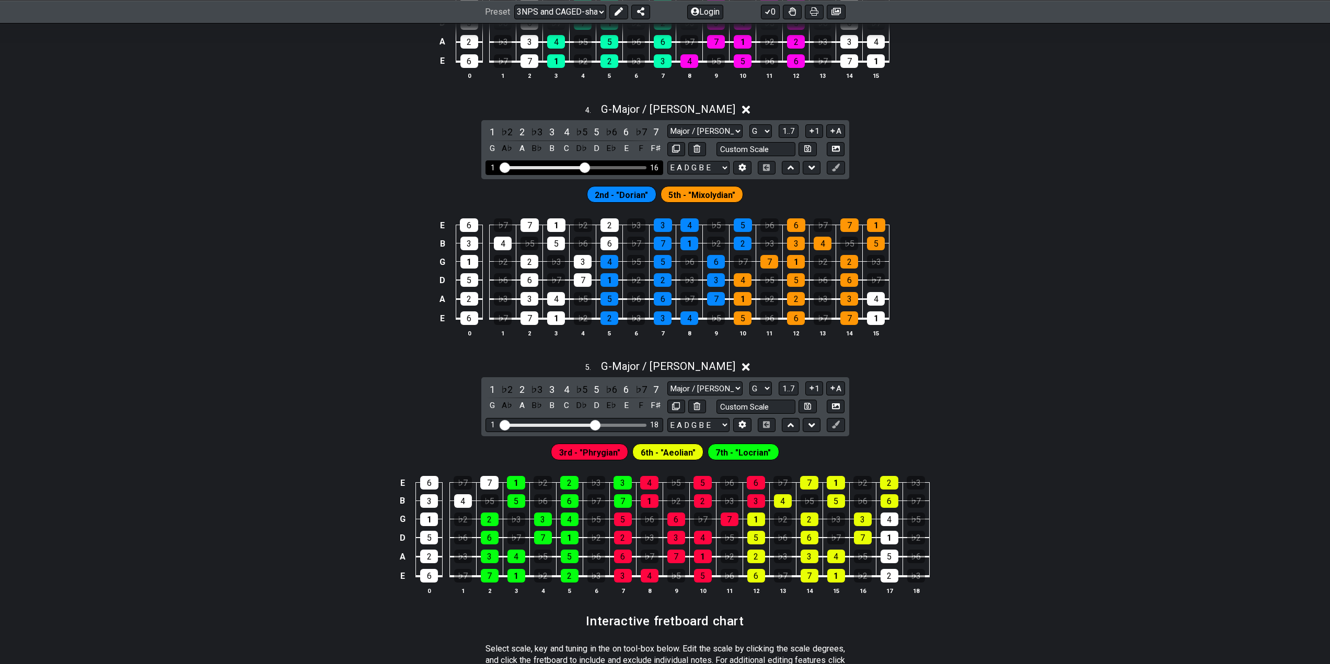
click at [585, 167] on input "Visible fret range" at bounding box center [574, 167] width 148 height 0
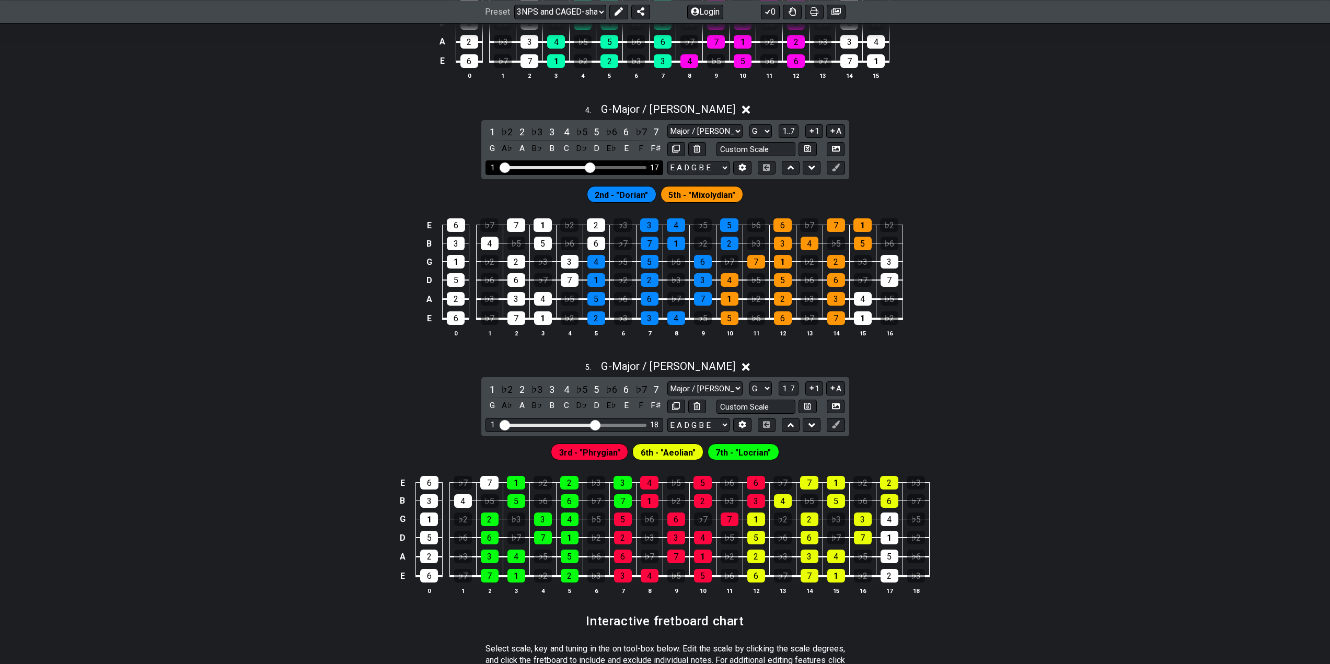
drag, startPoint x: 584, startPoint y: 166, endPoint x: 590, endPoint y: 167, distance: 6.3
click at [590, 167] on input "Visible fret range" at bounding box center [574, 167] width 148 height 0
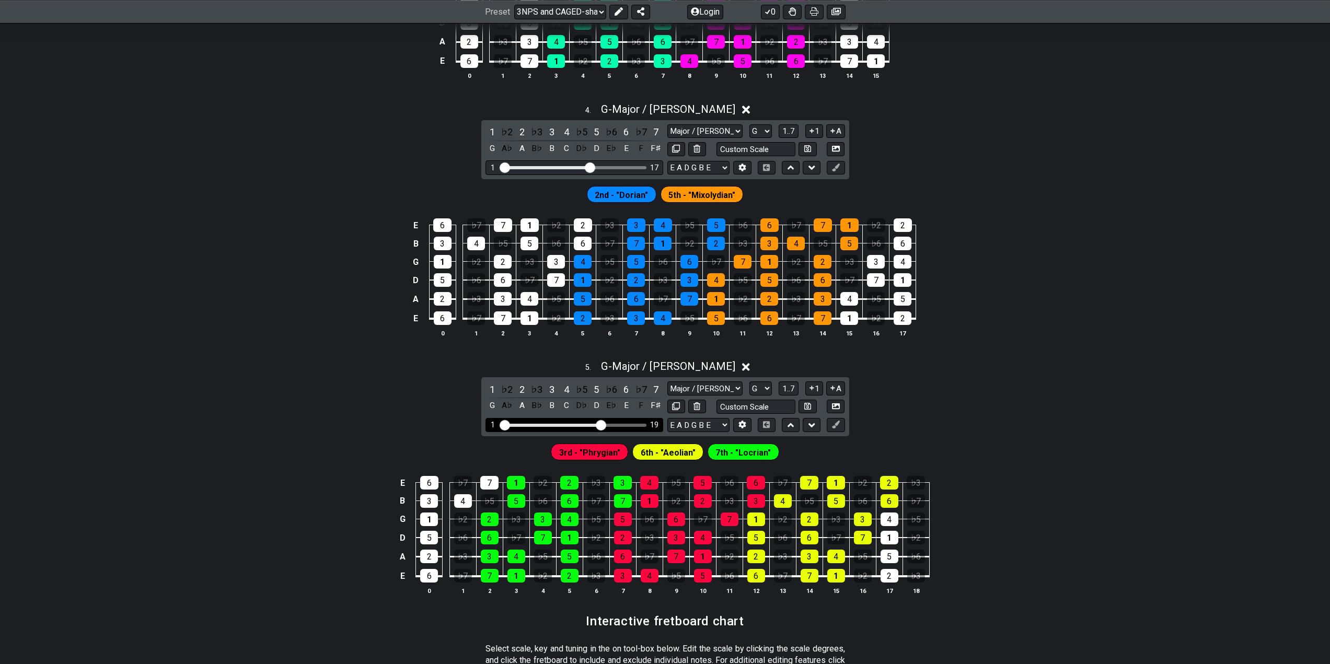
drag, startPoint x: 594, startPoint y: 422, endPoint x: 601, endPoint y: 422, distance: 6.3
click at [601, 424] on input "Visible fret range" at bounding box center [574, 424] width 148 height 0
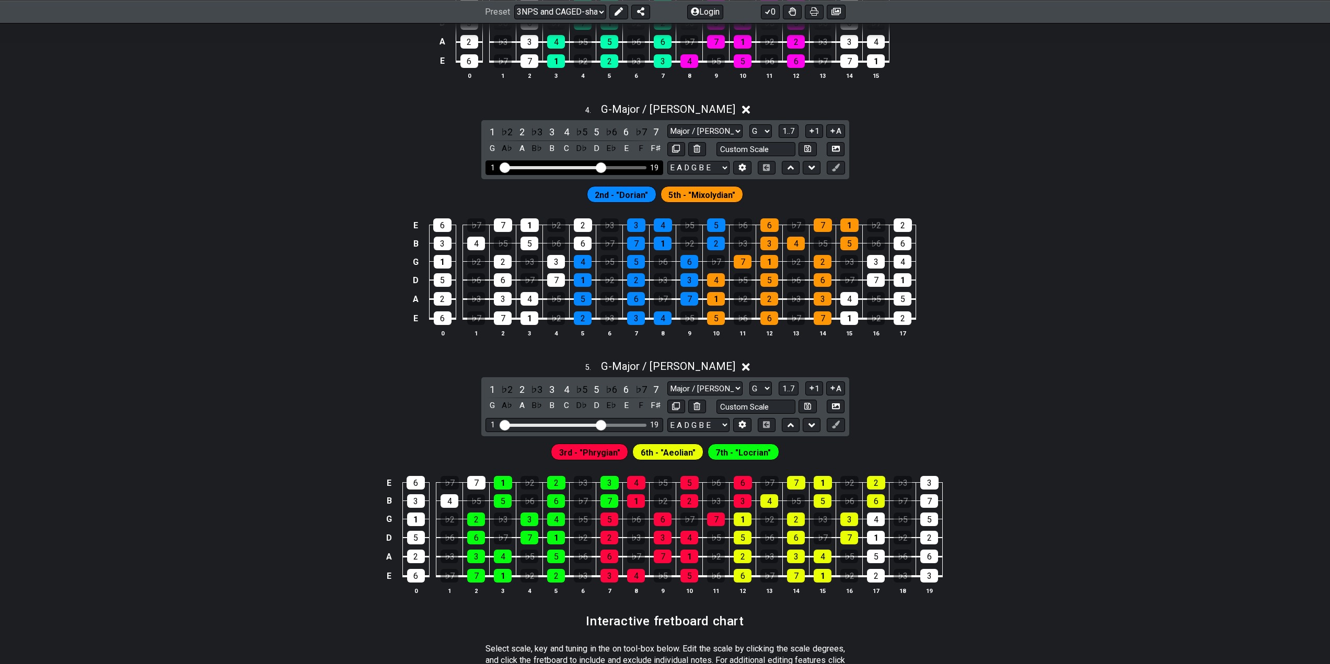
drag, startPoint x: 592, startPoint y: 169, endPoint x: 601, endPoint y: 169, distance: 8.9
click at [601, 167] on input "Visible fret range" at bounding box center [574, 167] width 148 height 0
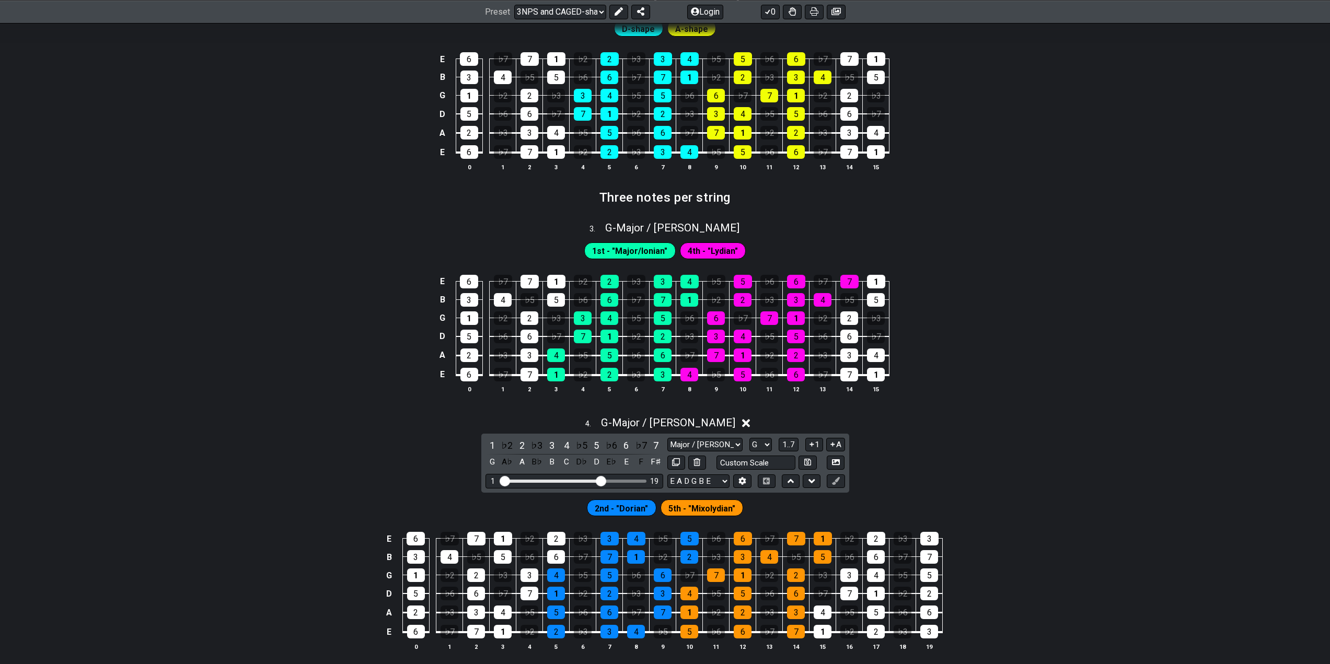
scroll to position [680, 0]
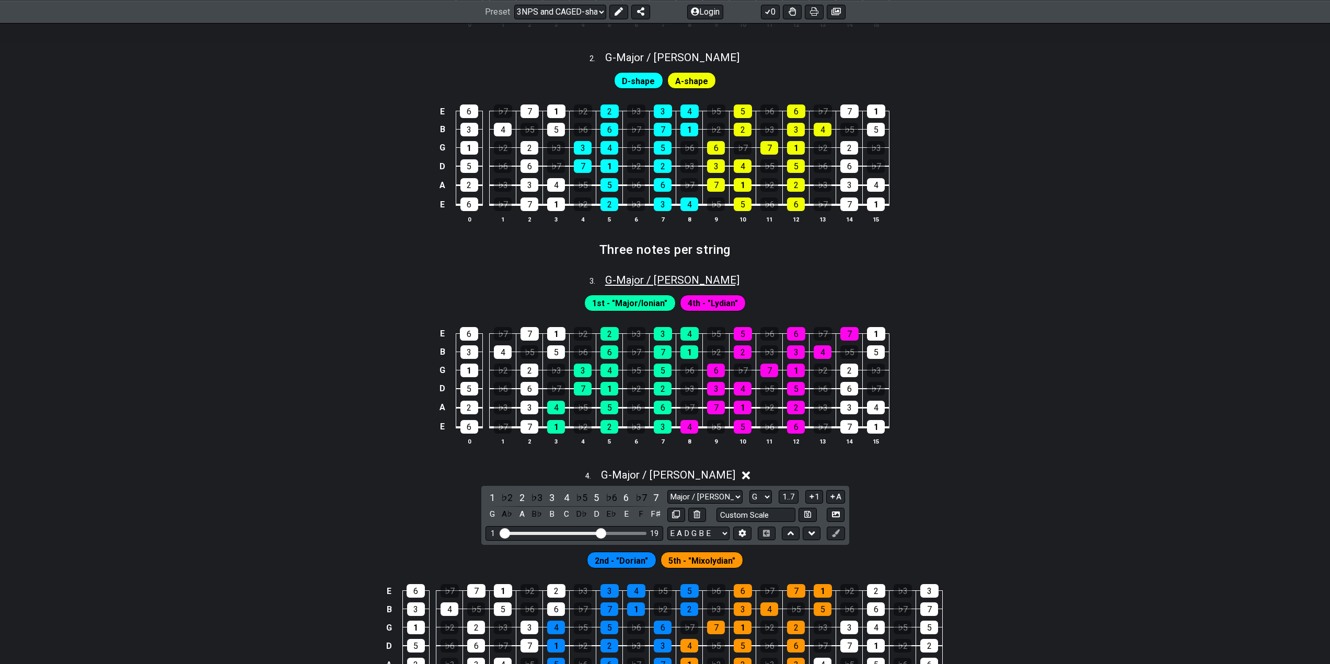
click at [674, 283] on span "G - Major / Ionian" at bounding box center [672, 280] width 134 height 13
select select "G"
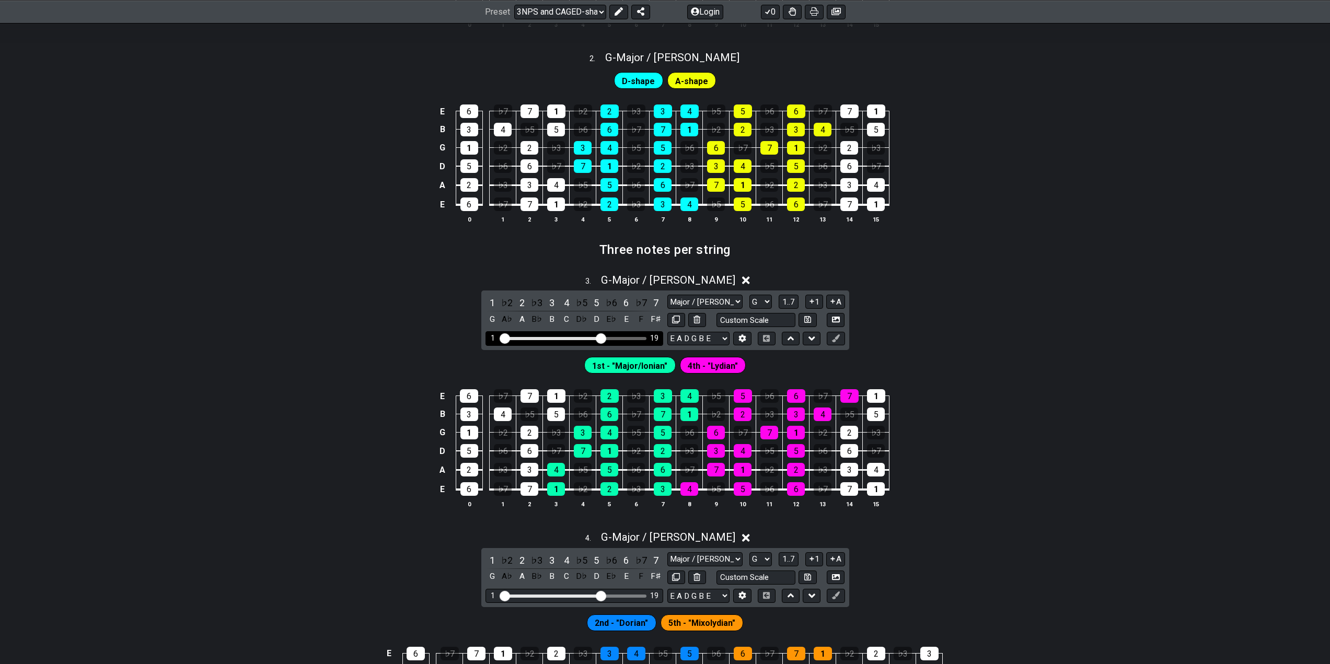
drag, startPoint x: 580, startPoint y: 337, endPoint x: 600, endPoint y: 337, distance: 19.9
click at [600, 338] on input "Visible fret range" at bounding box center [574, 338] width 148 height 0
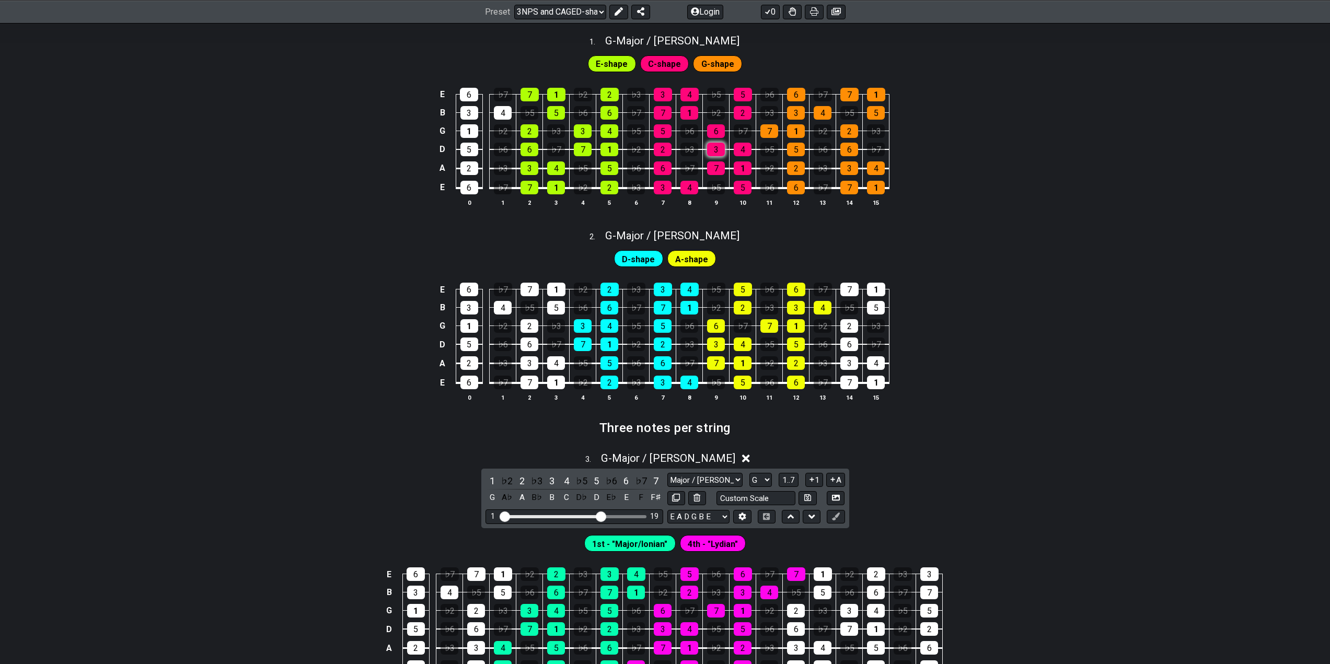
scroll to position [470, 0]
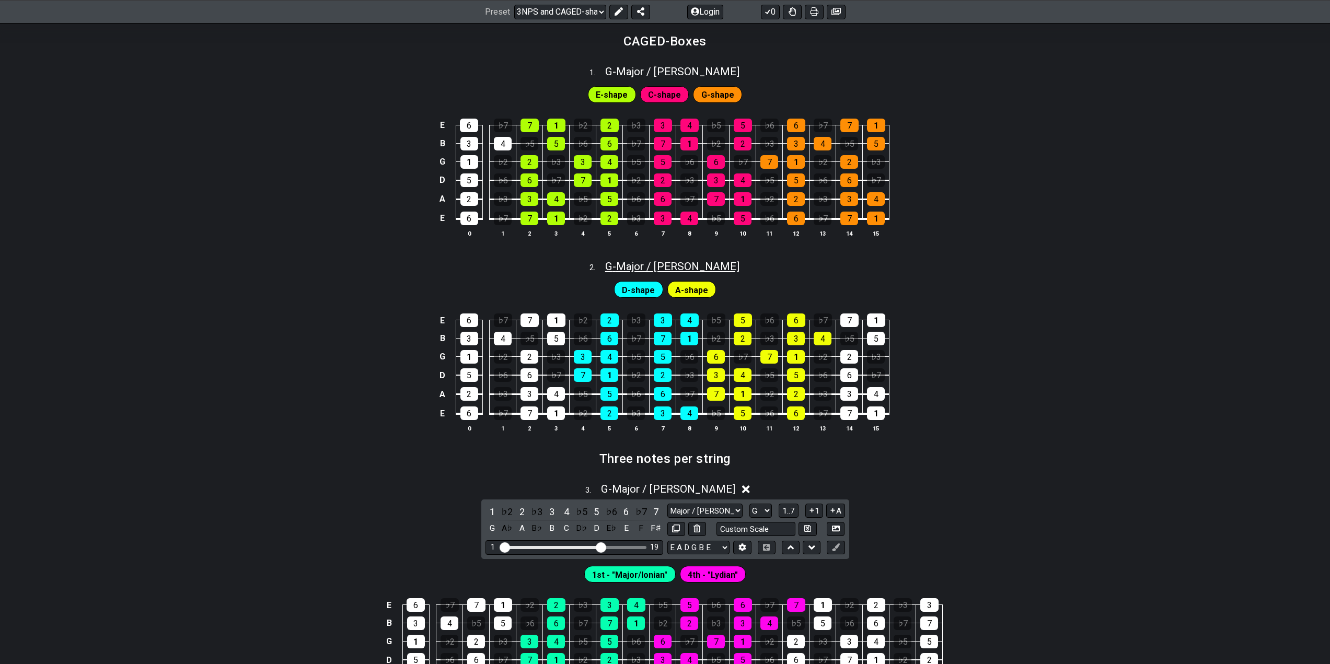
click at [681, 262] on span "G - Major / Ionian" at bounding box center [672, 266] width 134 height 13
select select "G"
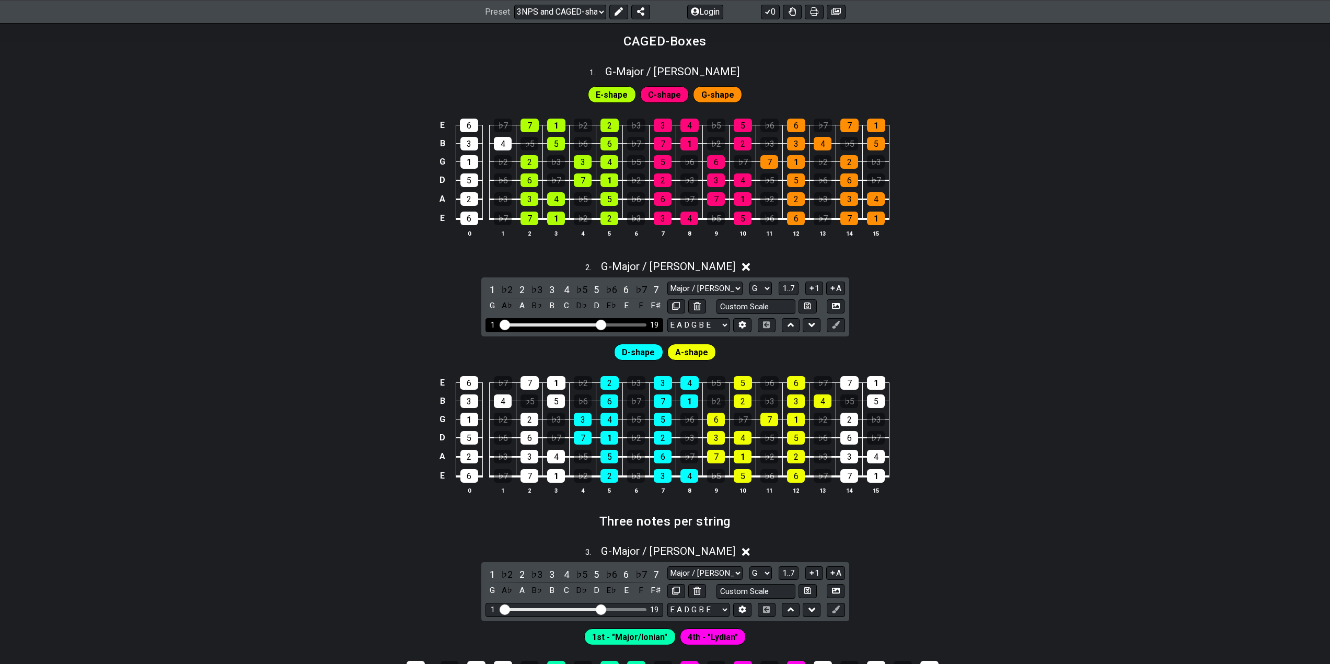
drag, startPoint x: 580, startPoint y: 324, endPoint x: 600, endPoint y: 324, distance: 20.4
click at [600, 324] on input "Visible fret range" at bounding box center [574, 324] width 148 height 0
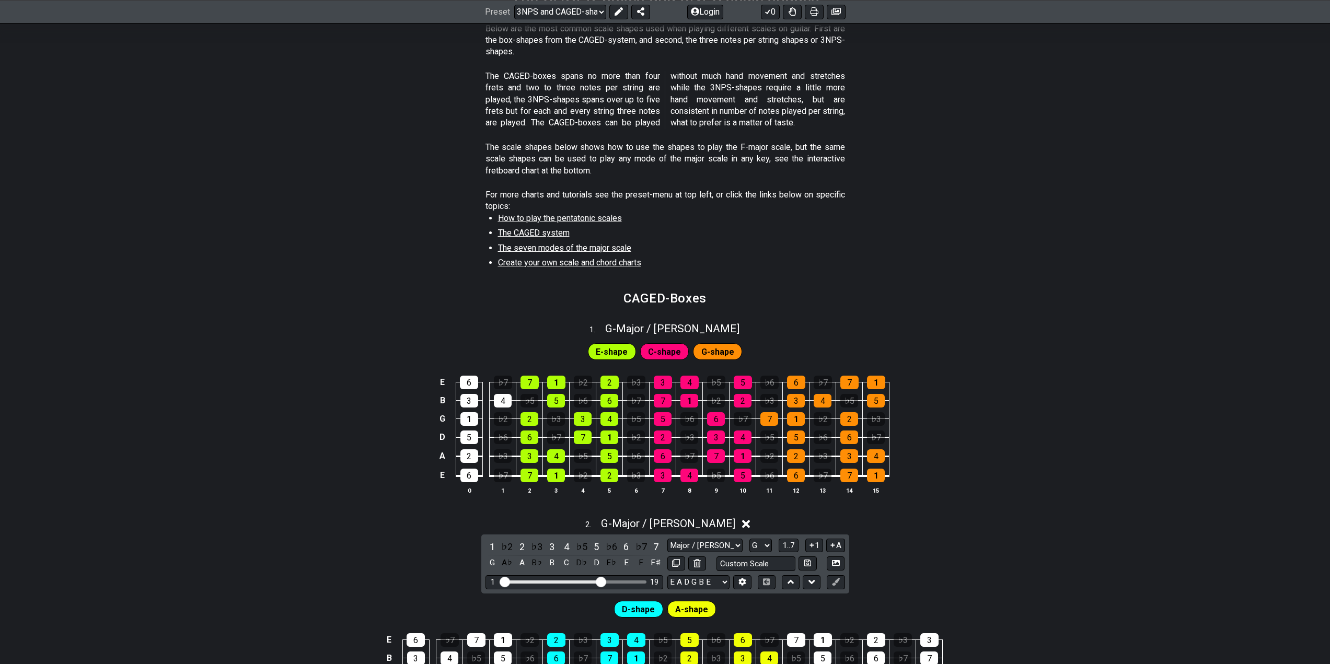
scroll to position [209, 0]
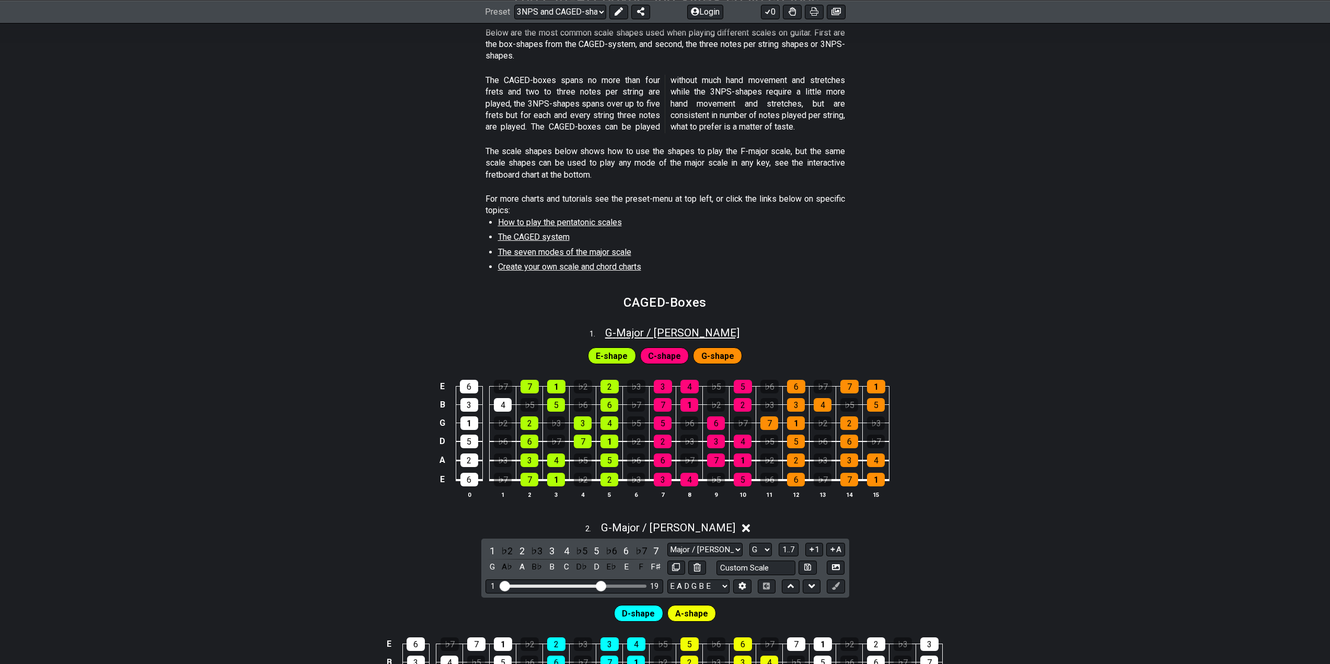
click at [664, 331] on span "G - Major / Ionian" at bounding box center [672, 333] width 134 height 13
select select "G"
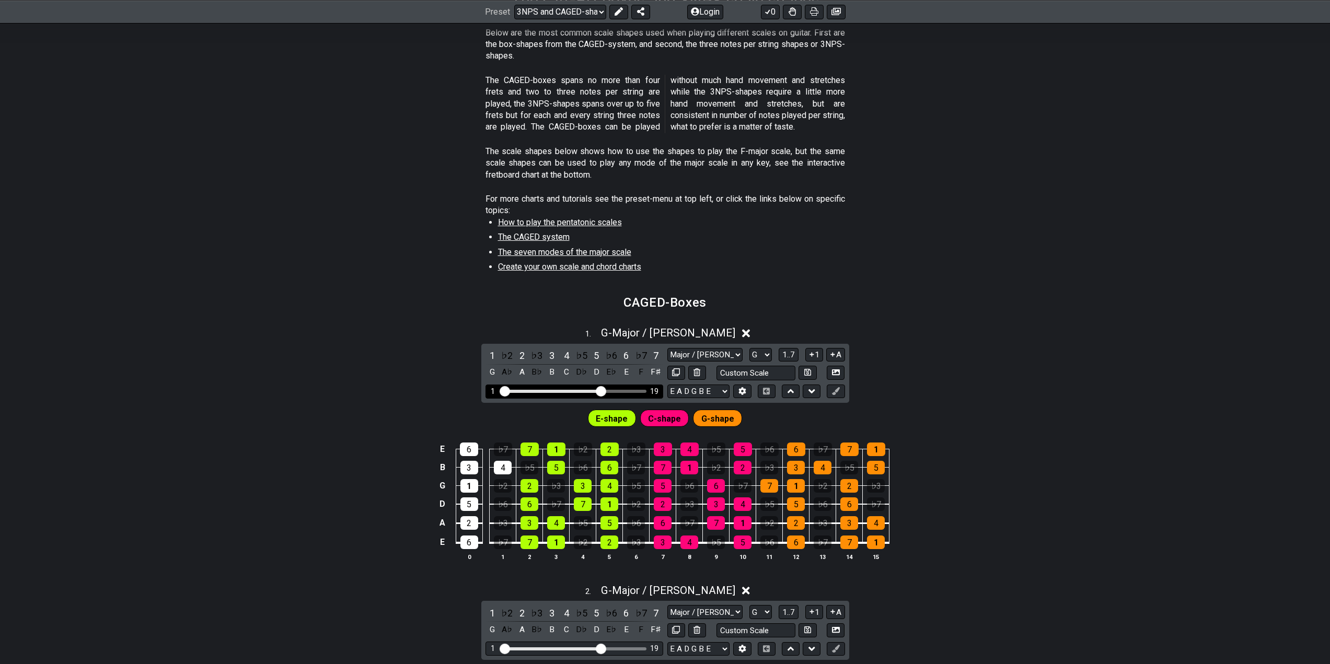
drag, startPoint x: 583, startPoint y: 390, endPoint x: 602, endPoint y: 391, distance: 19.3
click at [602, 391] on input "Visible fret range" at bounding box center [574, 391] width 148 height 0
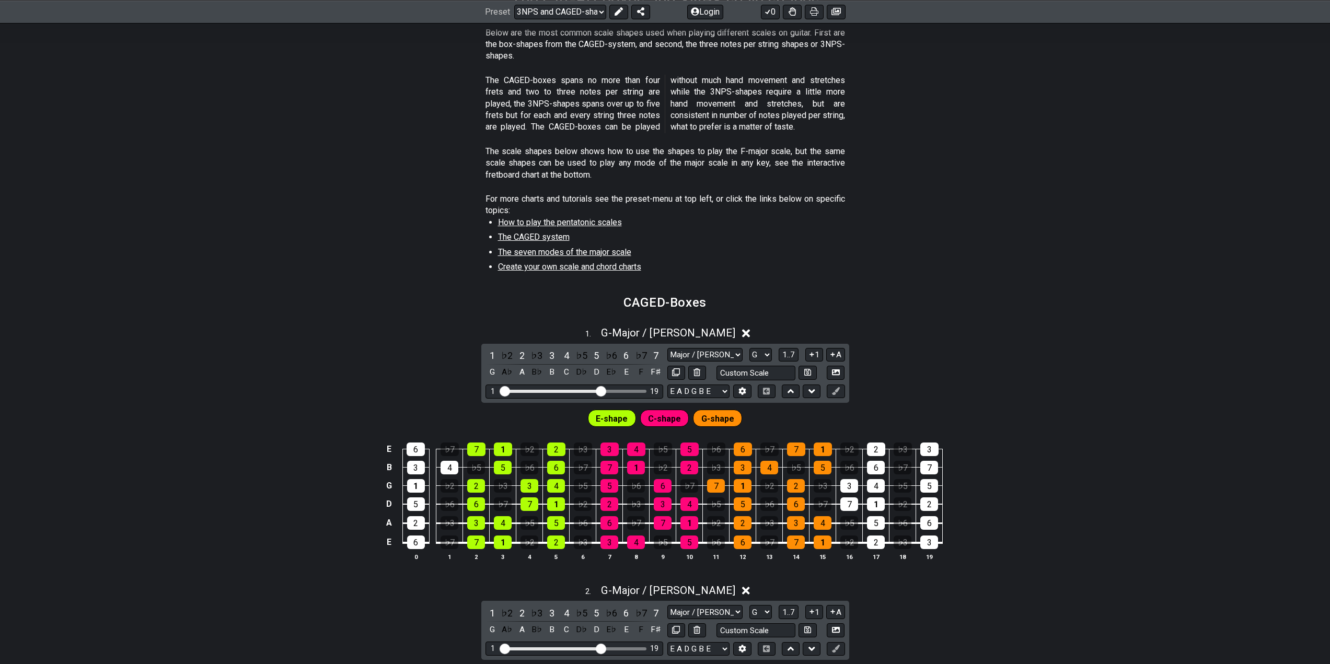
click at [947, 394] on div "1 . G - Major / Ionian 1 ♭2 2 ♭3 3 4 ♭5 5 ♭6 6 ♭7 7 G A♭ A B♭ B C D♭ D E♭ E F F…" at bounding box center [665, 448] width 1330 height 256
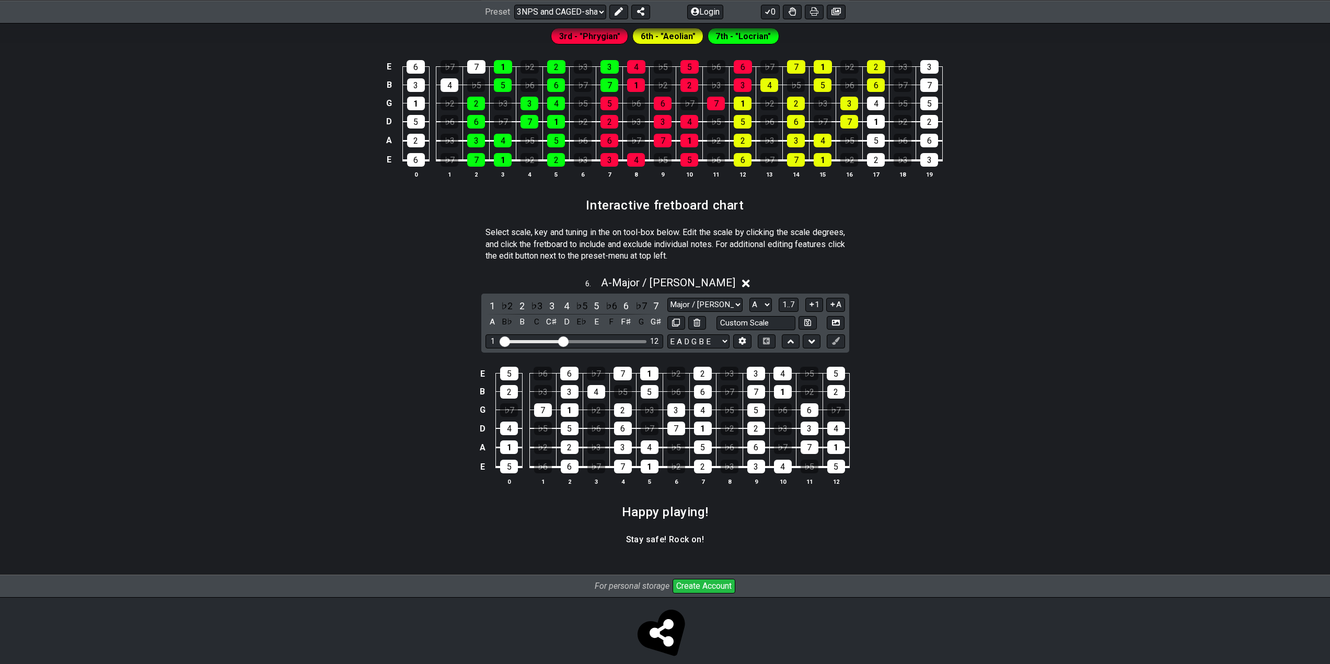
scroll to position [1663, 0]
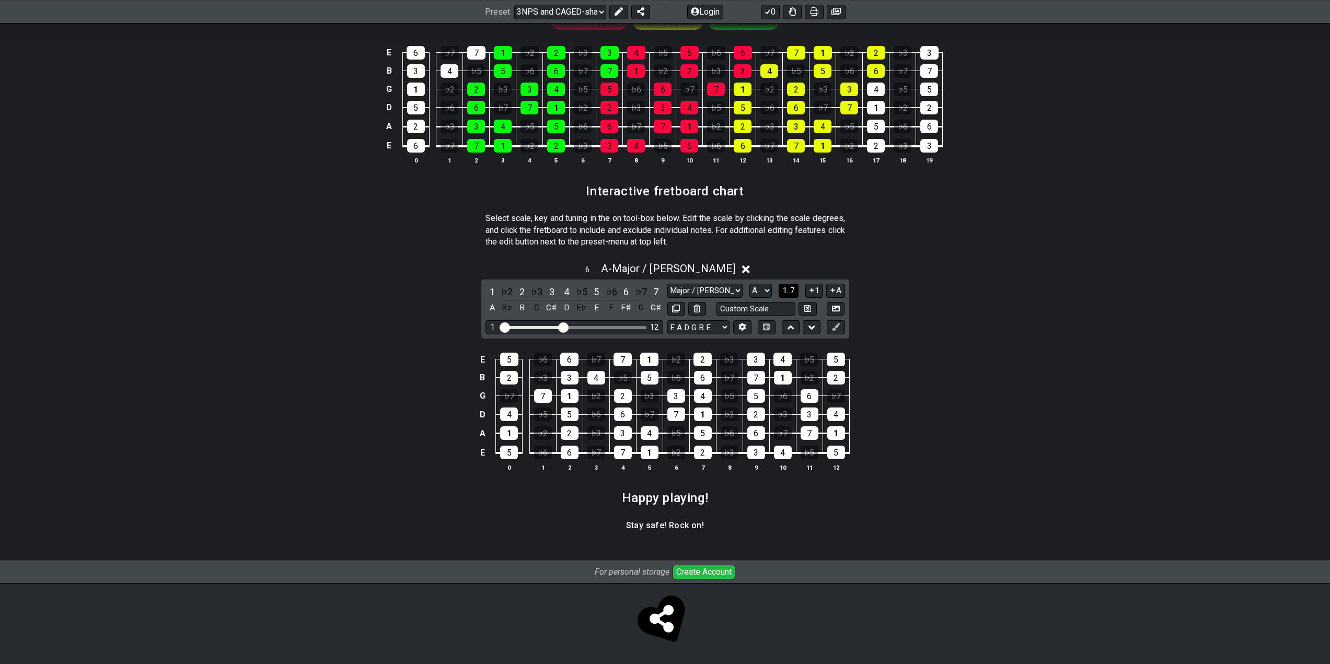
click at [787, 289] on span "1..7" at bounding box center [789, 290] width 13 height 9
click at [787, 289] on span "..." at bounding box center [789, 290] width 5 height 9
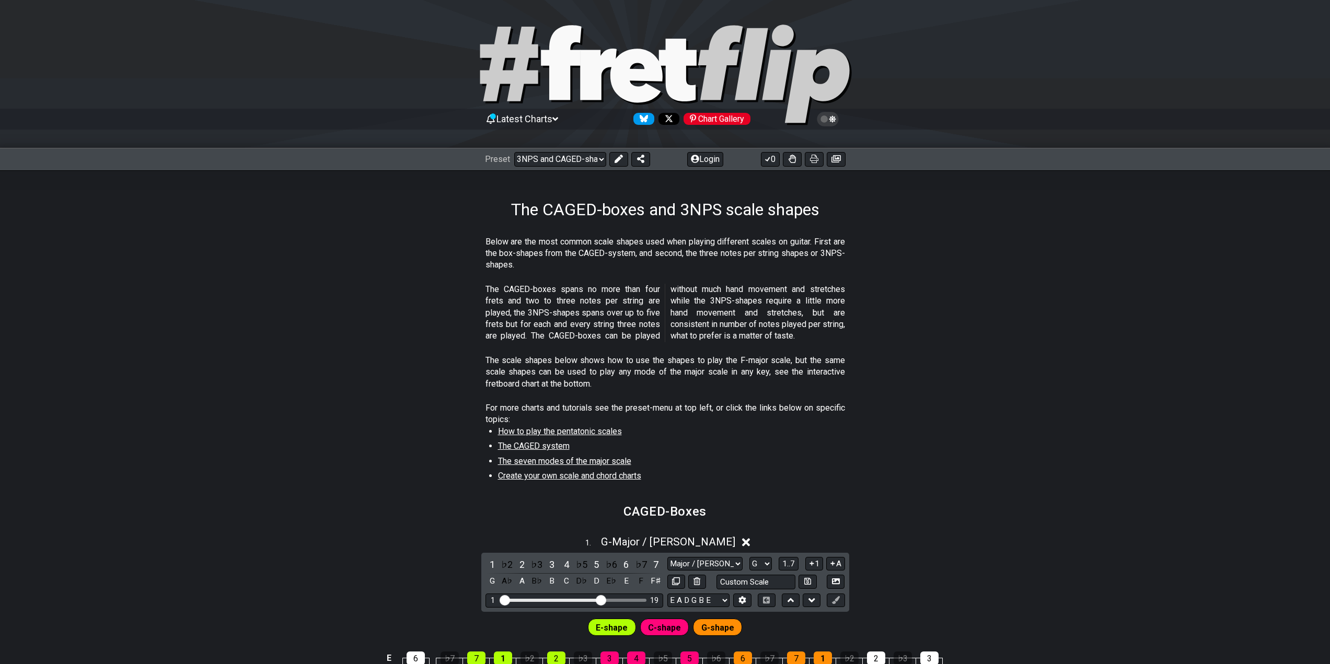
scroll to position [314, 0]
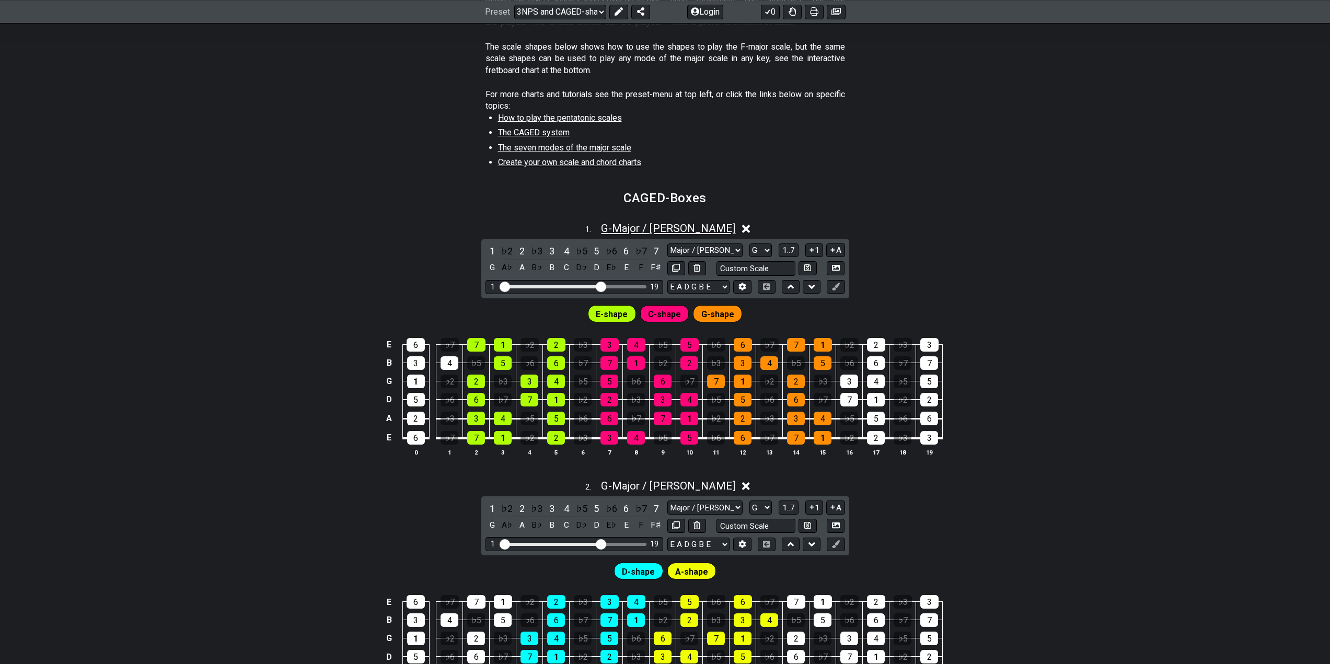
click at [670, 229] on span "G - Major / Ionian" at bounding box center [668, 228] width 134 height 13
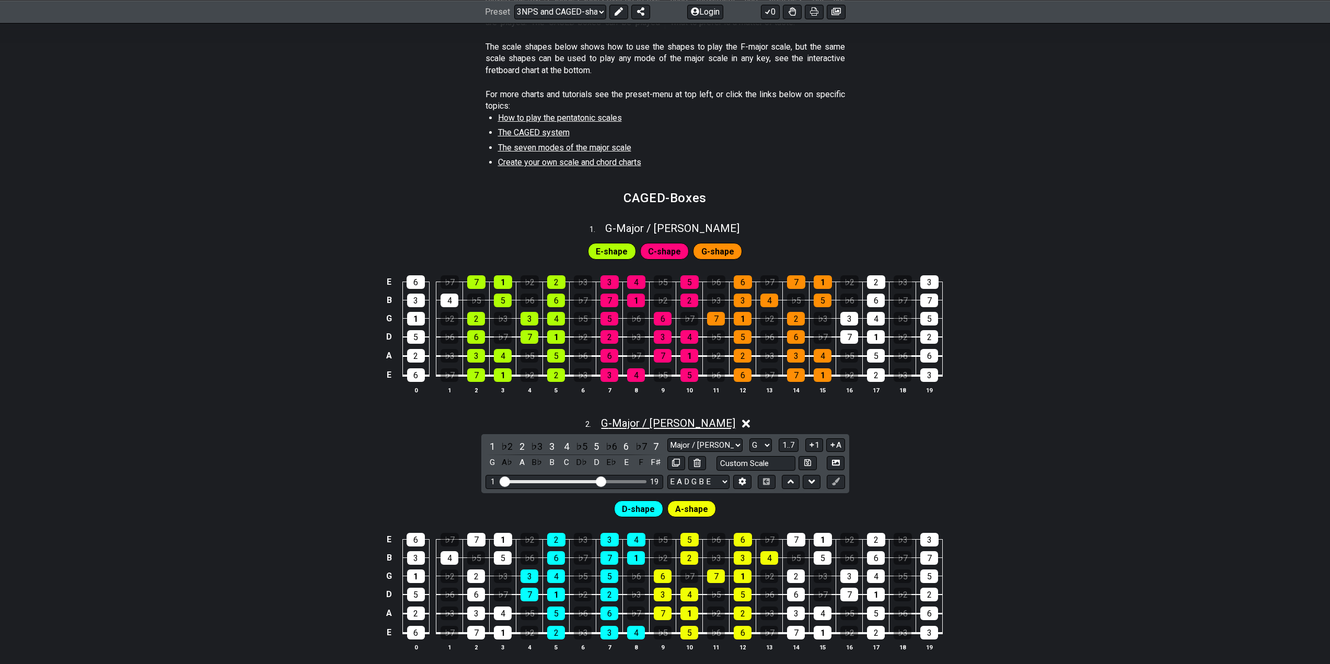
click at [670, 418] on span "G - Major / Ionian" at bounding box center [668, 423] width 134 height 13
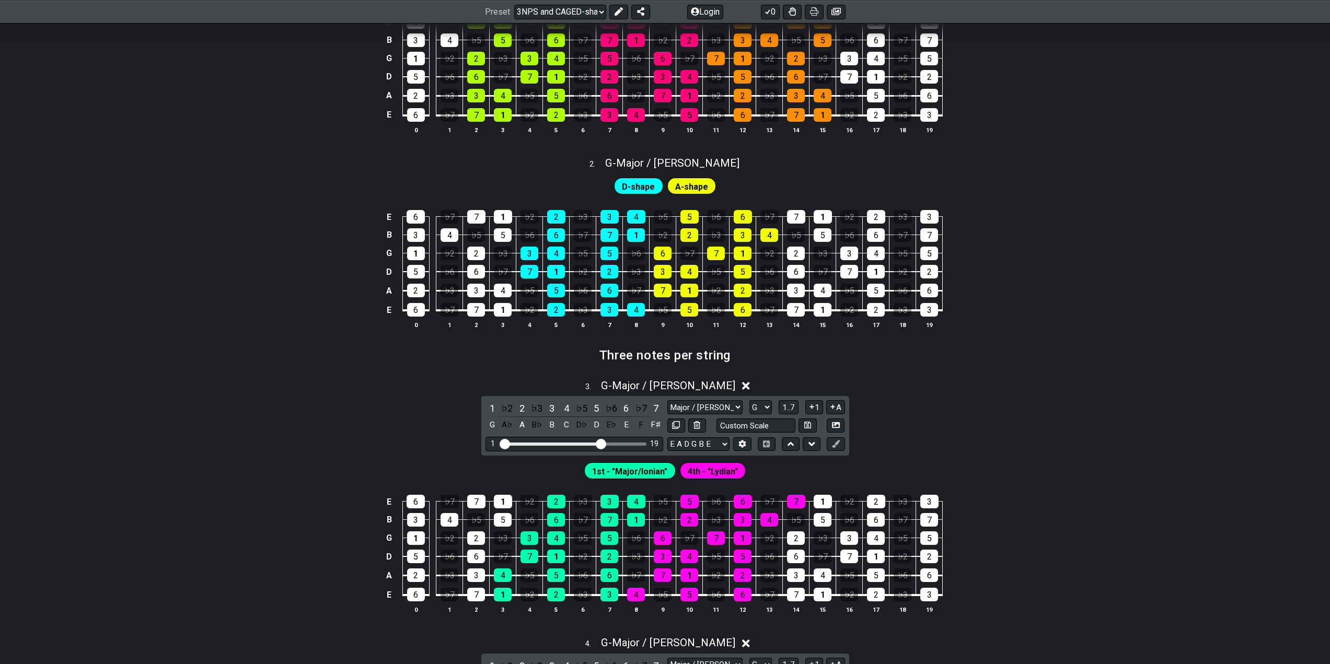
scroll to position [575, 0]
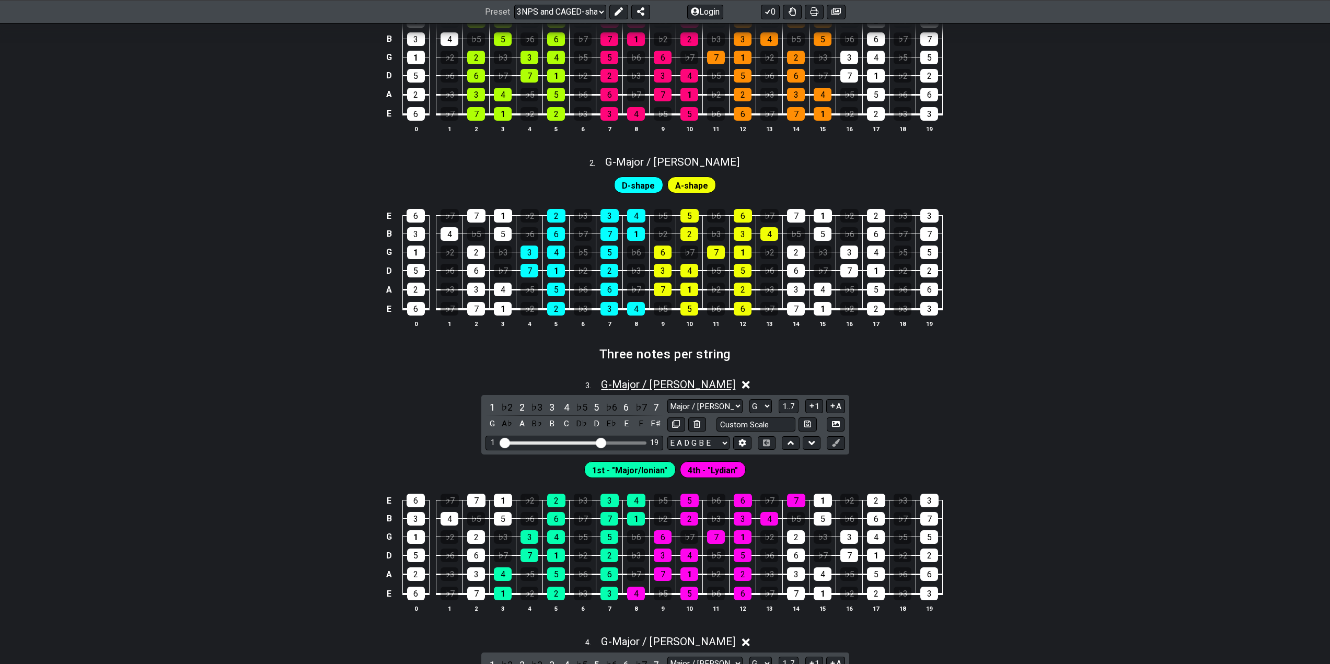
click at [663, 389] on span "G - Major / Ionian" at bounding box center [668, 384] width 134 height 13
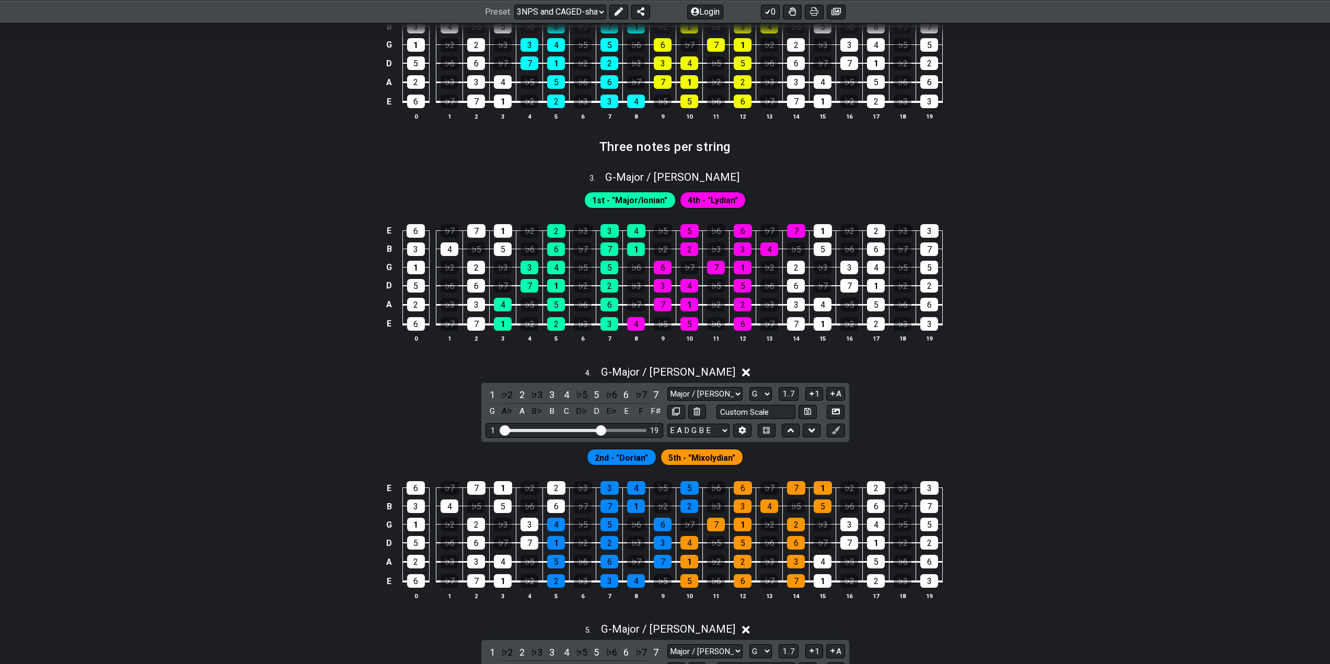
scroll to position [836, 0]
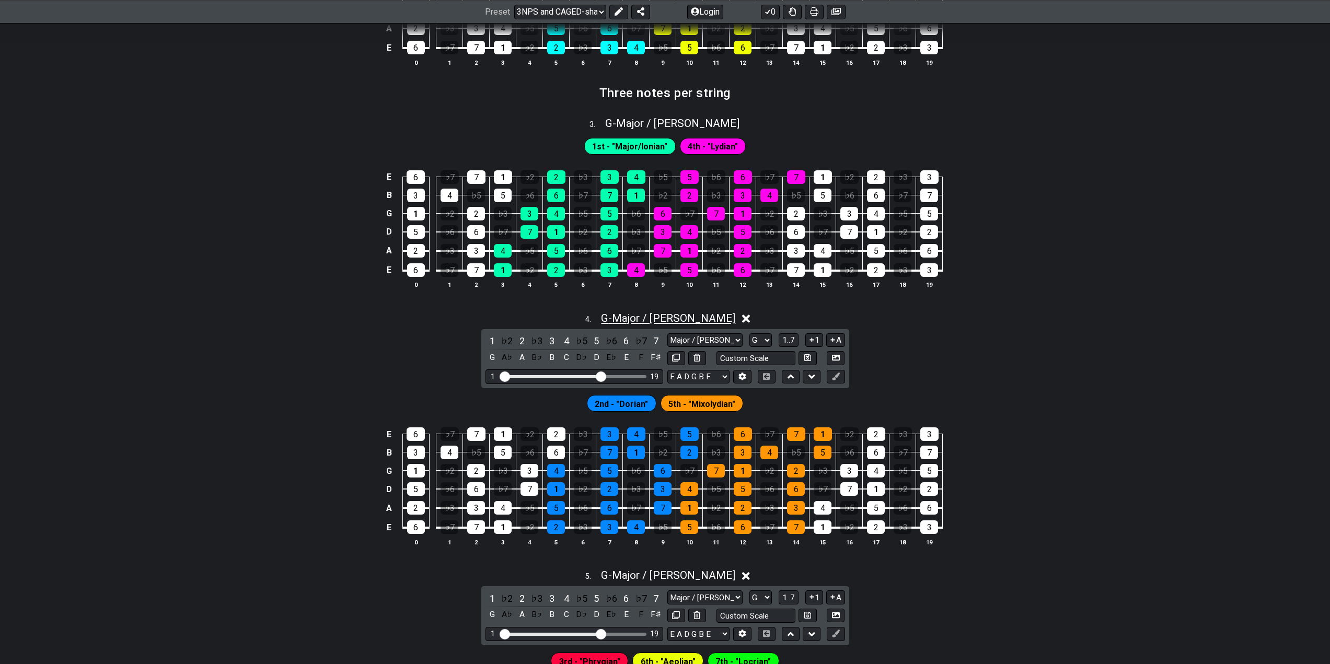
click at [661, 316] on span "G - Major / Ionian" at bounding box center [668, 318] width 134 height 13
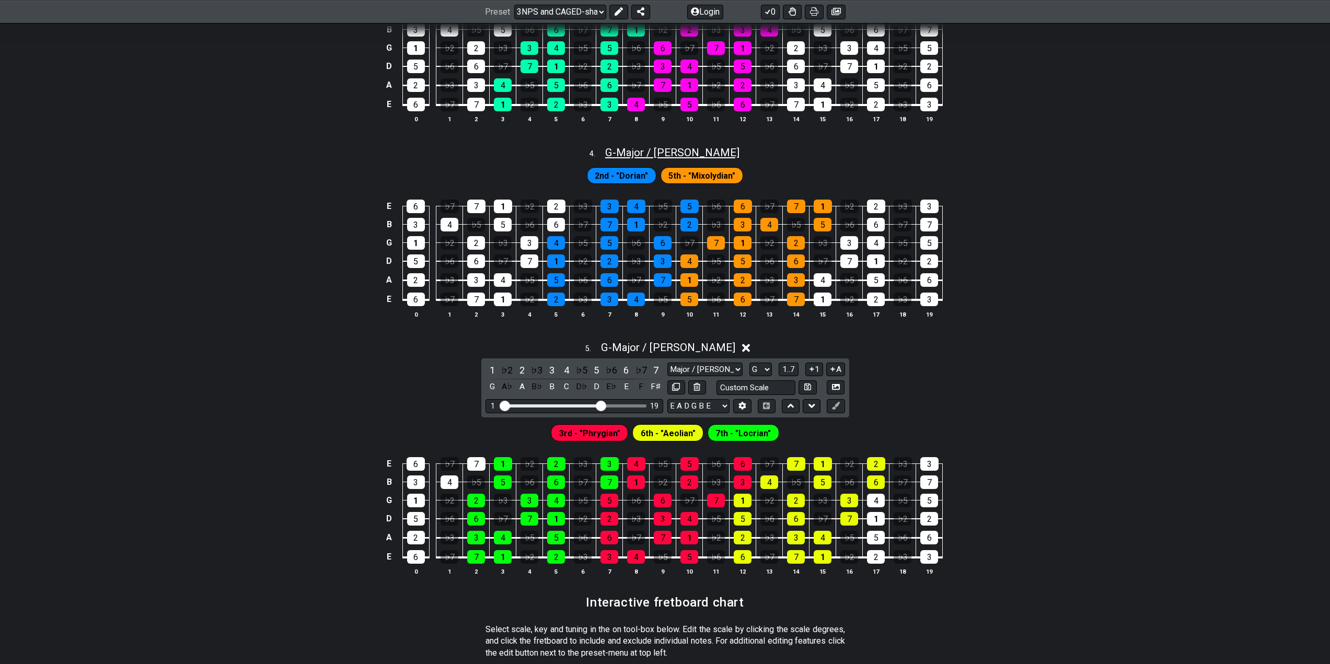
scroll to position [1046, 0]
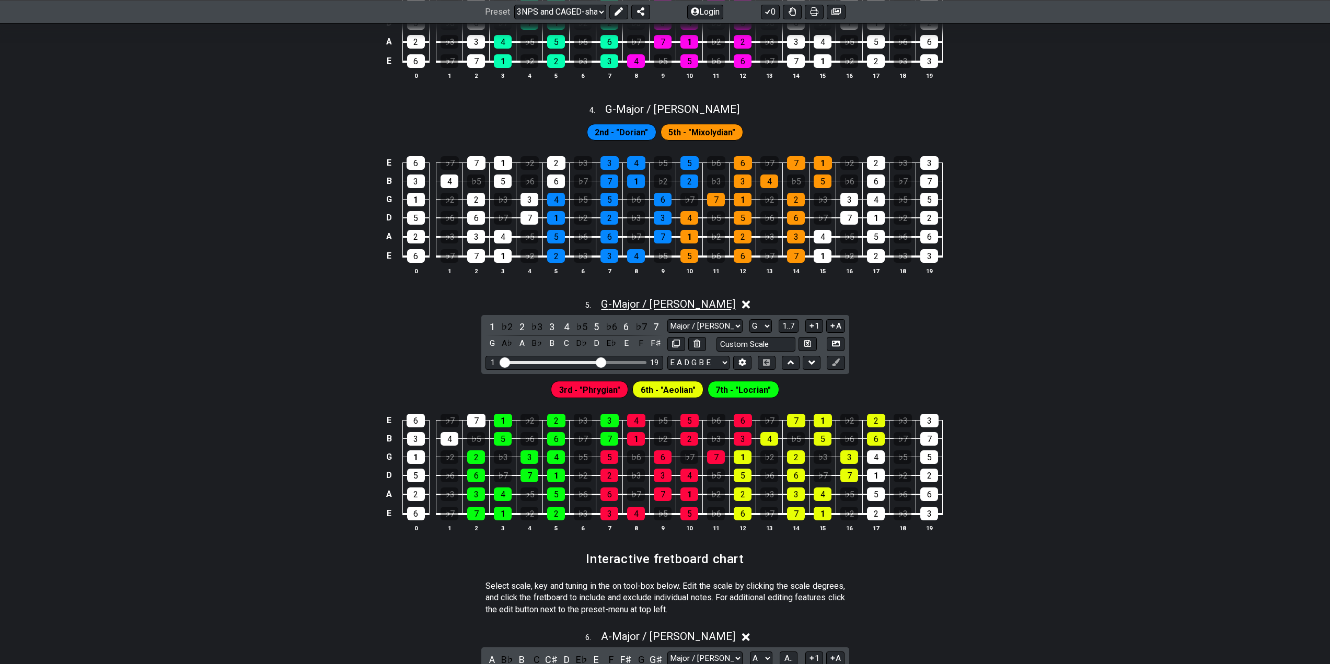
click at [668, 301] on span "G - Major / Ionian" at bounding box center [668, 304] width 134 height 13
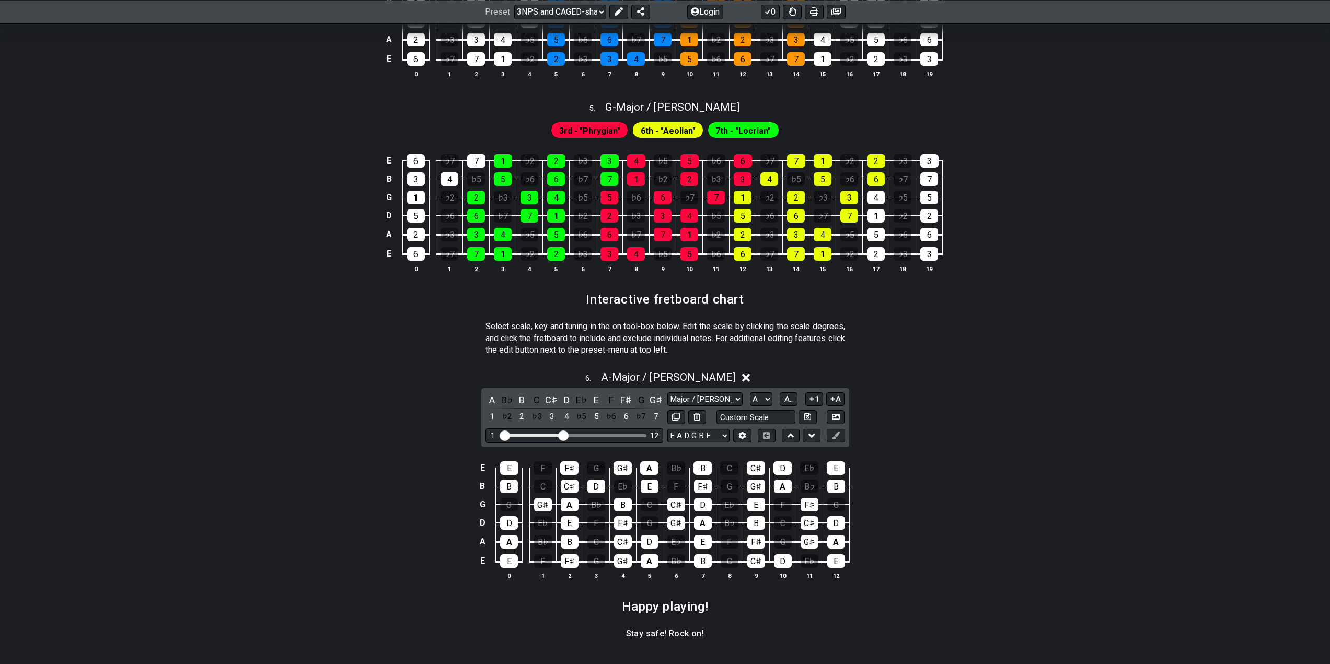
scroll to position [1255, 0]
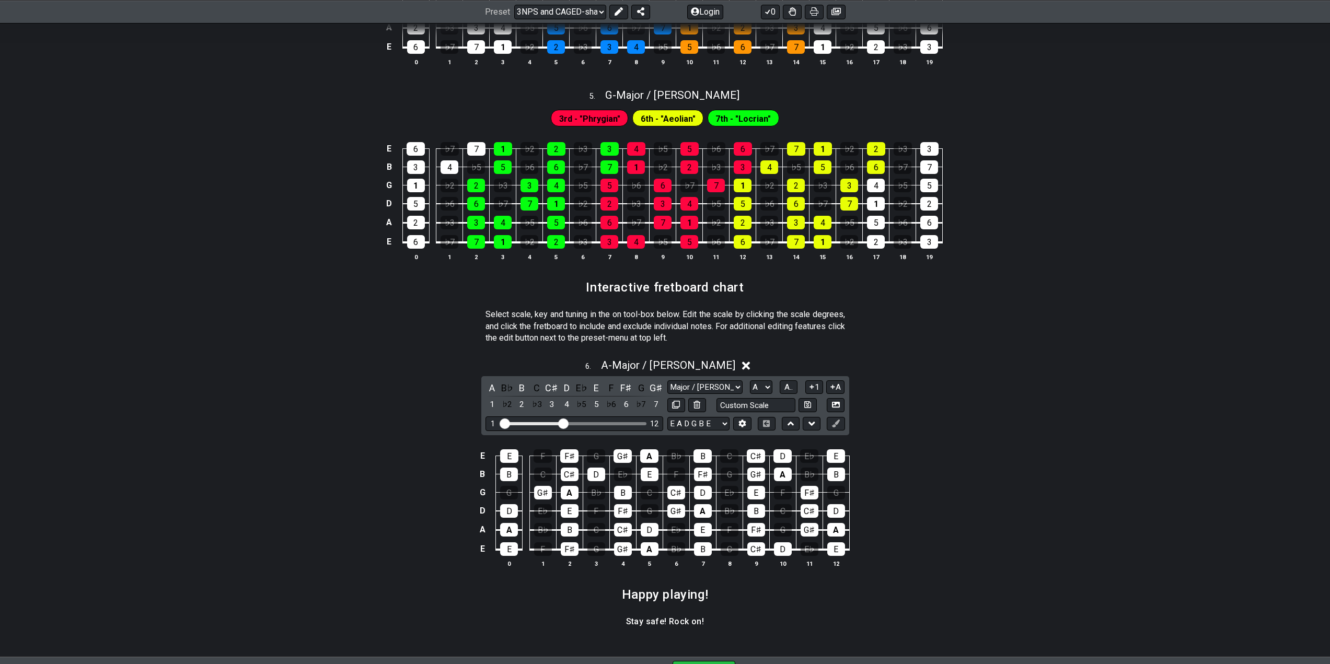
click at [742, 365] on icon at bounding box center [746, 366] width 8 height 8
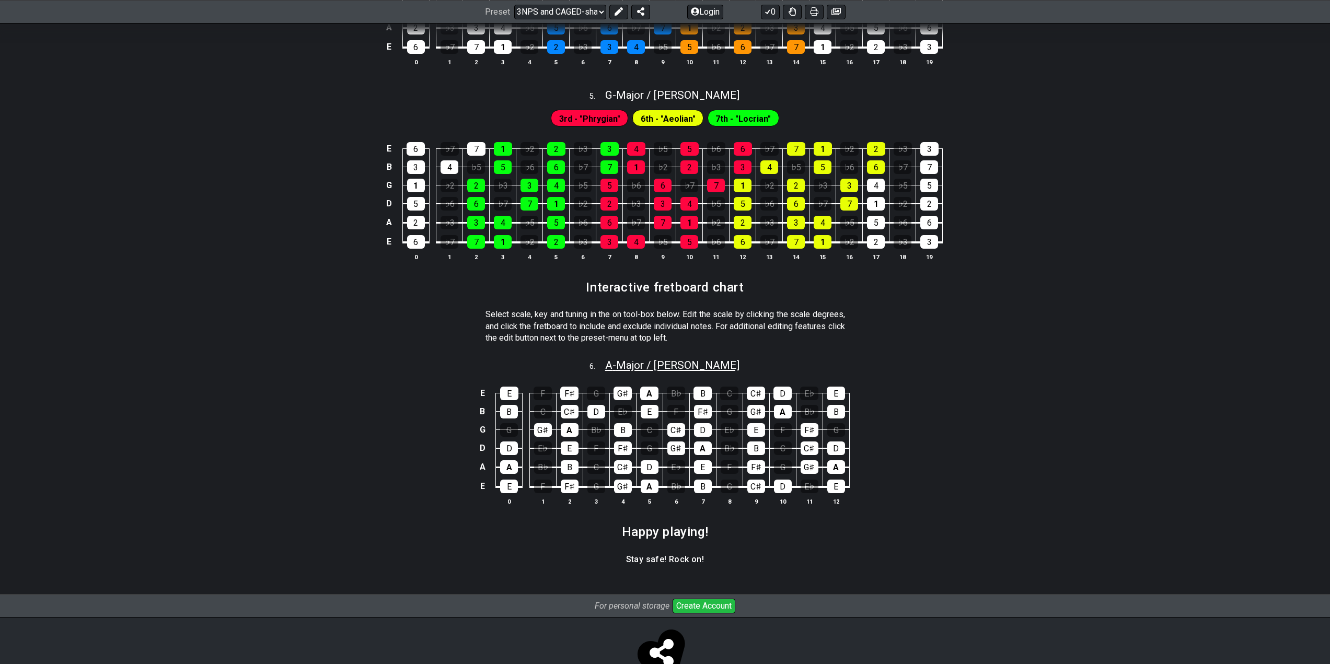
click at [686, 367] on span "A - Major / Ionian" at bounding box center [672, 365] width 134 height 13
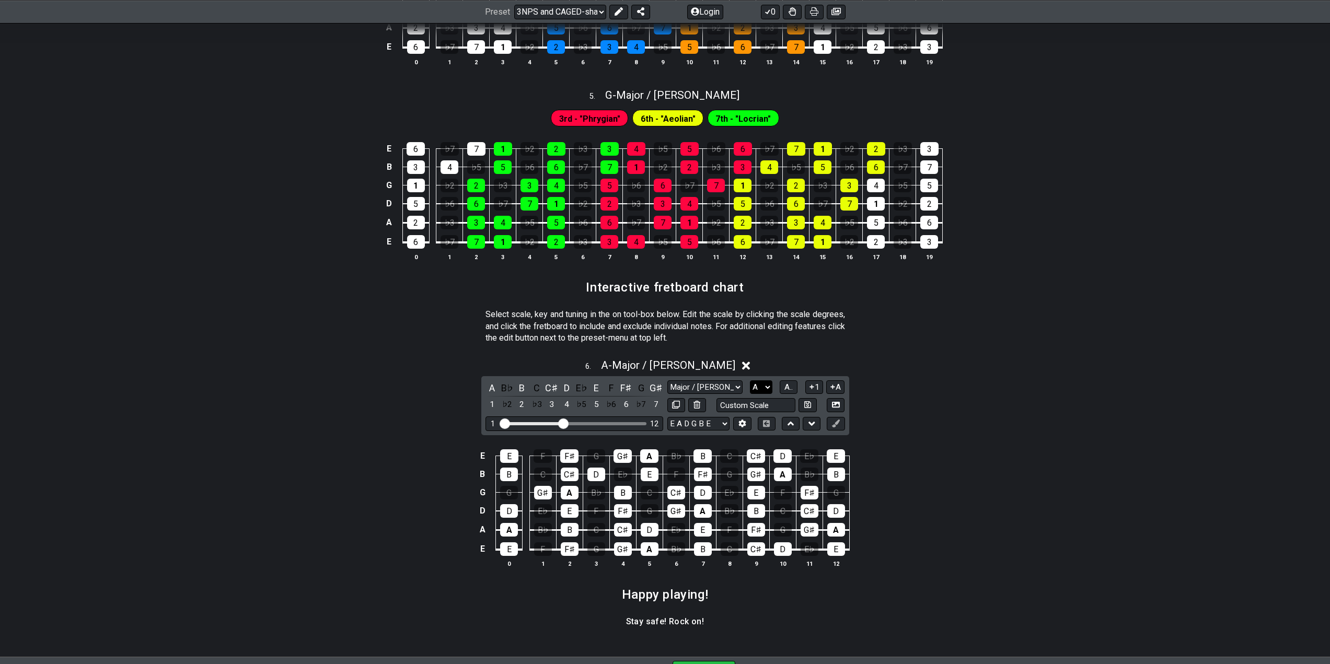
click at [763, 387] on select "A♭ A A♯ B♭ B C C♯ D♭ D D♯ E♭ E F F♯ G♭ G G♯" at bounding box center [761, 388] width 22 height 14
select select "G"
click at [750, 381] on select "A♭ A A♯ B♭ B C C♯ D♭ D D♯ E♭ E F F♯ G♭ G G♯" at bounding box center [761, 388] width 22 height 14
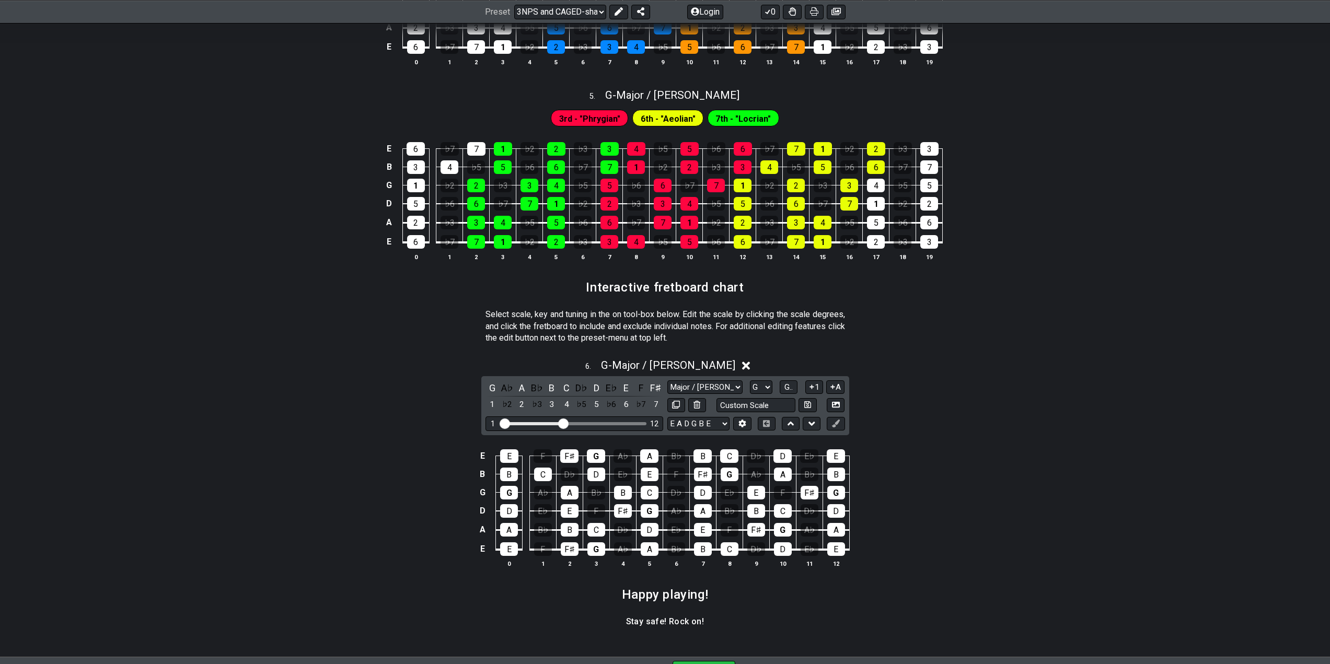
click at [905, 406] on div "6 . G - Major / Ionian G A♭ A B♭ B C D♭ D E♭ E F F♯ 1 ♭2 2 ♭3 3 4 ♭5 5 ♭6 6 ♭7 …" at bounding box center [665, 468] width 1330 height 230
drag, startPoint x: 560, startPoint y: 422, endPoint x: 628, endPoint y: 436, distance: 69.3
click at [628, 423] on input "Visible fret range" at bounding box center [574, 423] width 148 height 0
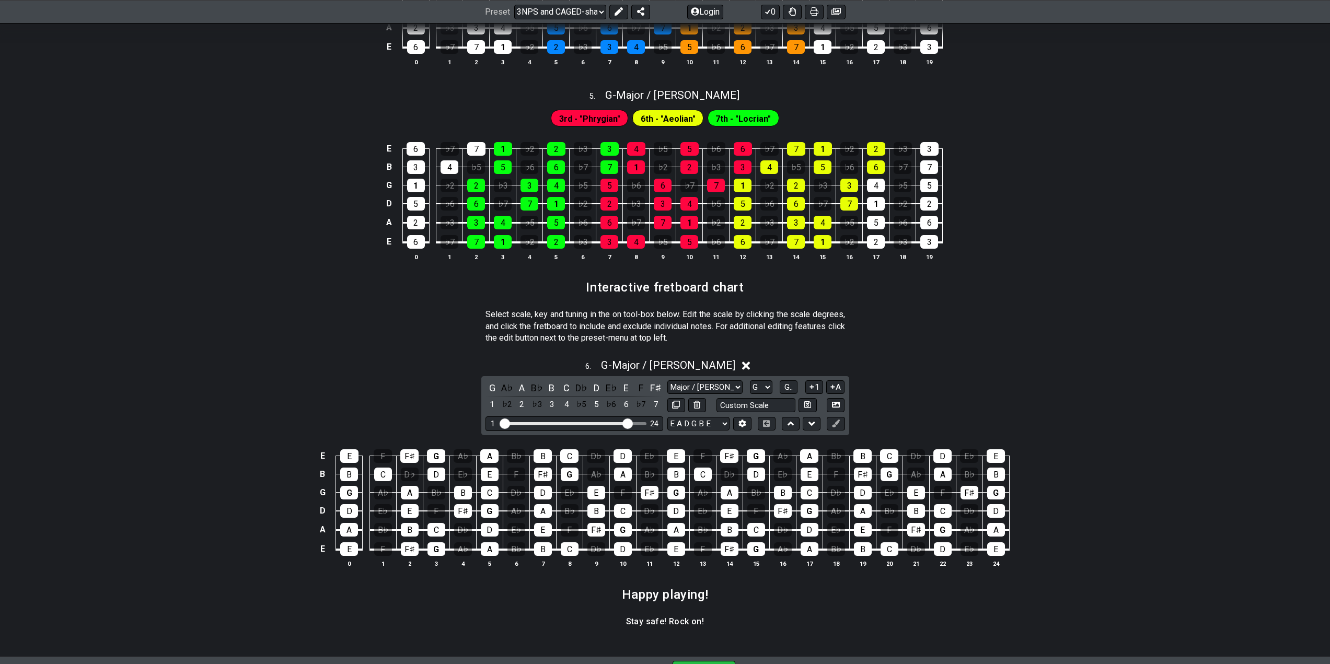
click at [1120, 391] on div "6 . G - Major / Ionian G A♭ A B♭ B C D♭ D E♭ E F F♯ 1 ♭2 2 ♭3 3 4 ♭5 5 ♭6 6 ♭7 …" at bounding box center [665, 468] width 1330 height 230
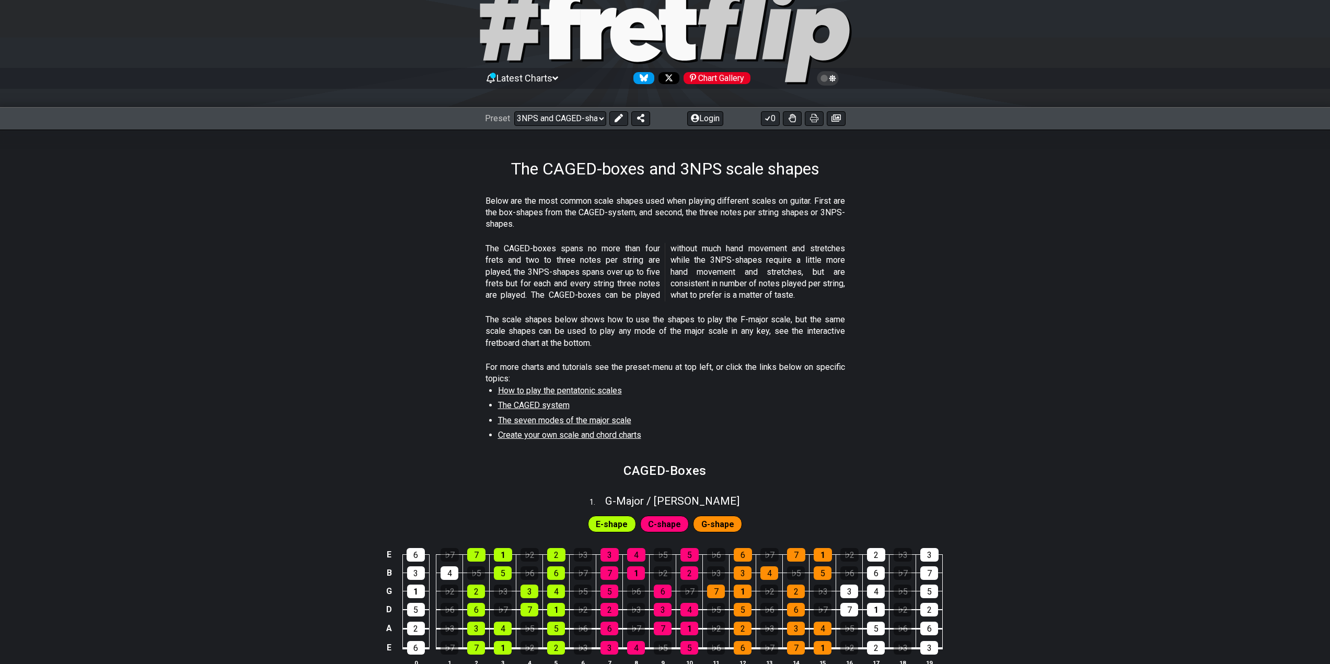
scroll to position [0, 0]
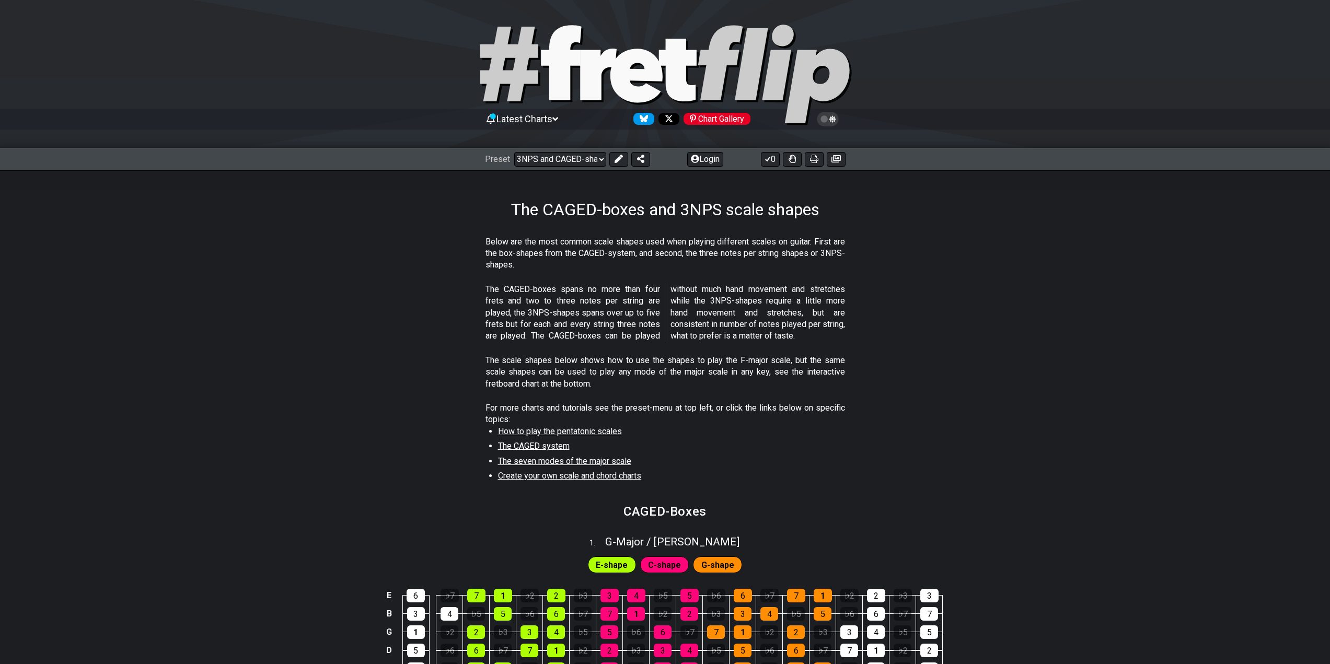
click at [280, 370] on section "The scale shapes below shows how to use the shapes to play the F-major scale, b…" at bounding box center [665, 375] width 1330 height 48
click at [840, 158] on icon at bounding box center [836, 158] width 9 height 7
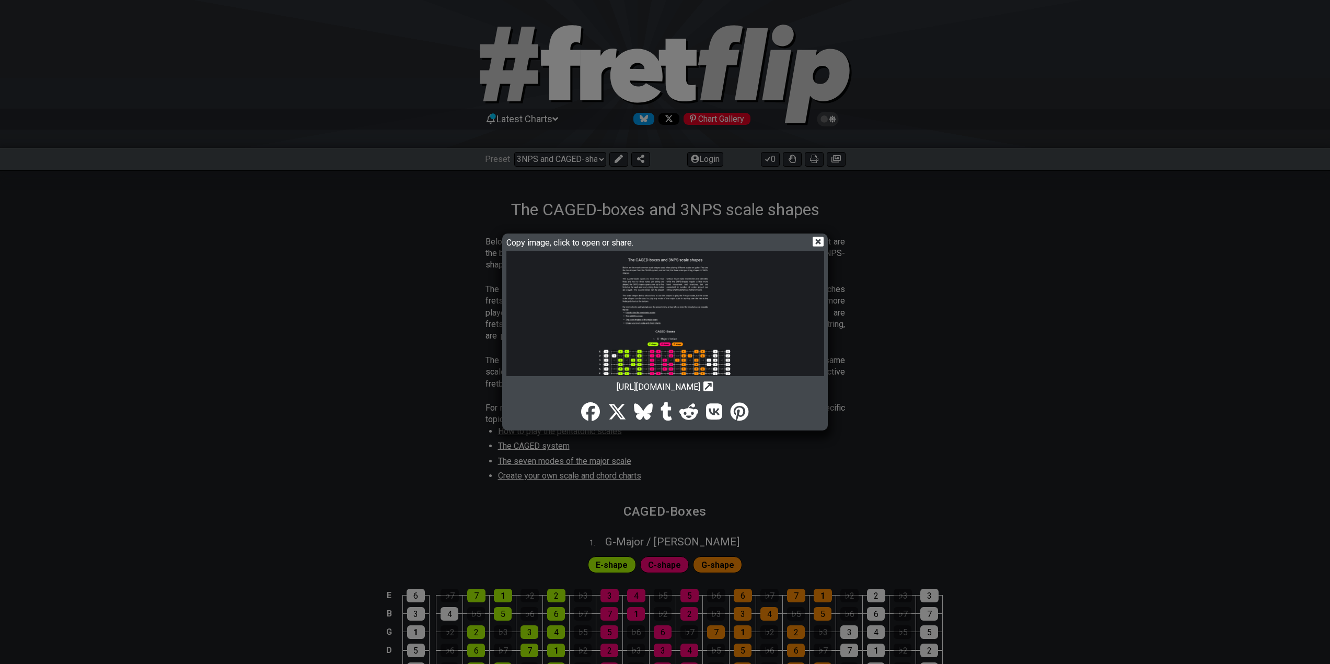
click at [714, 386] on icon at bounding box center [709, 387] width 10 height 10
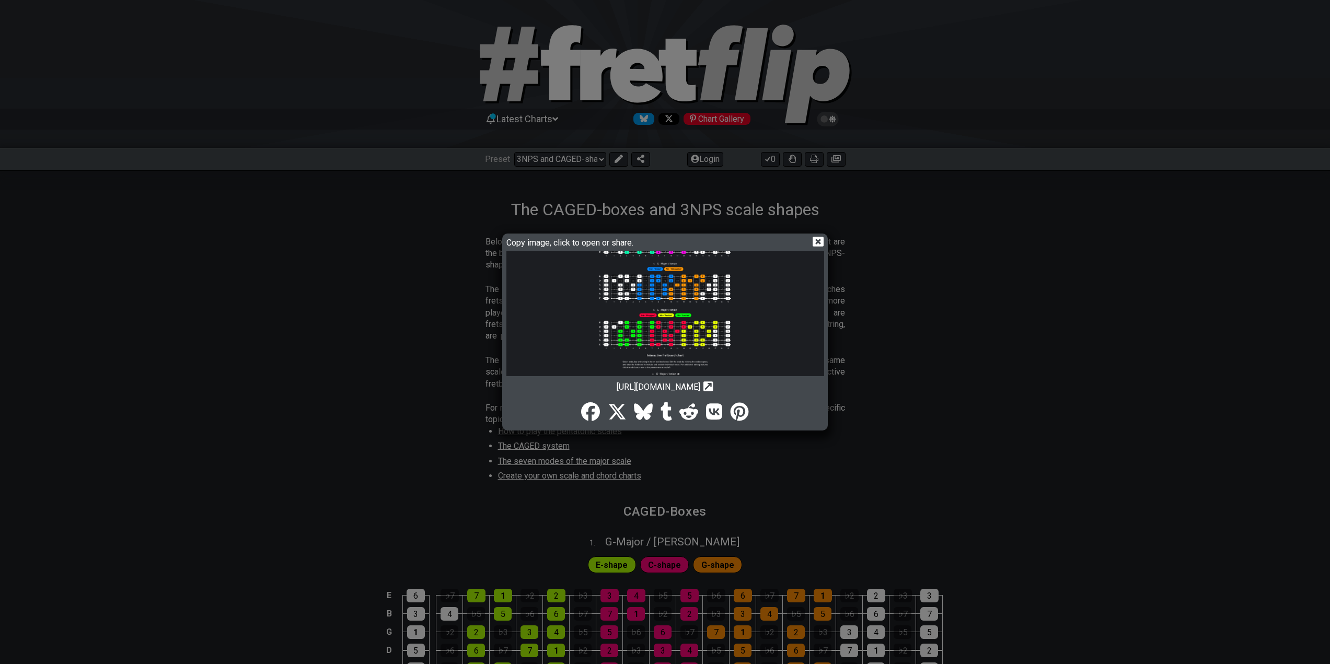
scroll to position [289, 0]
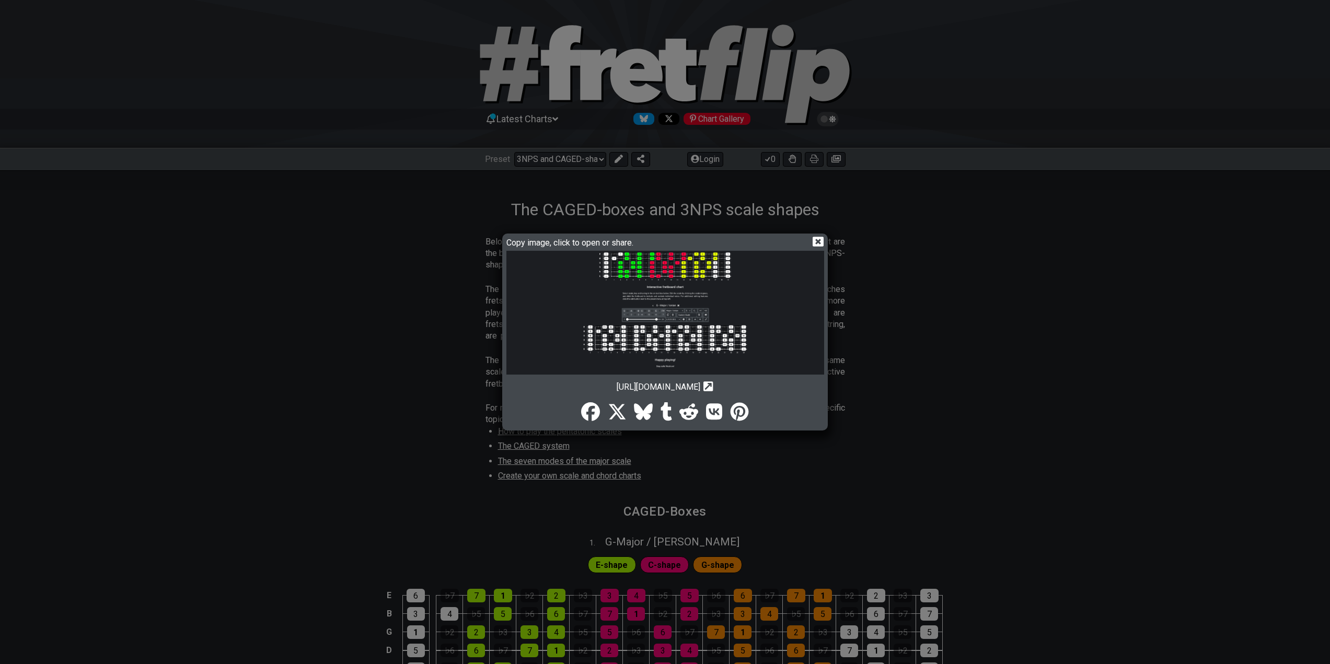
click at [660, 295] on img at bounding box center [666, 168] width 318 height 412
